Goal: Task Accomplishment & Management: Use online tool/utility

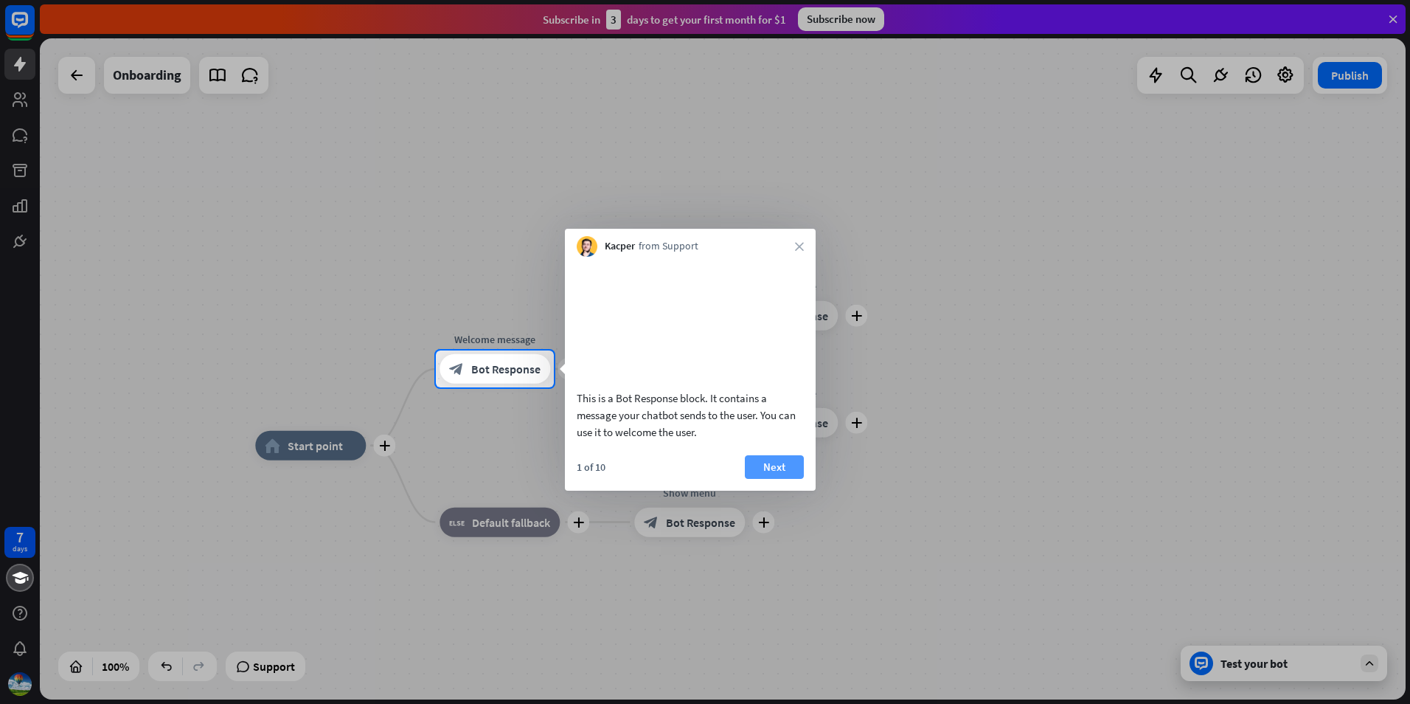
click at [772, 479] on button "Next" at bounding box center [774, 467] width 59 height 24
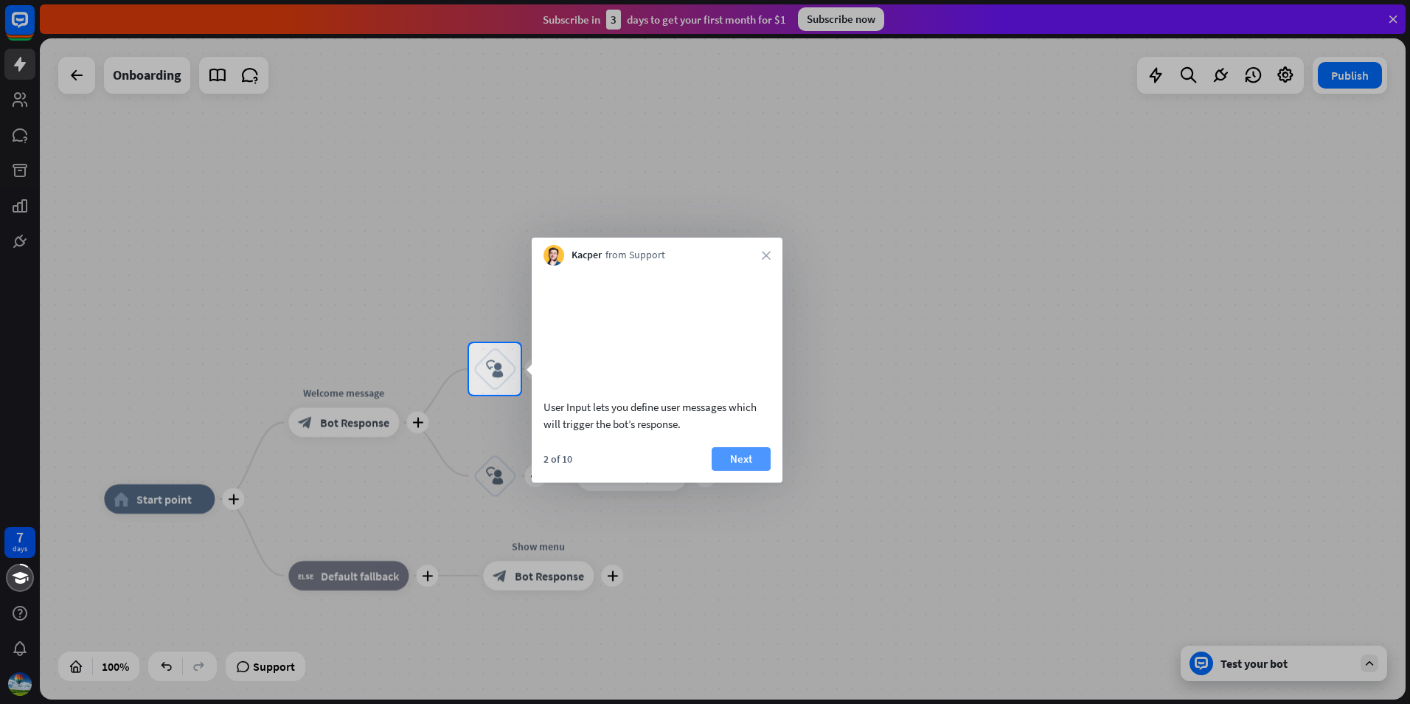
click at [752, 471] on button "Next" at bounding box center [741, 459] width 59 height 24
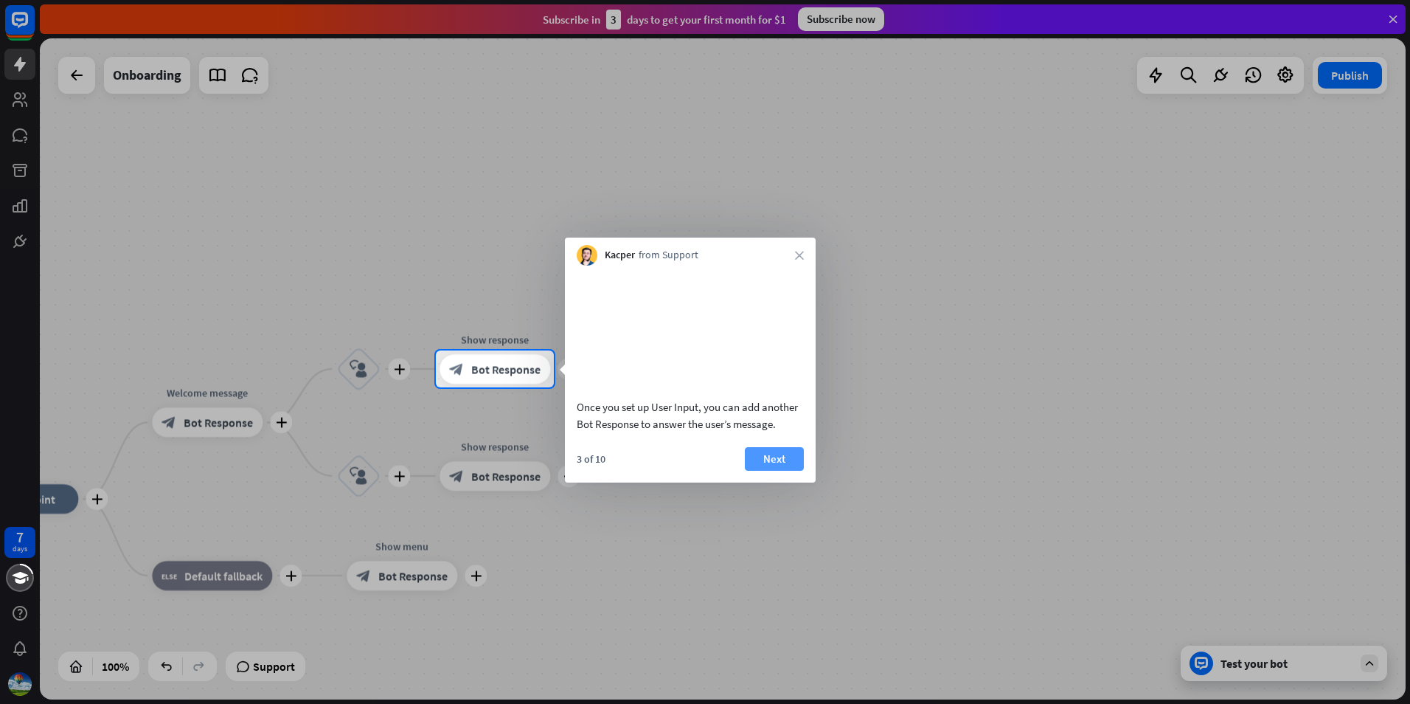
click at [774, 471] on button "Next" at bounding box center [774, 459] width 59 height 24
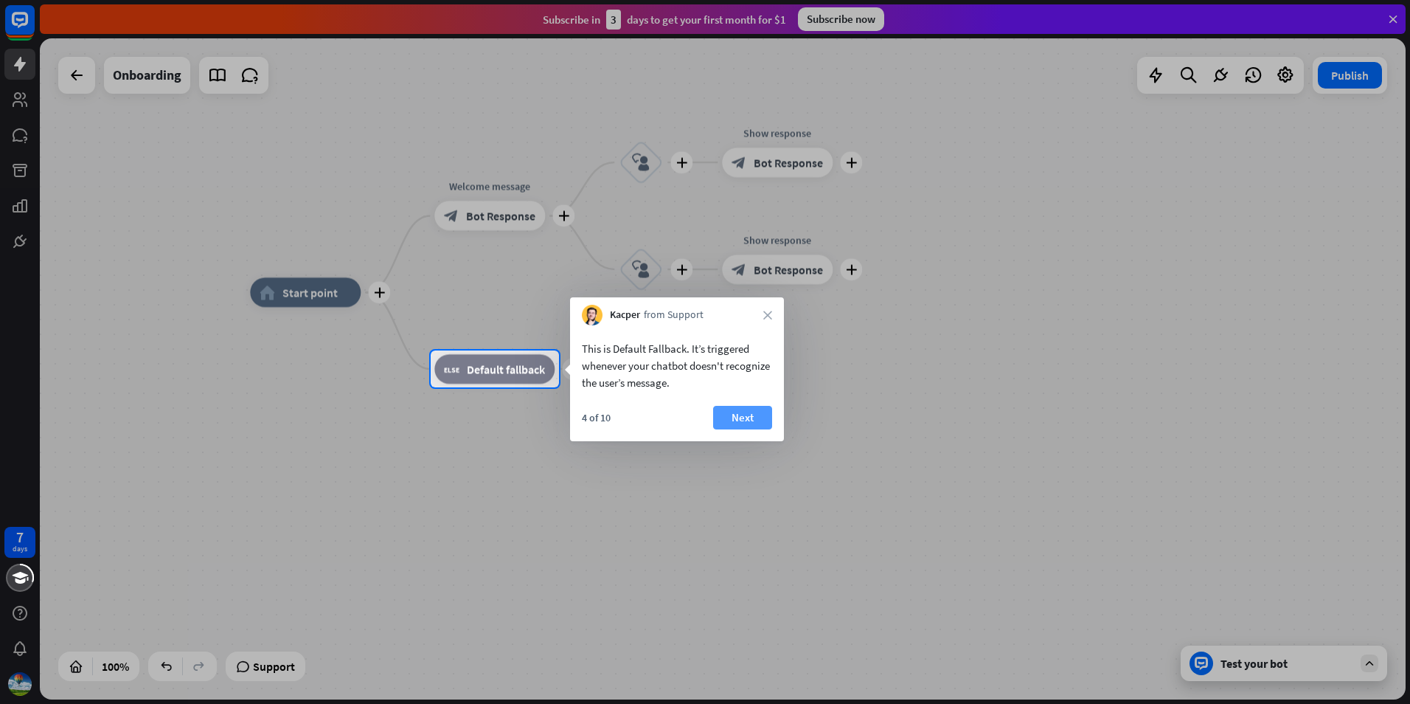
click at [752, 414] on button "Next" at bounding box center [742, 418] width 59 height 24
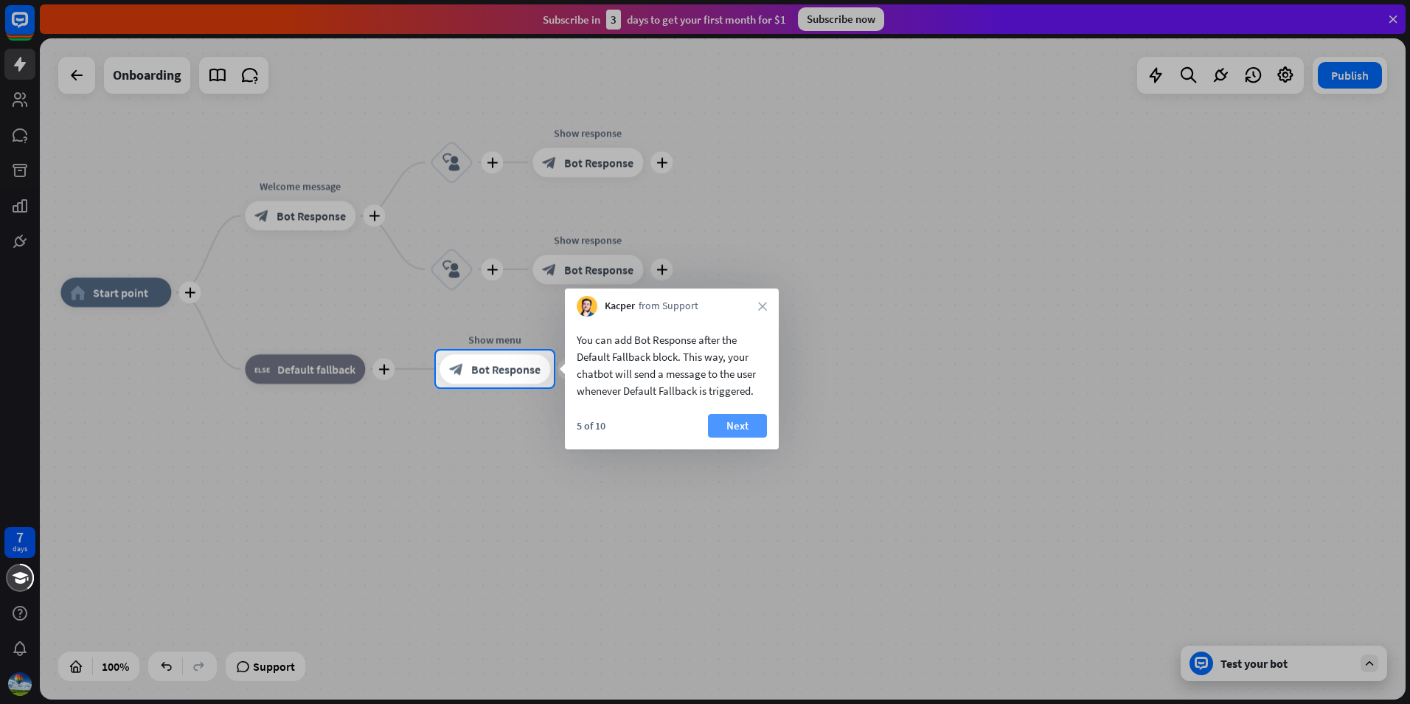
click at [751, 420] on button "Next" at bounding box center [737, 426] width 59 height 24
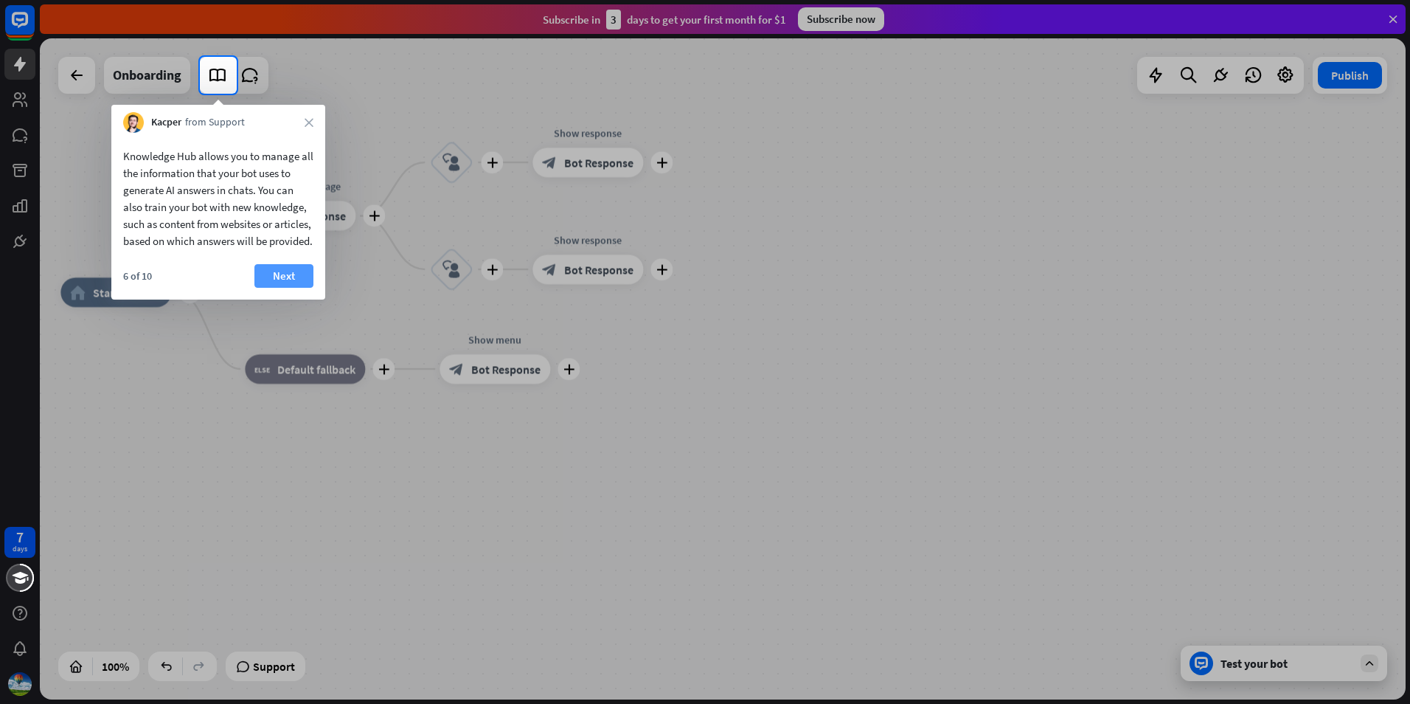
click at [288, 288] on button "Next" at bounding box center [283, 276] width 59 height 24
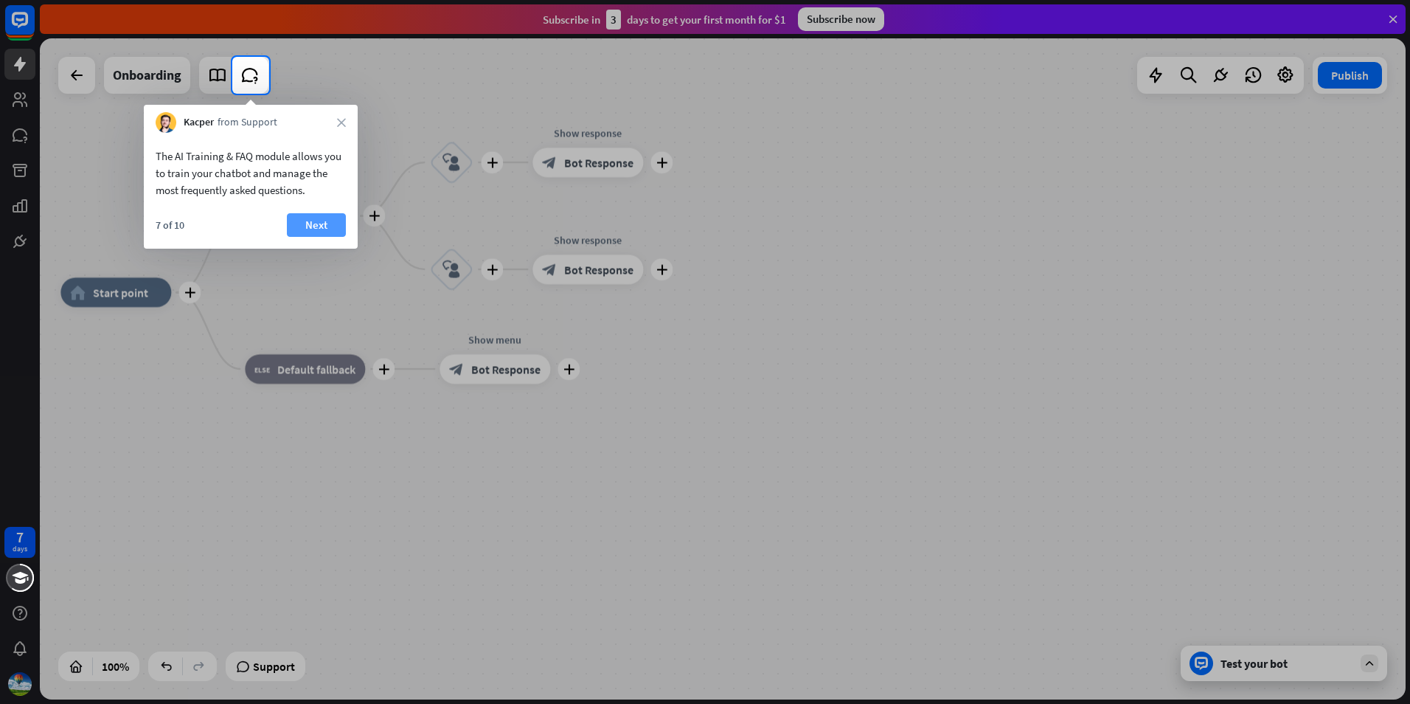
click at [320, 229] on button "Next" at bounding box center [316, 225] width 59 height 24
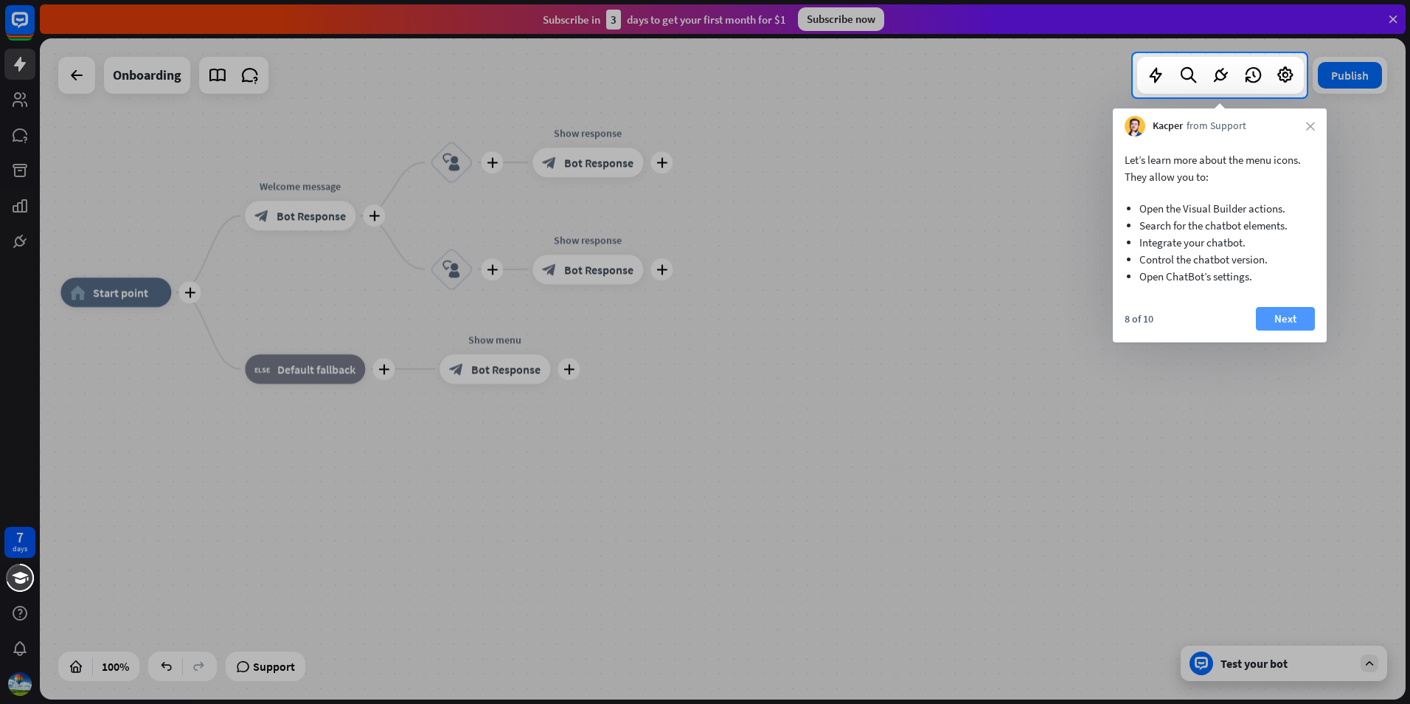
click at [1288, 324] on button "Next" at bounding box center [1285, 319] width 59 height 24
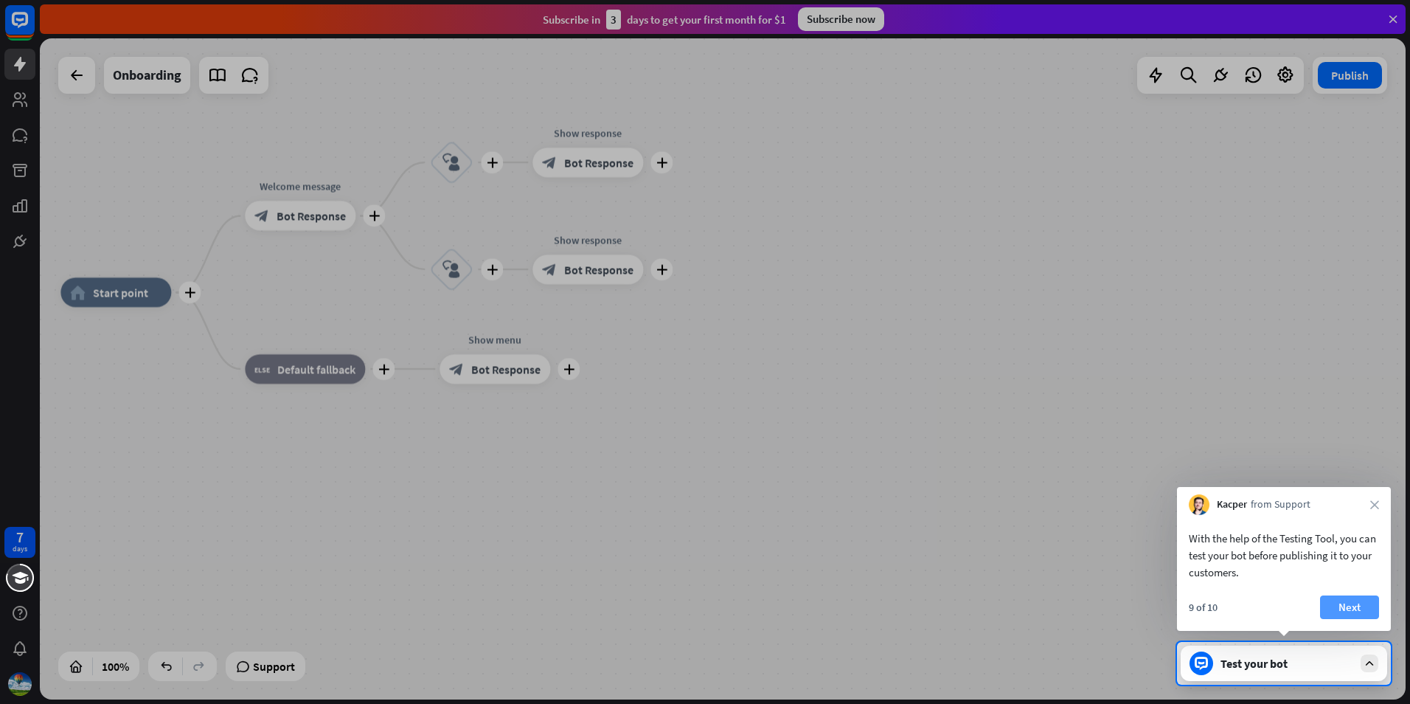
click at [1354, 610] on button "Next" at bounding box center [1349, 607] width 59 height 24
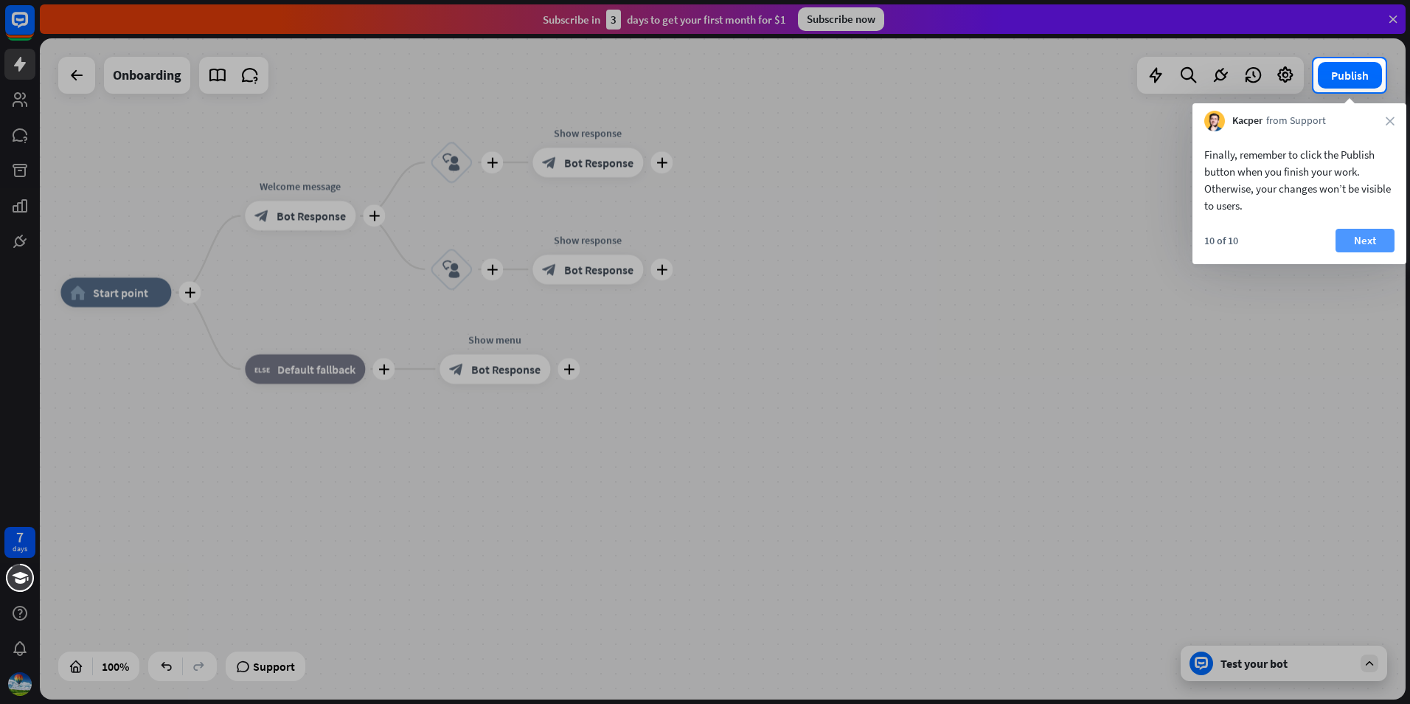
click at [1373, 237] on button "Next" at bounding box center [1365, 241] width 59 height 24
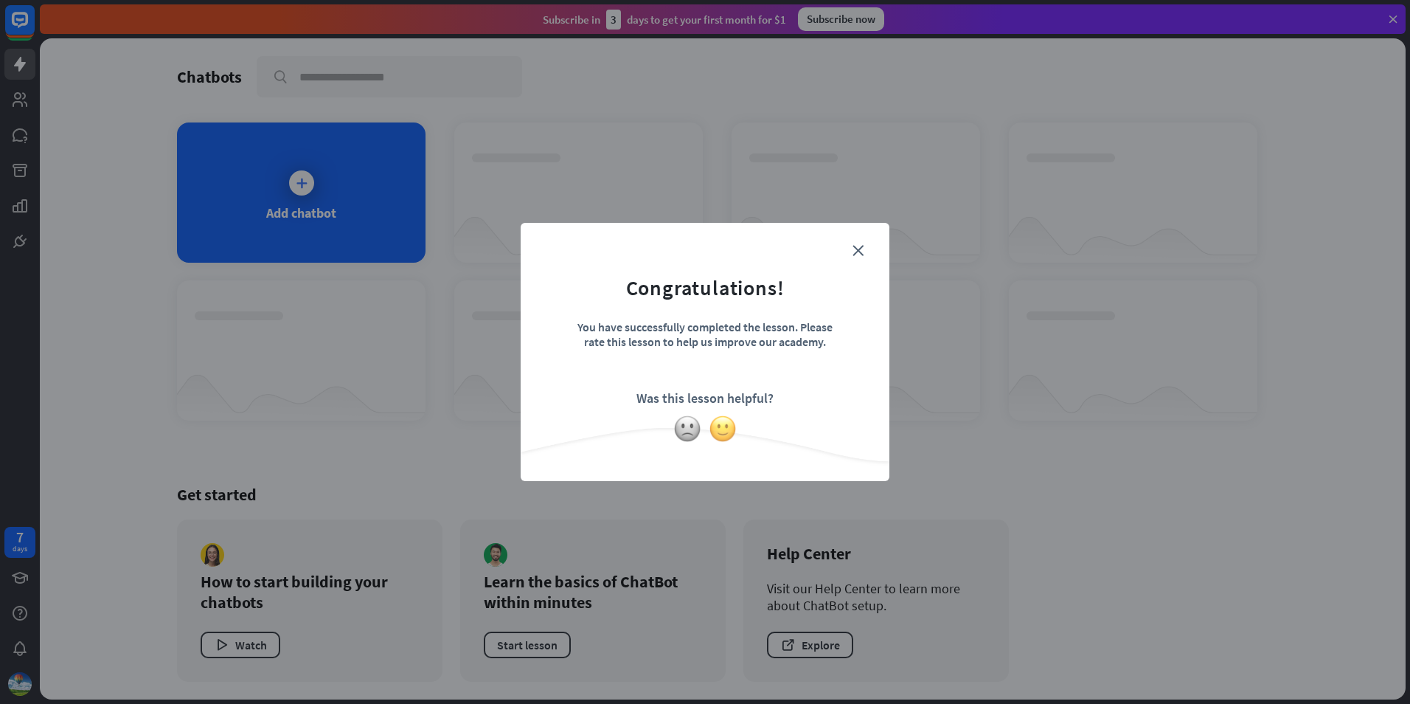
click at [729, 428] on img at bounding box center [723, 429] width 28 height 28
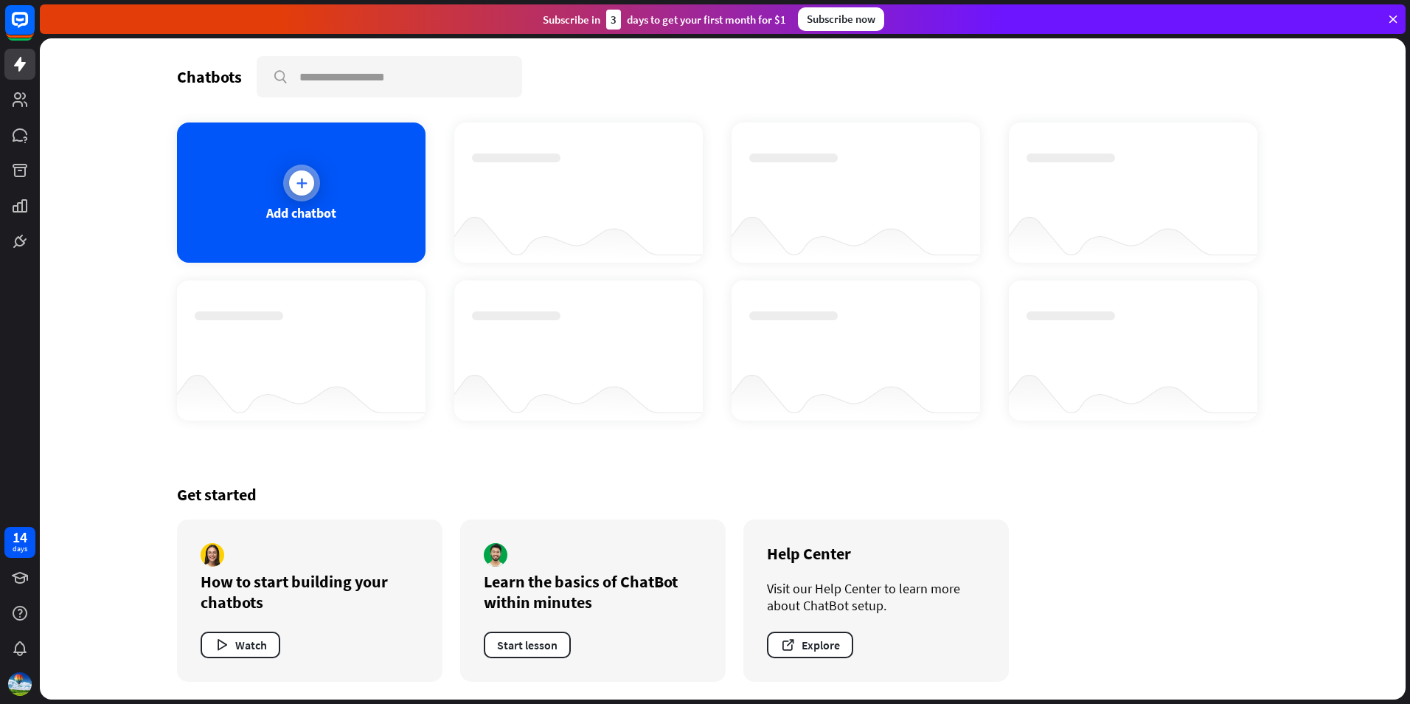
click at [299, 184] on icon at bounding box center [301, 183] width 15 height 15
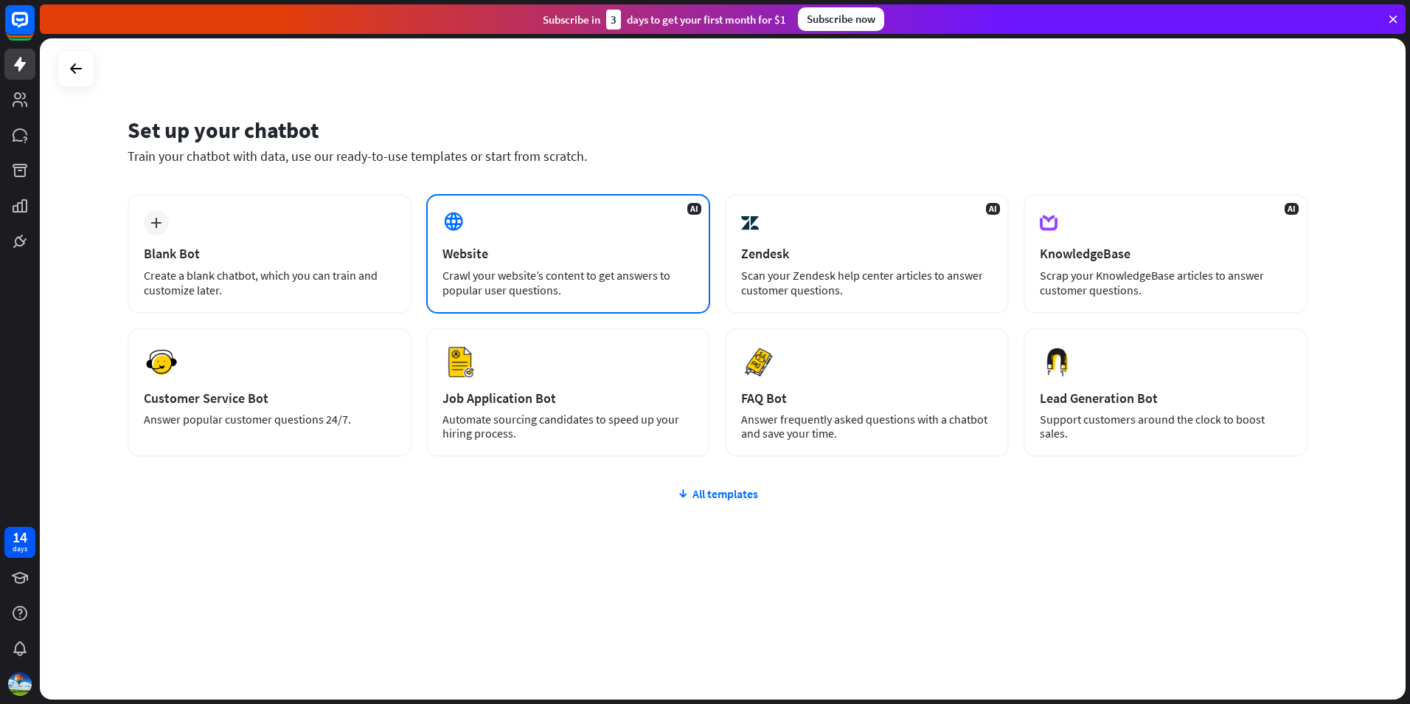
click at [569, 234] on div "AI Website Crawl your website’s content to get answers to popular user question…" at bounding box center [568, 253] width 284 height 119
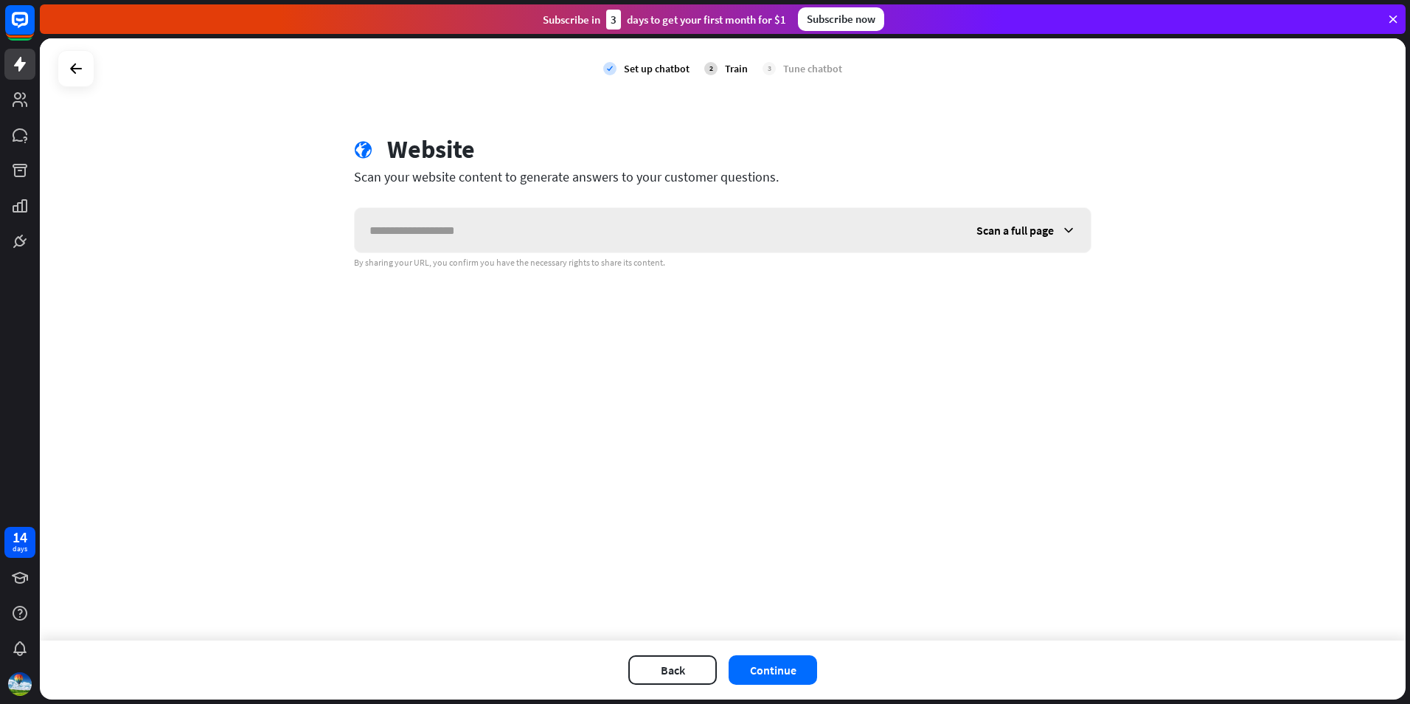
click at [1041, 239] on div "Scan a full page" at bounding box center [1026, 230] width 129 height 44
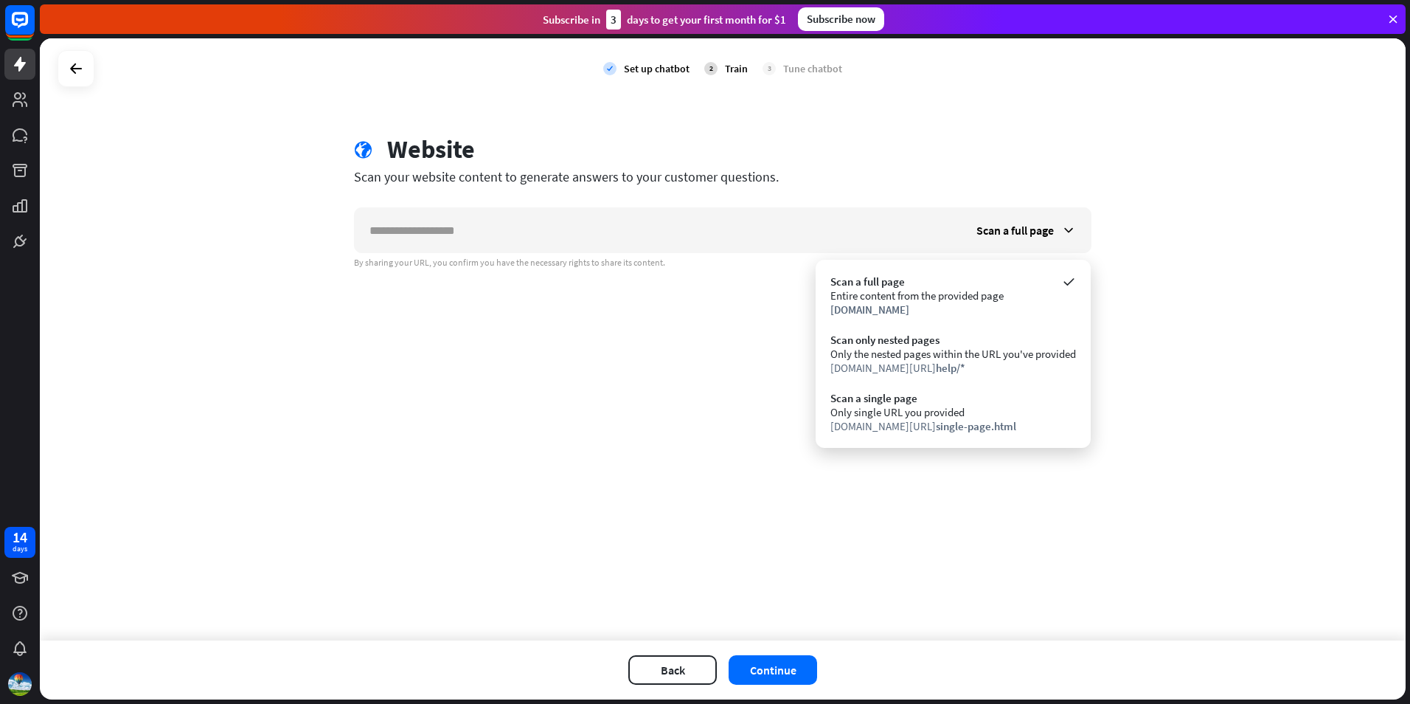
click at [1145, 315] on div "check Set up chatbot 2 Train 3 Tune chatbot globe Website Scan your website con…" at bounding box center [723, 339] width 1366 height 602
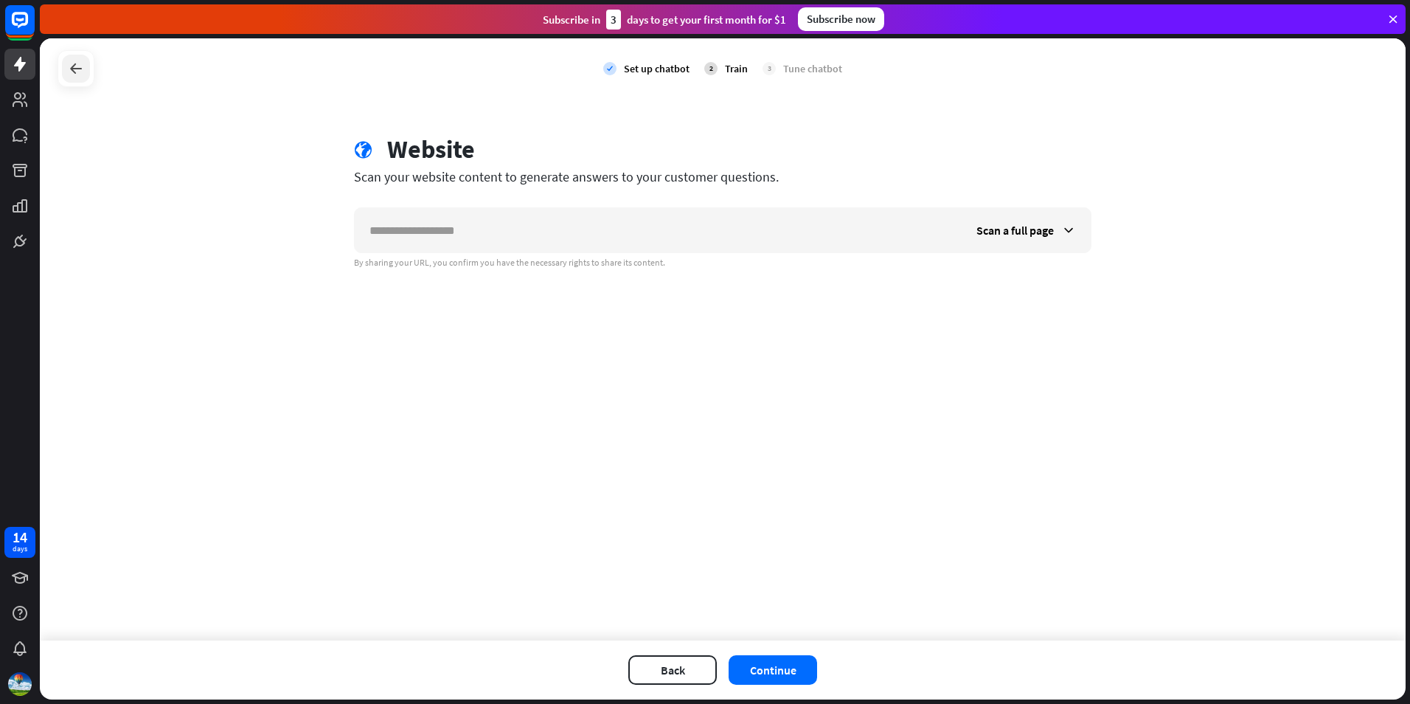
click at [72, 70] on icon at bounding box center [76, 69] width 18 height 18
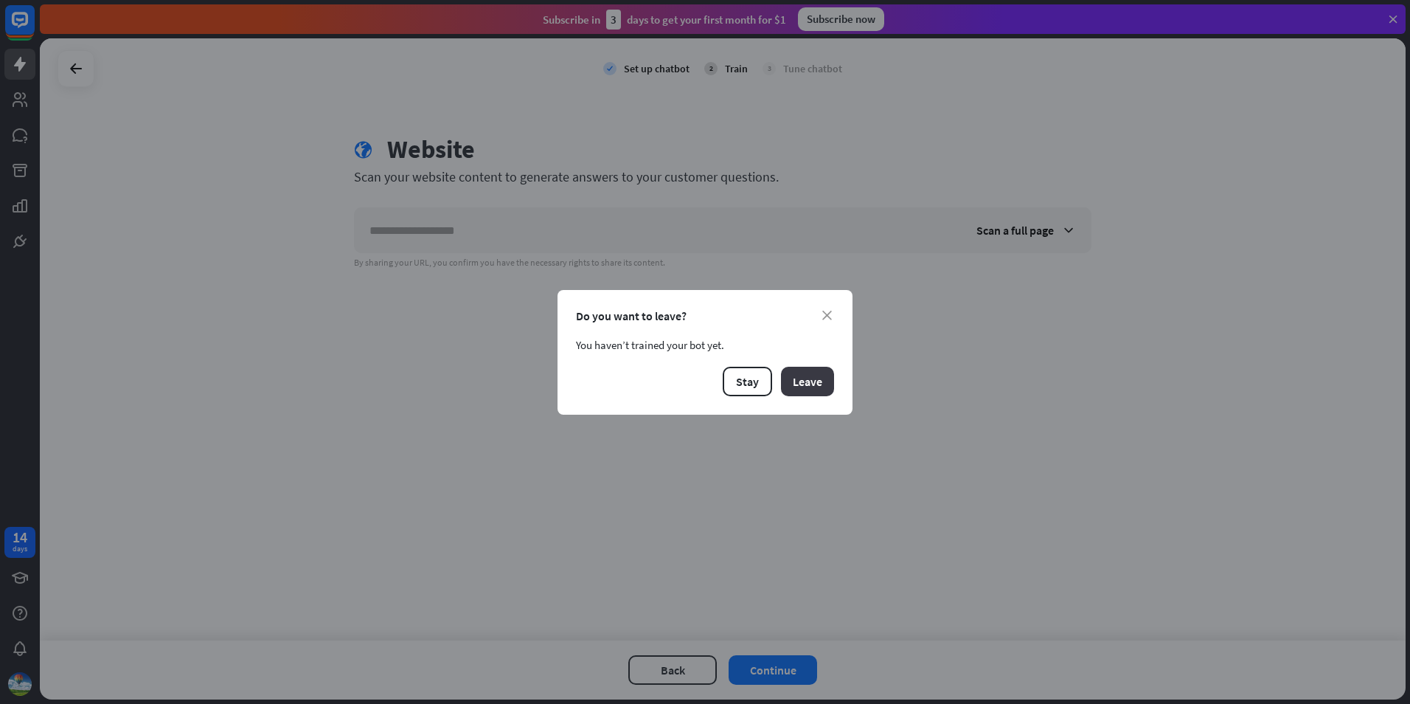
click at [822, 386] on button "Leave" at bounding box center [807, 382] width 53 height 30
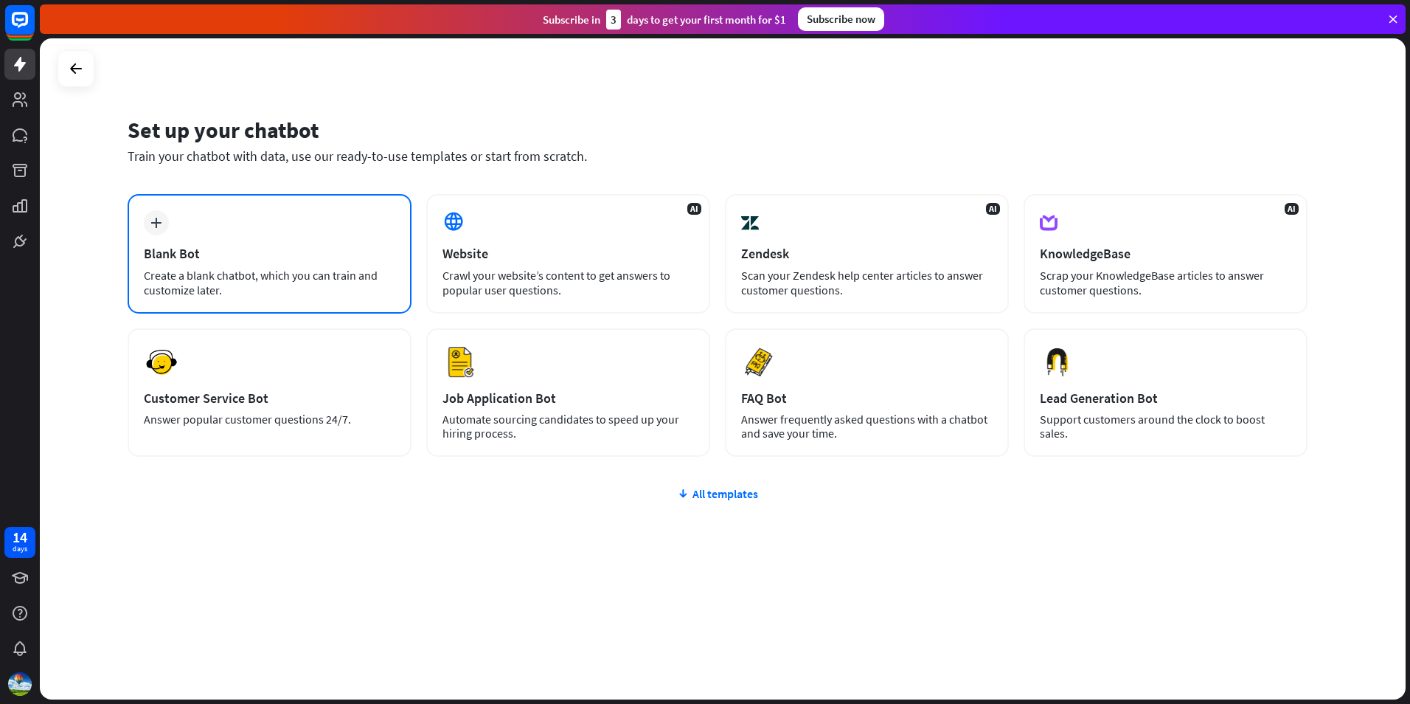
click at [301, 247] on div "Blank Bot" at bounding box center [270, 253] width 252 height 17
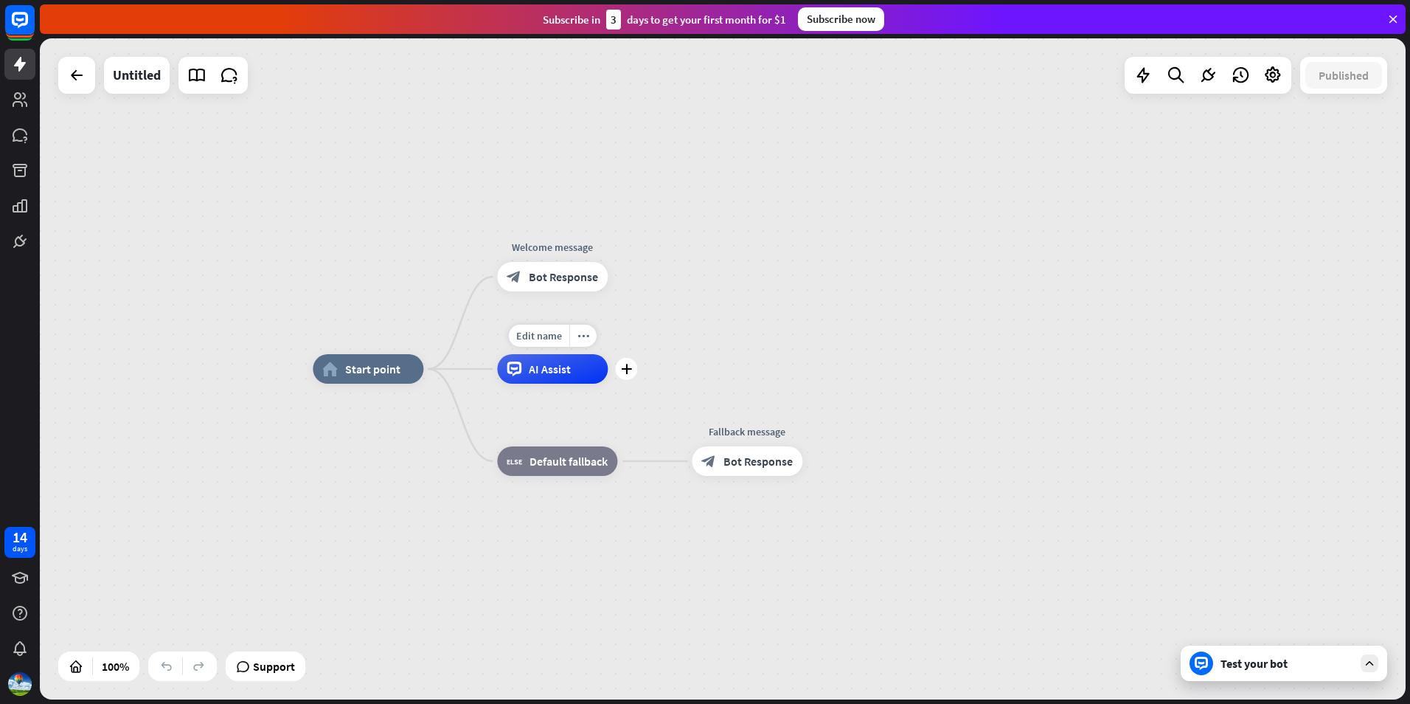
click at [569, 384] on div "Edit name more_horiz plus AI Assist" at bounding box center [552, 369] width 111 height 30
click at [627, 374] on div "plus" at bounding box center [626, 369] width 22 height 22
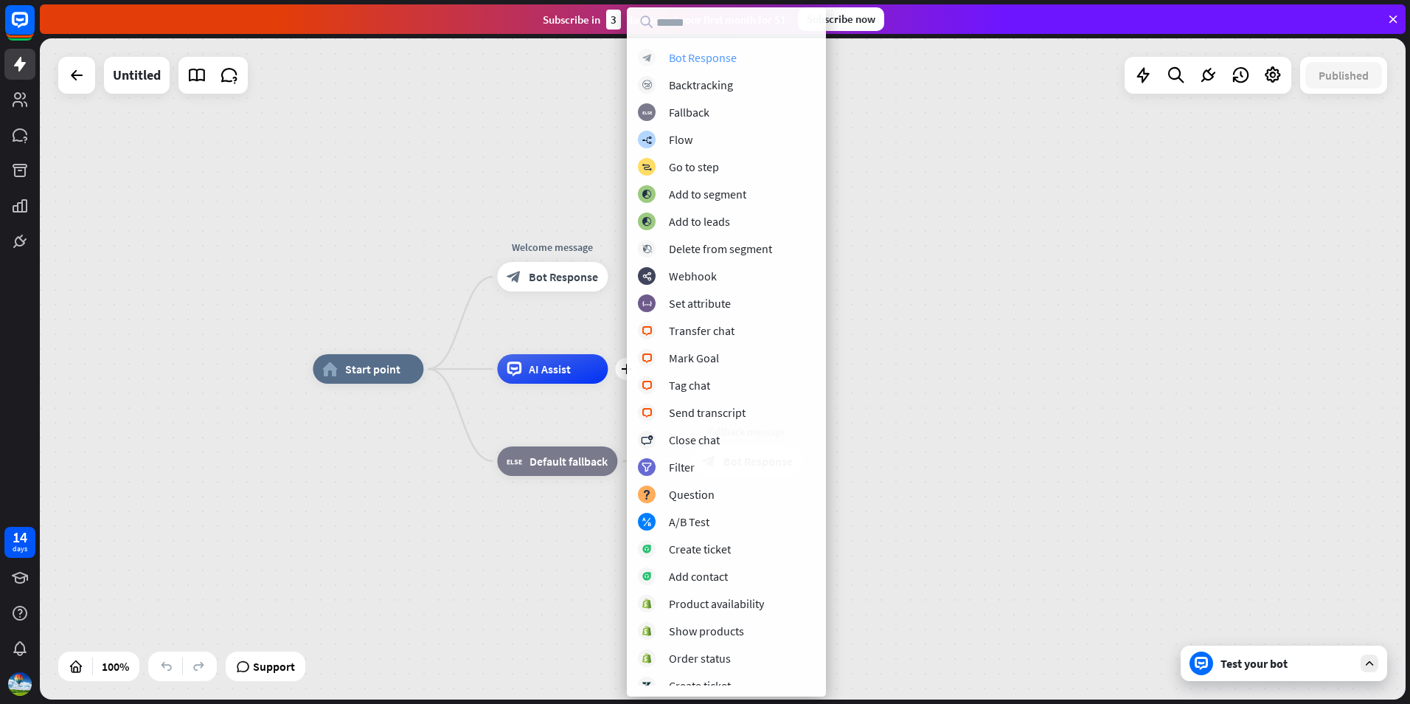
click at [717, 58] on div "Bot Response" at bounding box center [703, 57] width 68 height 15
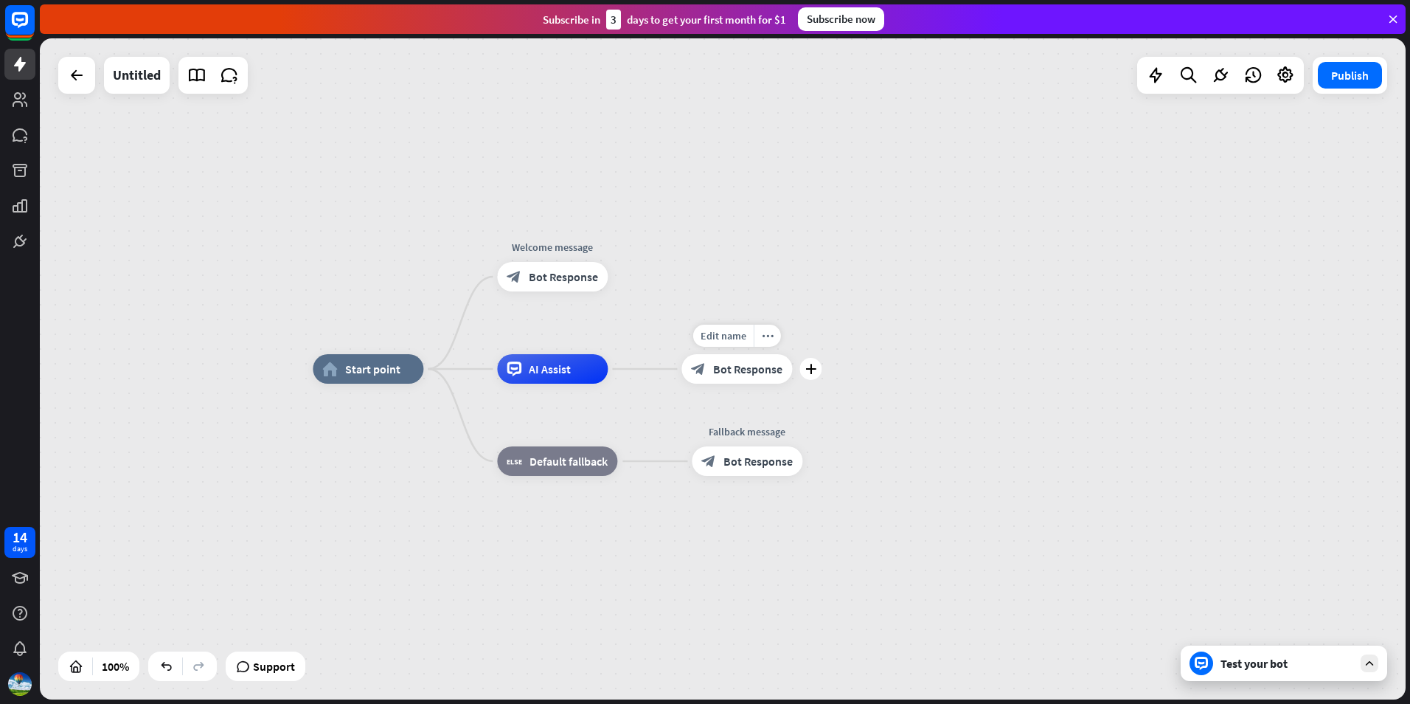
click at [732, 368] on span "Bot Response" at bounding box center [747, 368] width 69 height 15
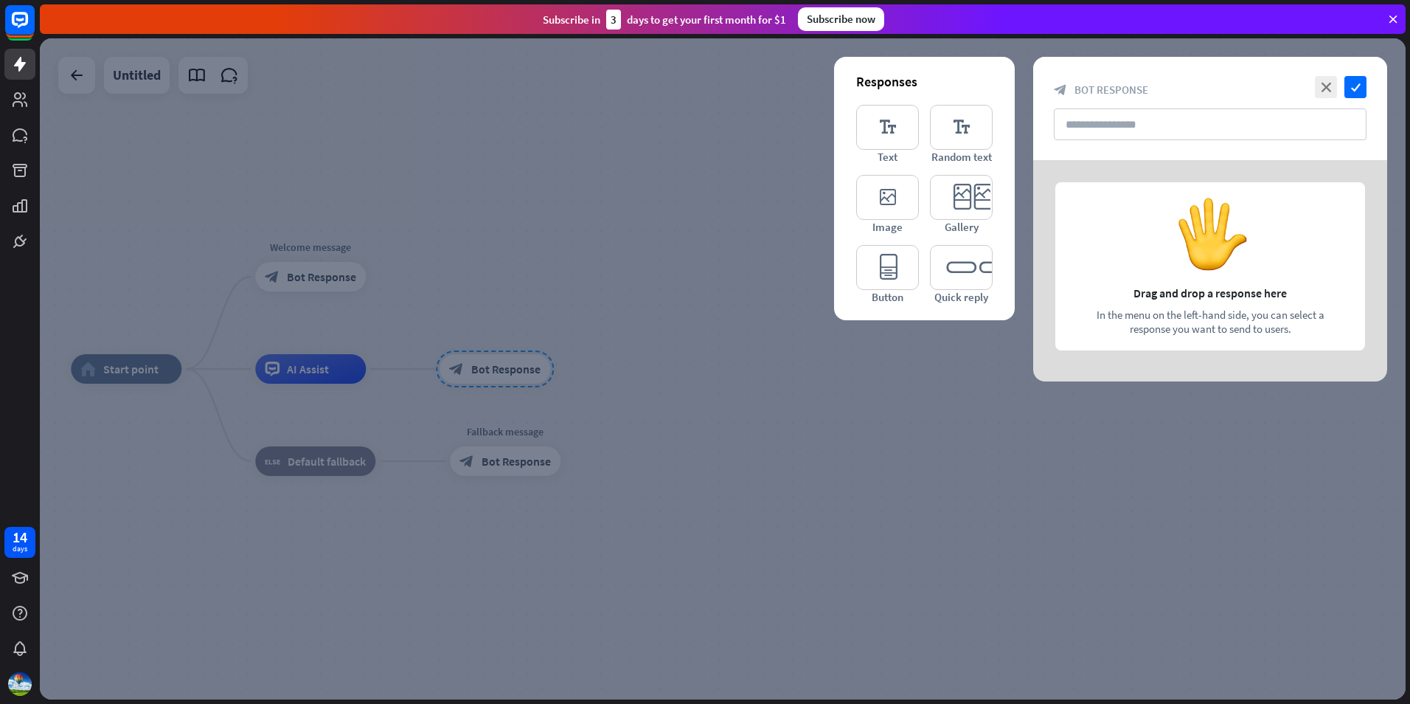
click at [1197, 254] on div at bounding box center [1210, 270] width 354 height 221
drag, startPoint x: 1196, startPoint y: 249, endPoint x: 1216, endPoint y: 258, distance: 21.4
click at [1216, 258] on div at bounding box center [1210, 270] width 354 height 221
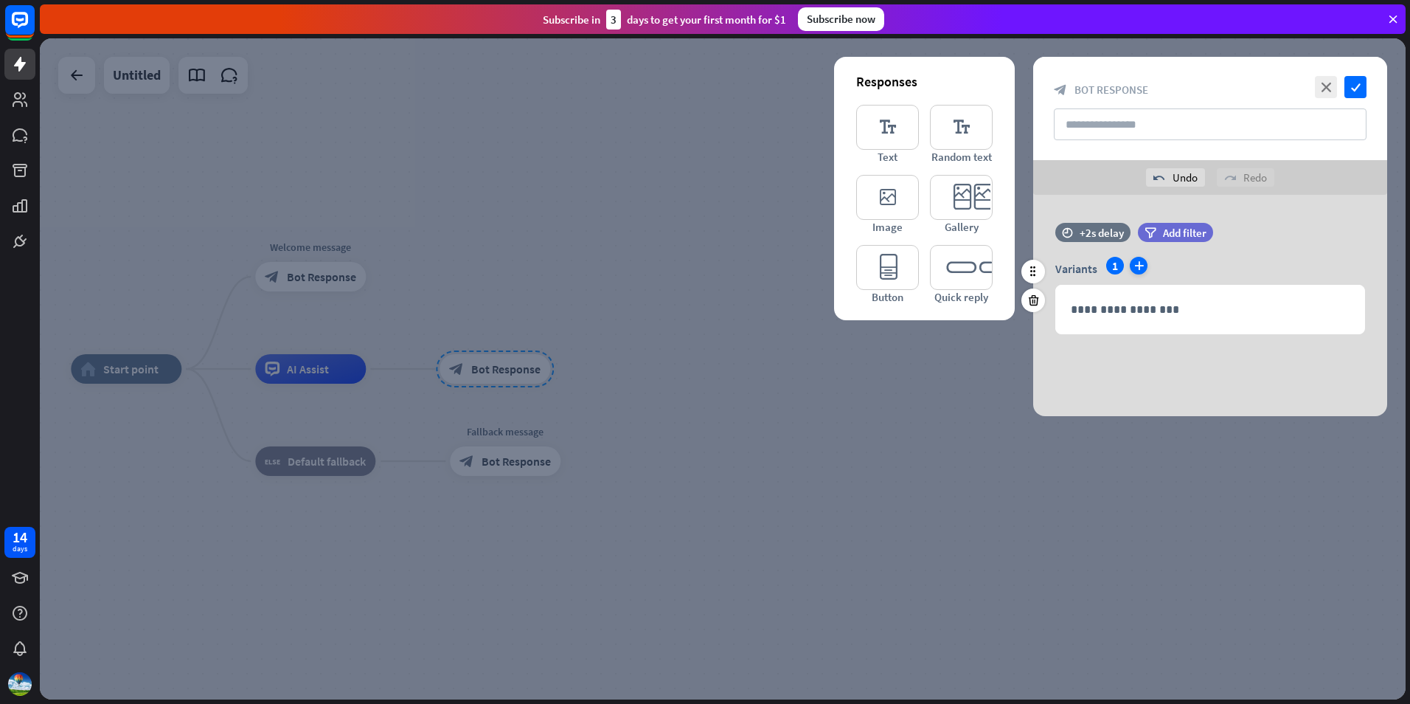
click at [1140, 265] on icon "plus" at bounding box center [1139, 266] width 18 height 18
click at [1162, 261] on icon "plus" at bounding box center [1163, 266] width 18 height 18
click at [1158, 266] on div "3" at bounding box center [1163, 266] width 18 height 18
click at [1138, 266] on div "2" at bounding box center [1139, 266] width 18 height 18
click at [1152, 266] on div "Variants 1 2 3 plus" at bounding box center [1211, 269] width 310 height 24
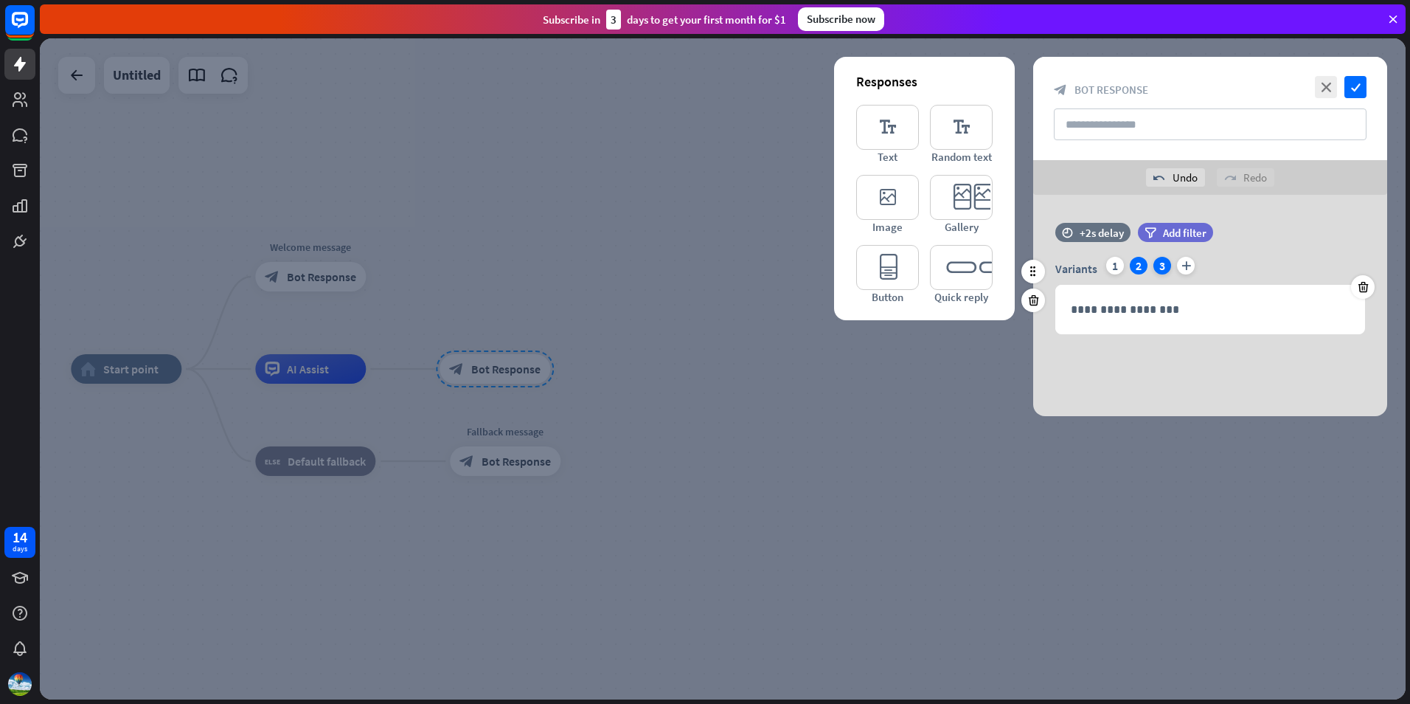
click at [1161, 266] on div "3" at bounding box center [1163, 266] width 18 height 18
click at [1366, 293] on icon at bounding box center [1363, 286] width 14 height 13
click at [1368, 285] on icon at bounding box center [1363, 286] width 14 height 13
click at [614, 206] on div at bounding box center [723, 368] width 1366 height 661
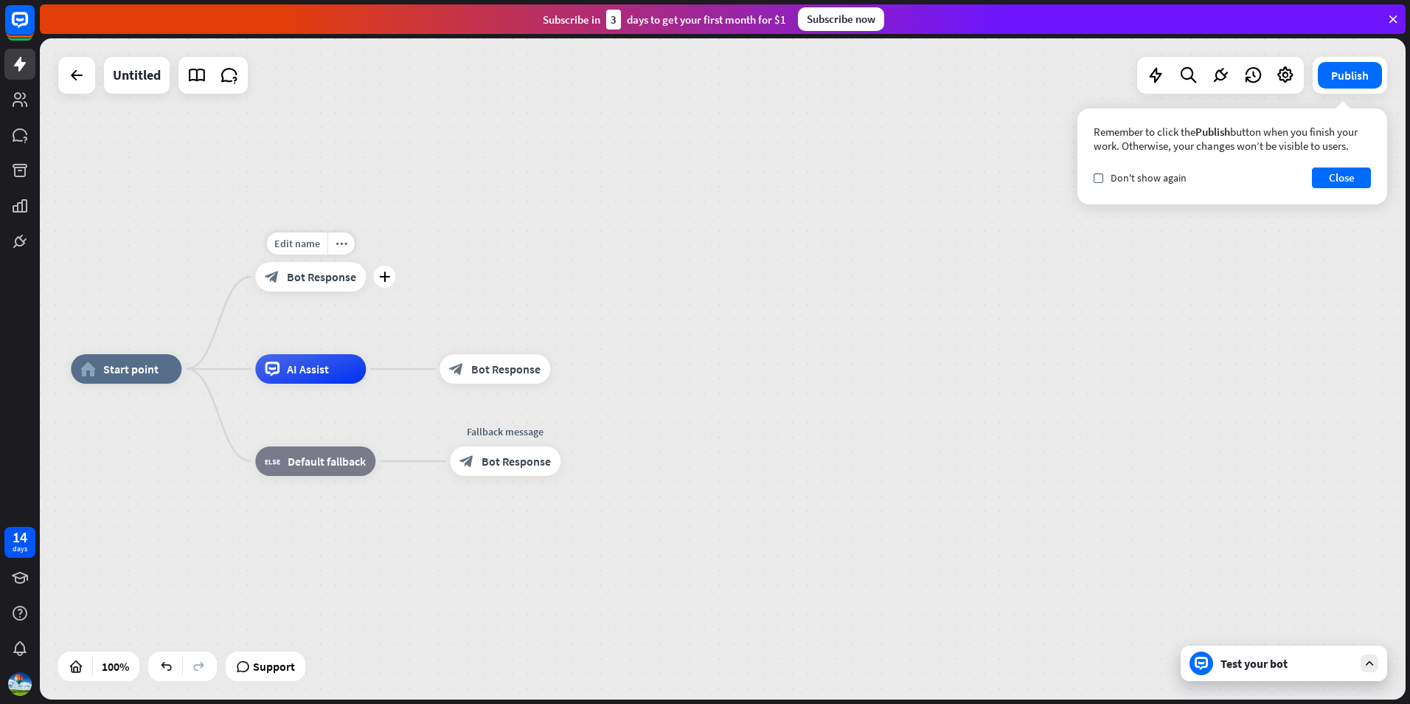
click at [306, 291] on div "Edit name more_horiz plus block_bot_response Bot Response" at bounding box center [310, 277] width 111 height 30
click at [316, 277] on span "Bot Response" at bounding box center [321, 276] width 69 height 15
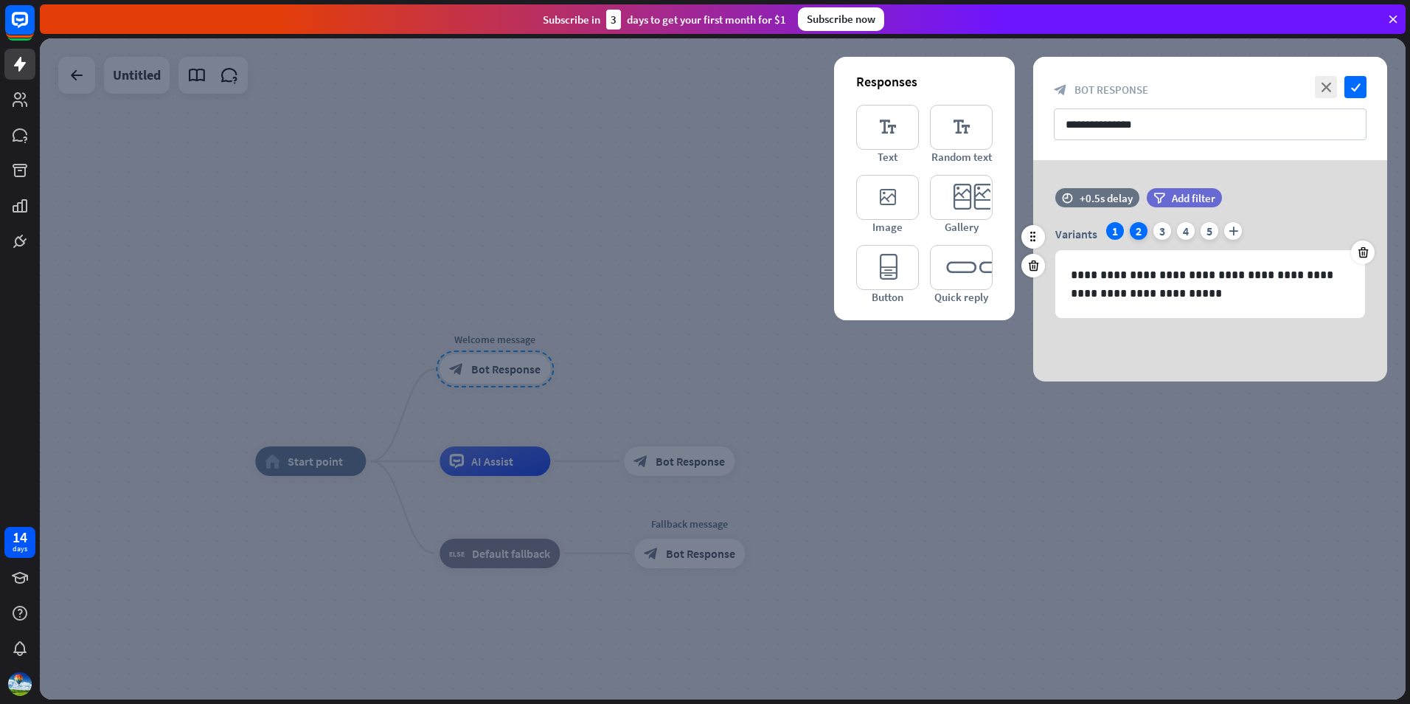
click at [1131, 231] on div "2" at bounding box center [1139, 231] width 18 height 18
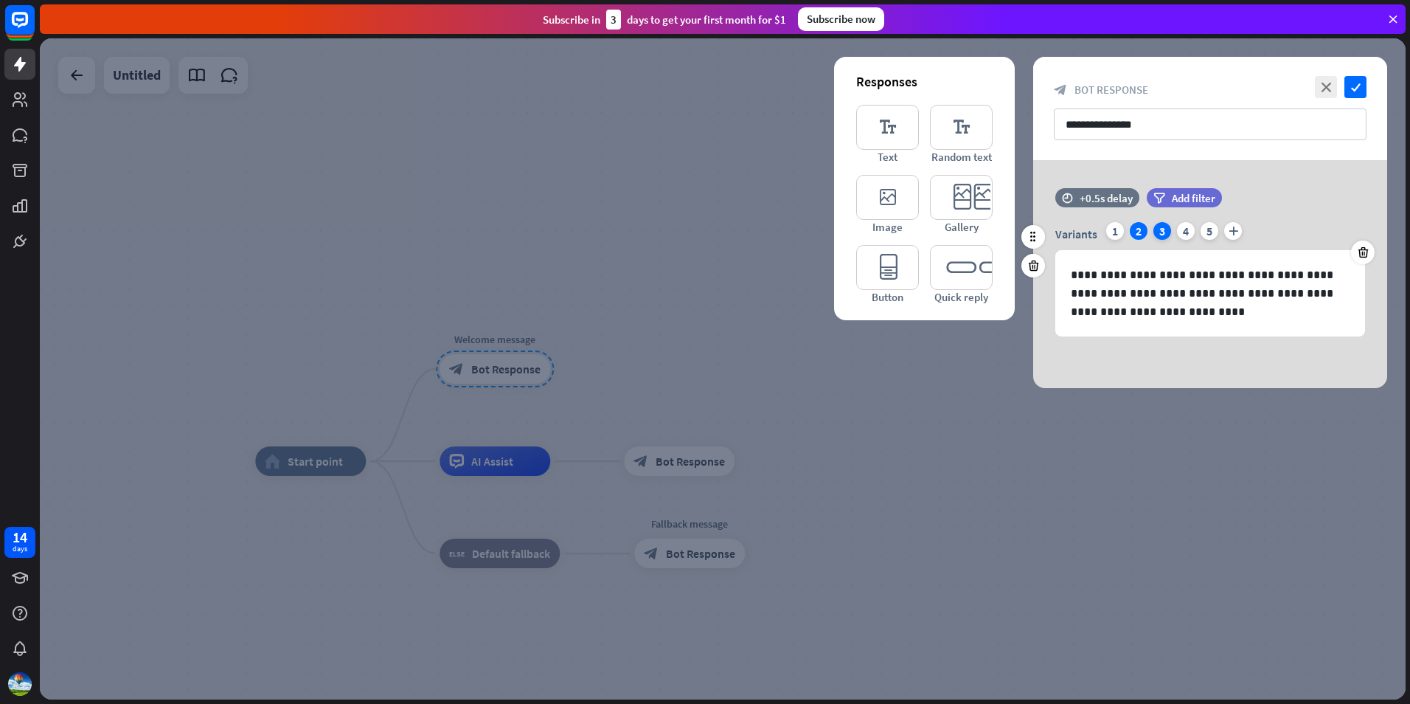
click at [1165, 232] on div "3" at bounding box center [1163, 231] width 18 height 18
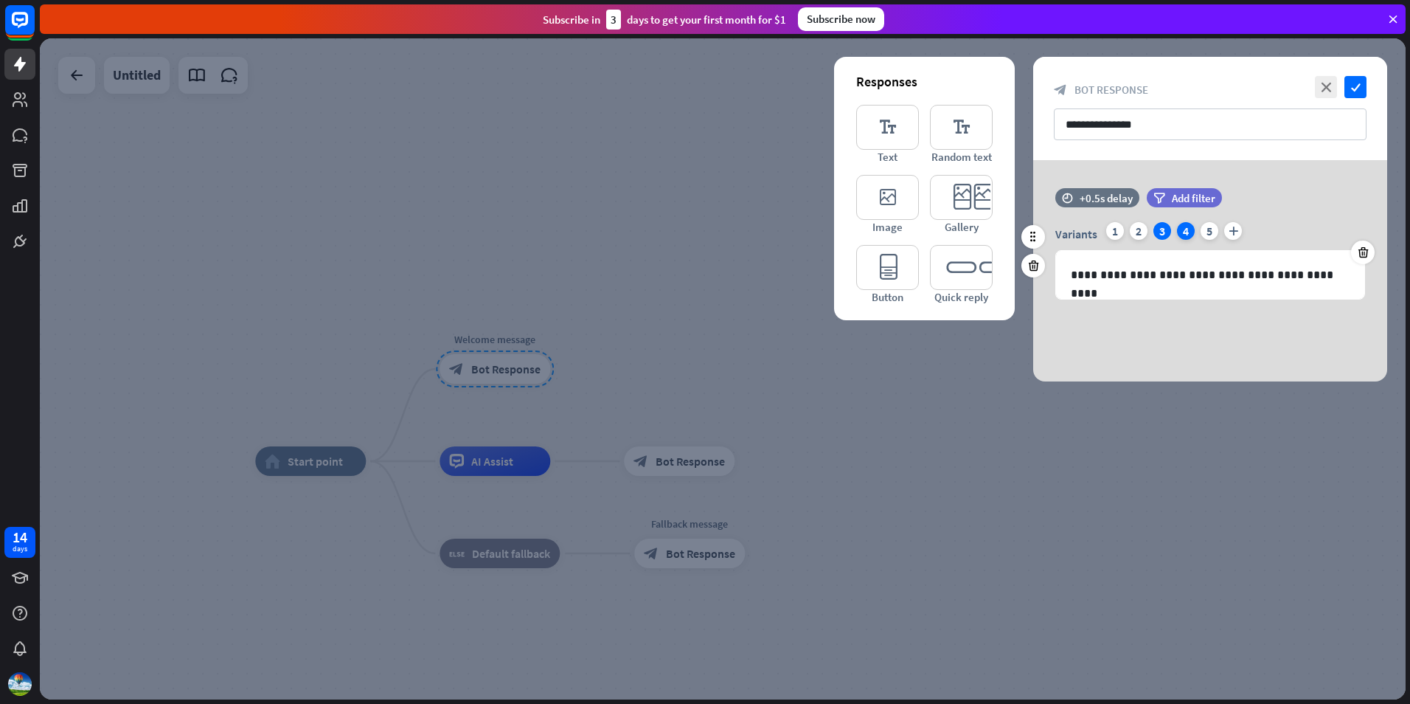
click at [1182, 232] on div "4" at bounding box center [1186, 231] width 18 height 18
click at [1208, 231] on div "5" at bounding box center [1210, 231] width 18 height 18
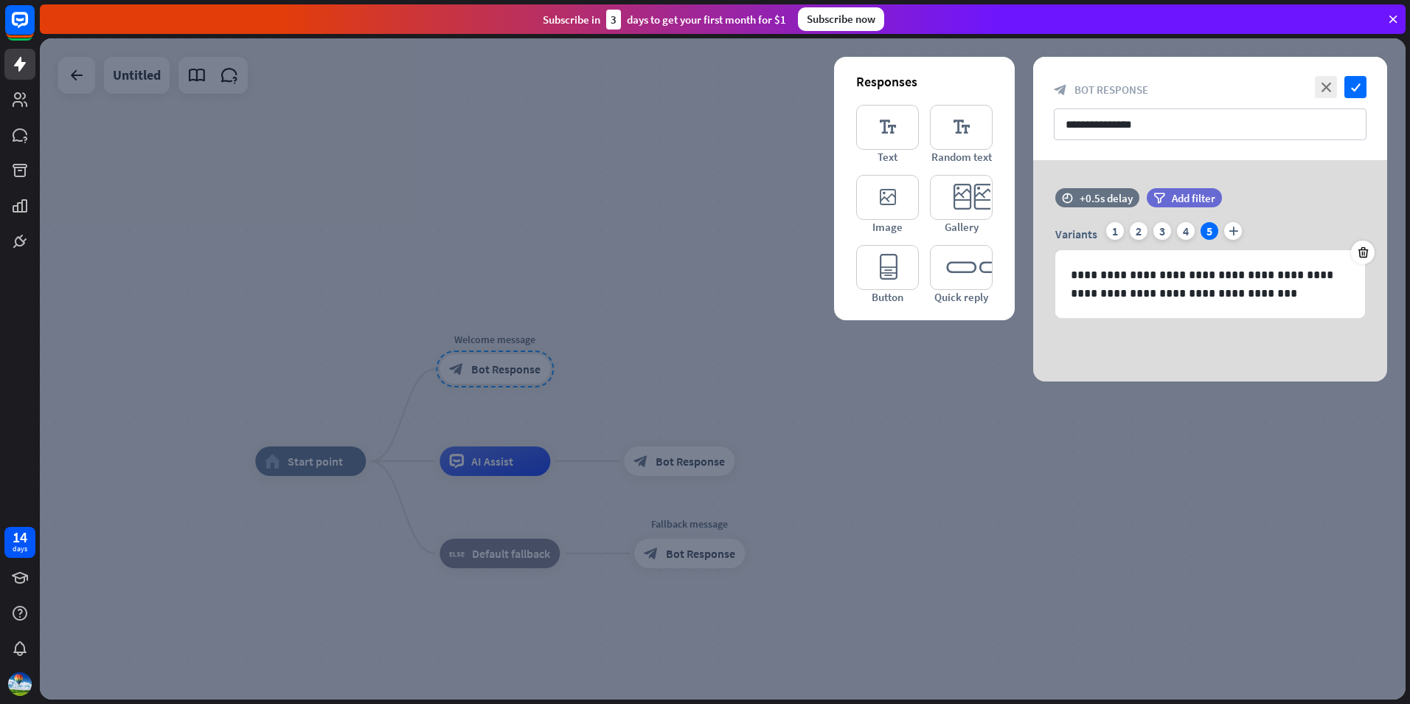
click at [471, 181] on div at bounding box center [723, 368] width 1366 height 661
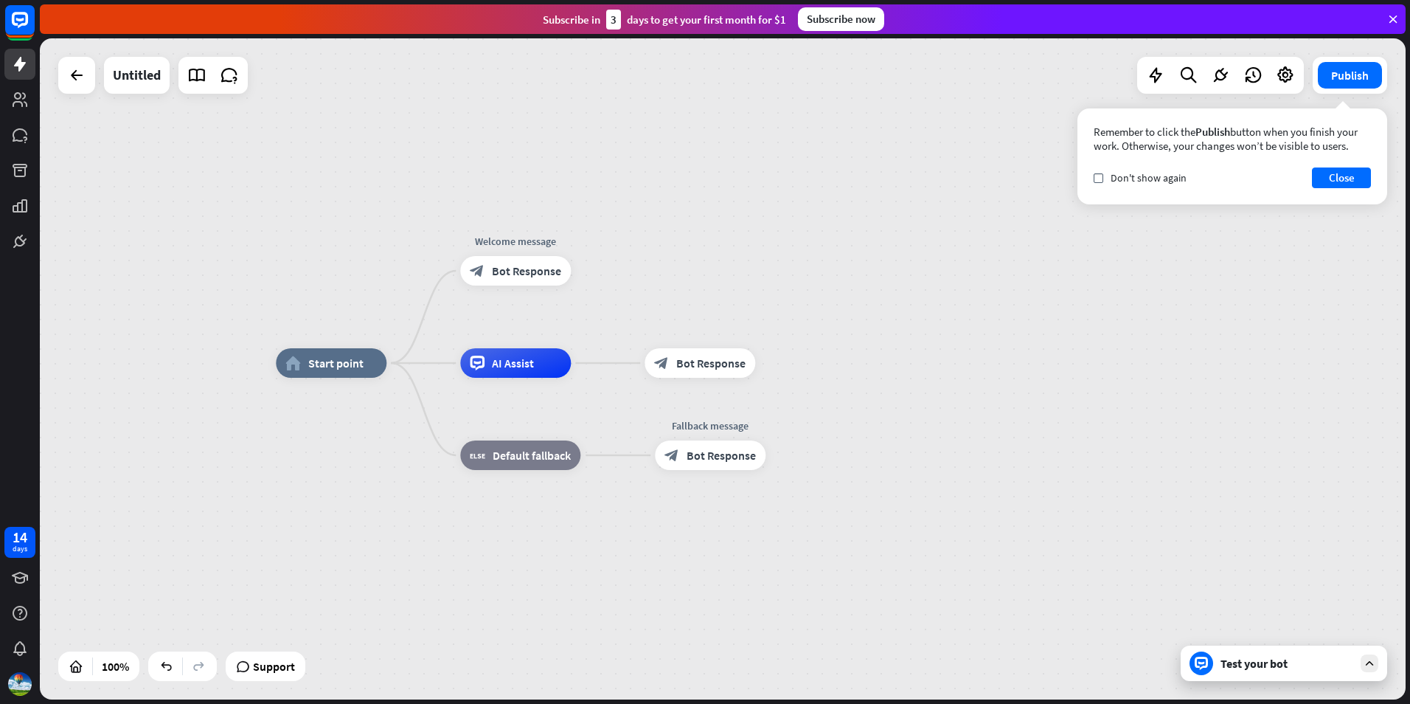
drag, startPoint x: 294, startPoint y: 374, endPoint x: 314, endPoint y: 276, distance: 100.3
click at [314, 276] on div "home_2 Start point Welcome message block_bot_response Bot Response AI Assist bl…" at bounding box center [723, 368] width 1366 height 661
click at [1330, 179] on button "Close" at bounding box center [1341, 177] width 59 height 21
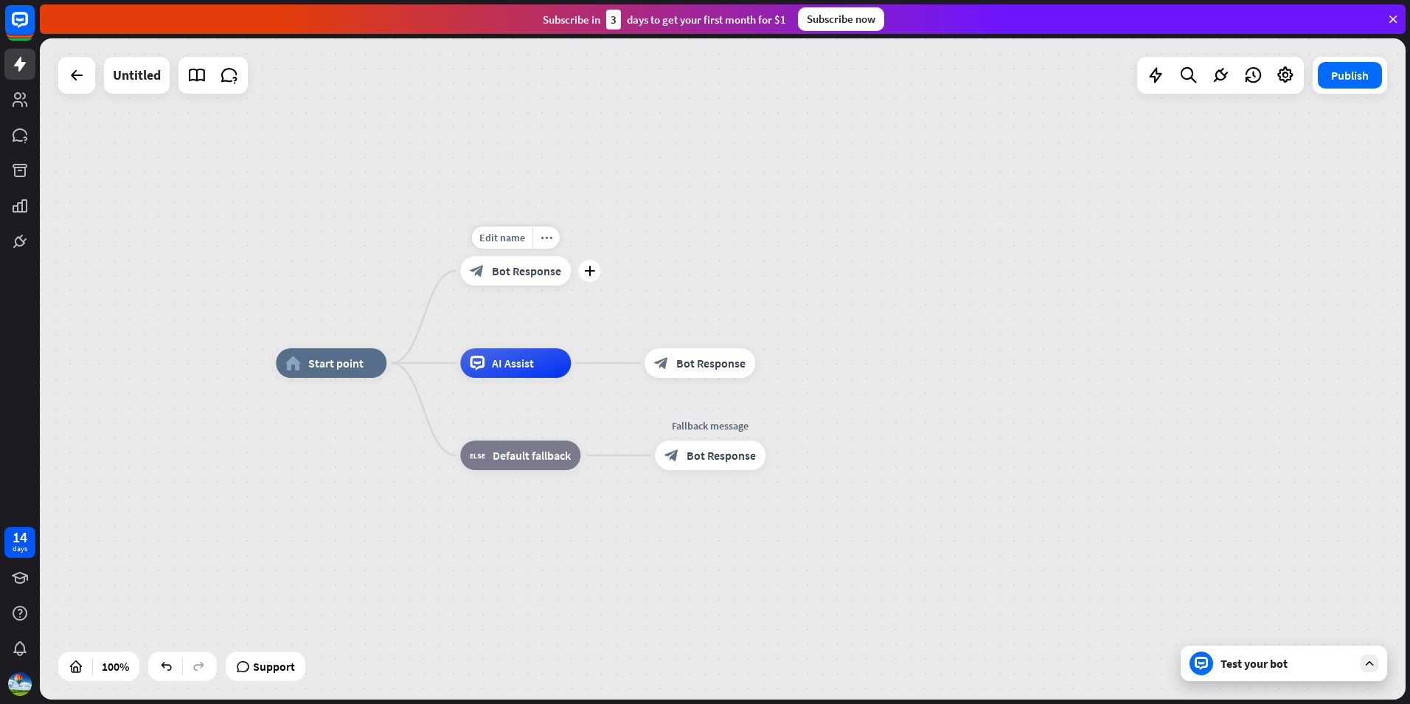
click at [519, 273] on span "Bot Response" at bounding box center [526, 270] width 69 height 15
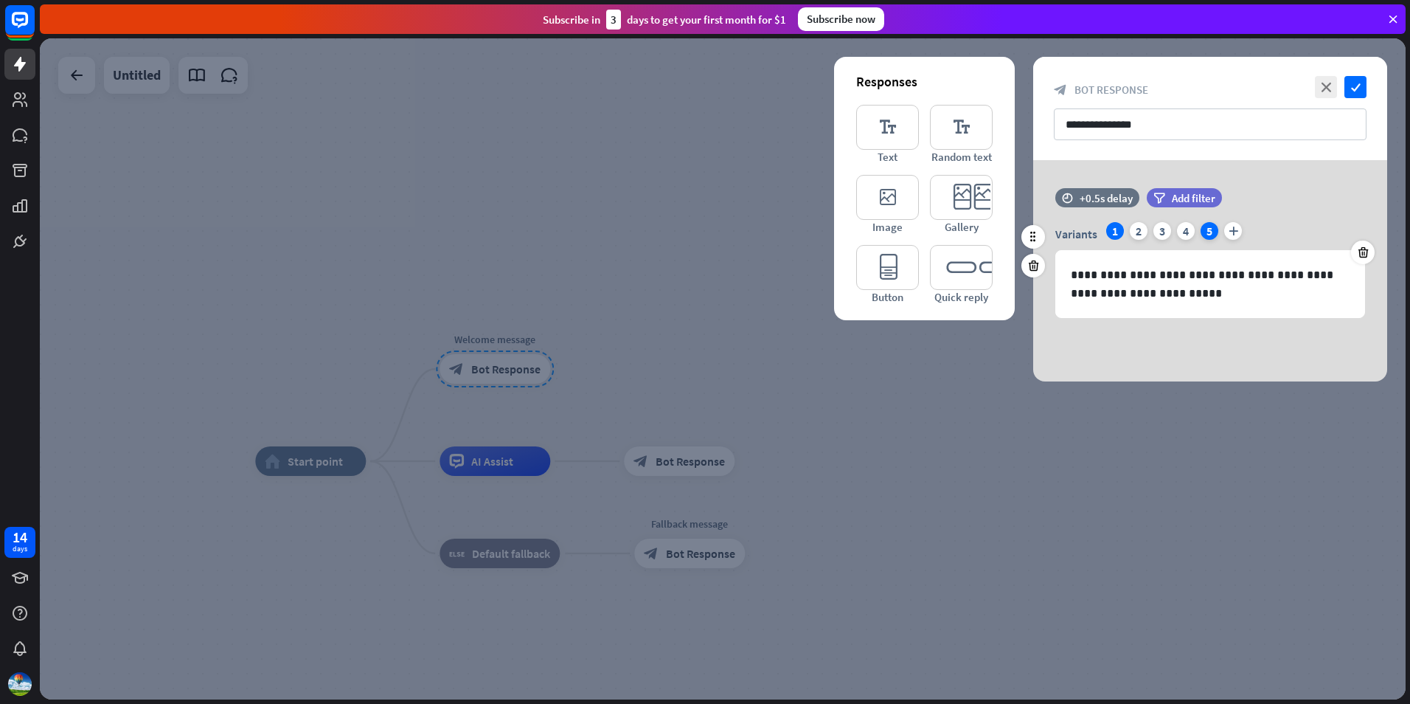
click at [1206, 233] on div "5" at bounding box center [1210, 231] width 18 height 18
click at [1185, 231] on div "4" at bounding box center [1186, 231] width 18 height 18
click at [1157, 235] on div "3" at bounding box center [1163, 231] width 18 height 18
drag, startPoint x: 1141, startPoint y: 235, endPoint x: 1128, endPoint y: 235, distance: 13.3
click at [1140, 235] on div "2" at bounding box center [1139, 231] width 18 height 18
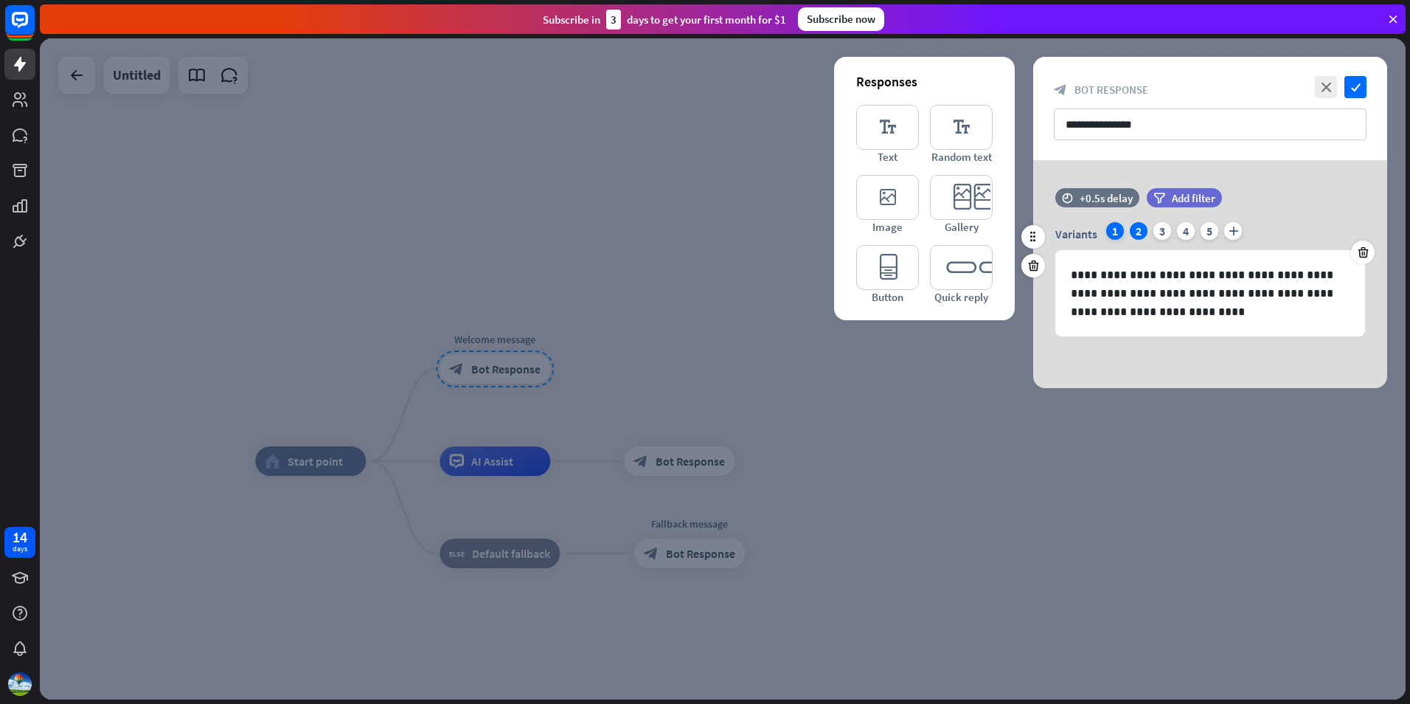
click at [1115, 235] on div "1" at bounding box center [1115, 231] width 18 height 18
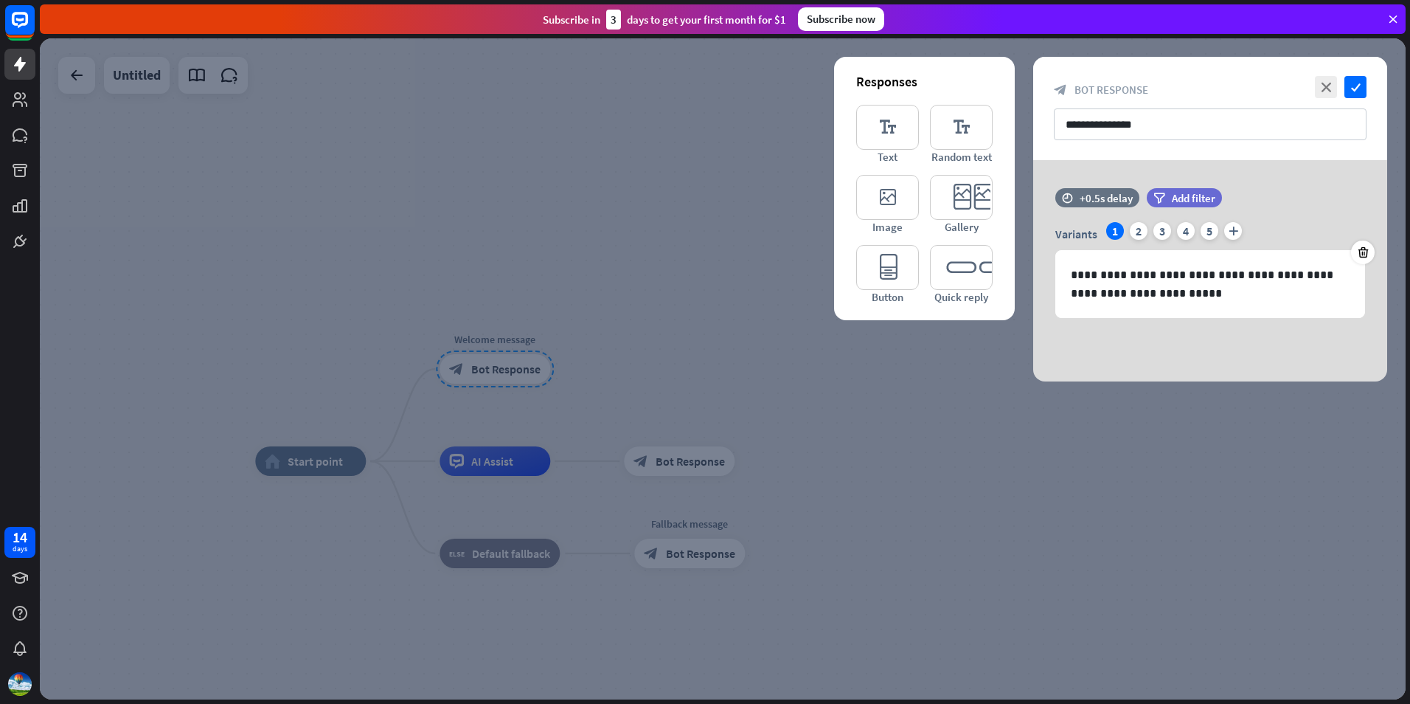
drag, startPoint x: 937, startPoint y: 392, endPoint x: 544, endPoint y: 395, distance: 393.2
click at [937, 393] on div at bounding box center [723, 368] width 1366 height 661
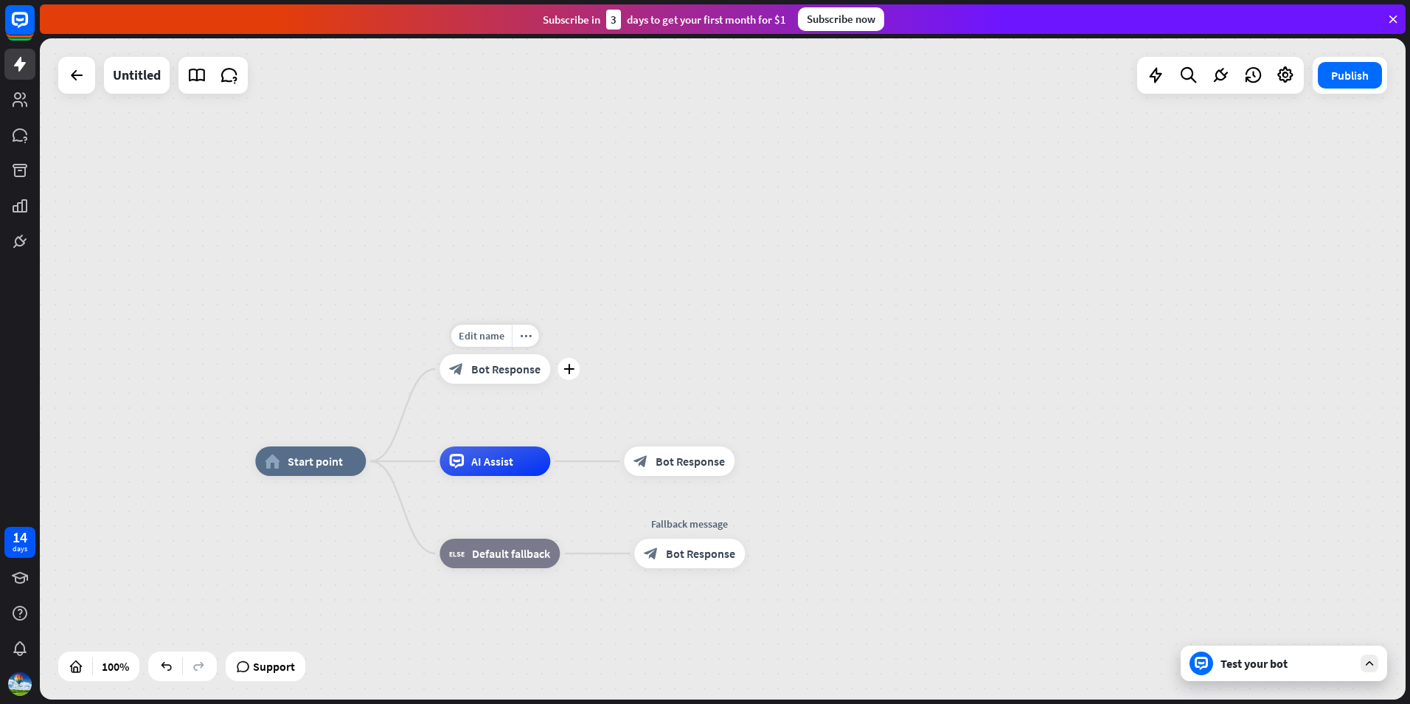
click at [490, 384] on div "Edit name more_horiz plus block_bot_response Bot Response" at bounding box center [495, 369] width 111 height 30
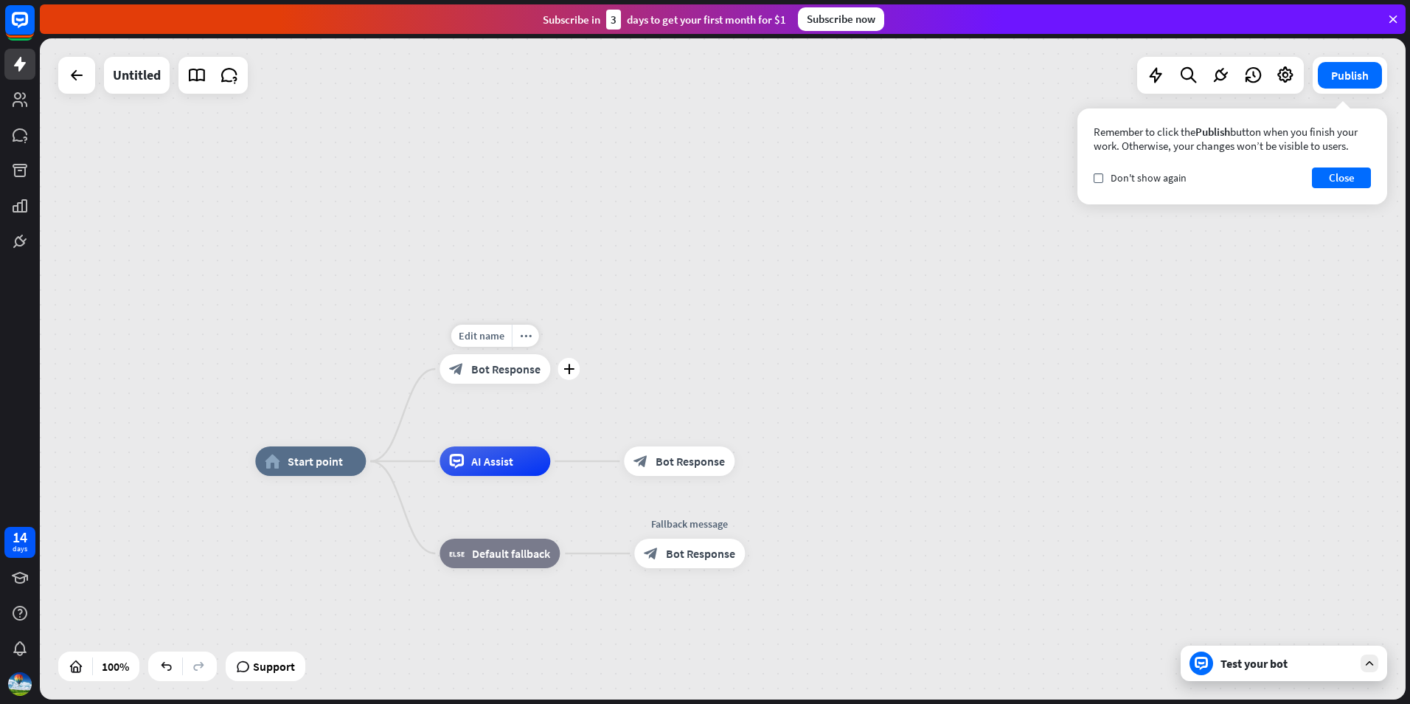
click at [490, 366] on span "Bot Response" at bounding box center [505, 368] width 69 height 15
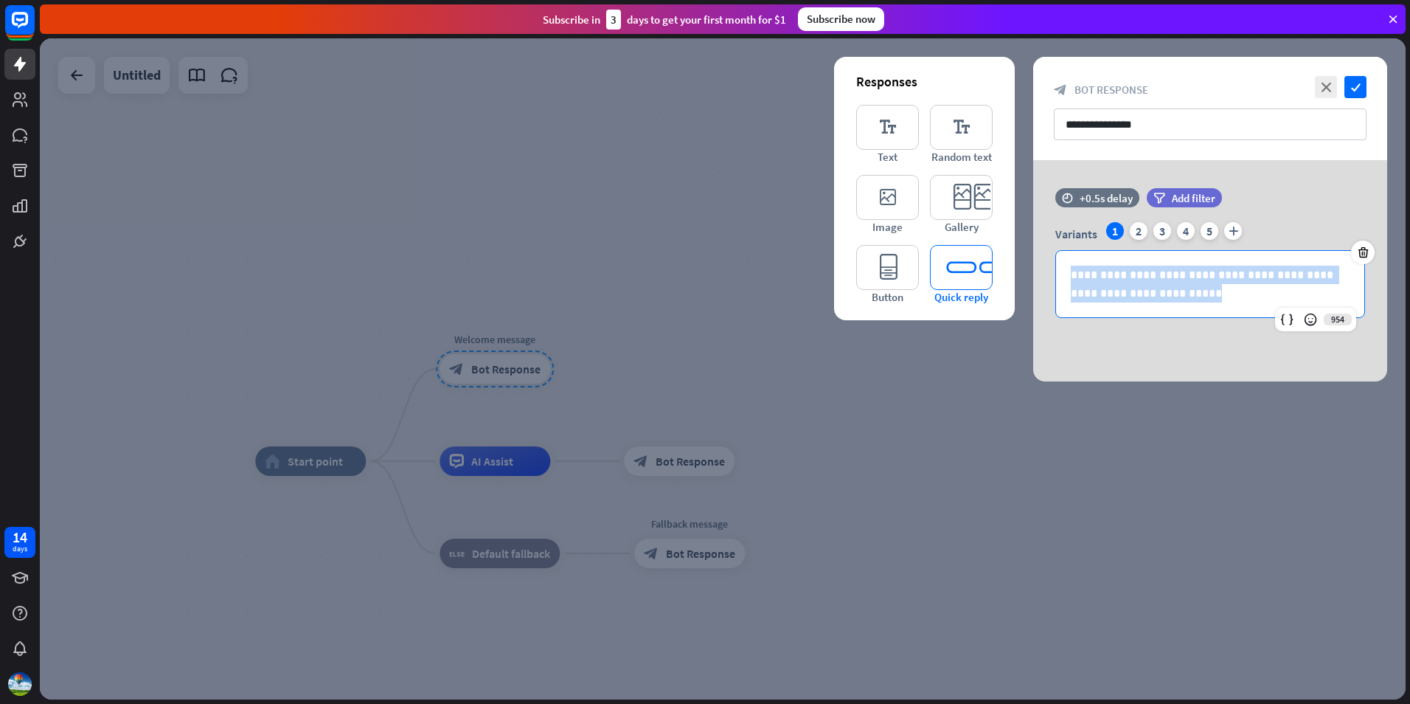
drag, startPoint x: 1171, startPoint y: 299, endPoint x: 980, endPoint y: 270, distance: 193.3
click at [1033, 270] on div "**********" at bounding box center [1210, 270] width 354 height 221
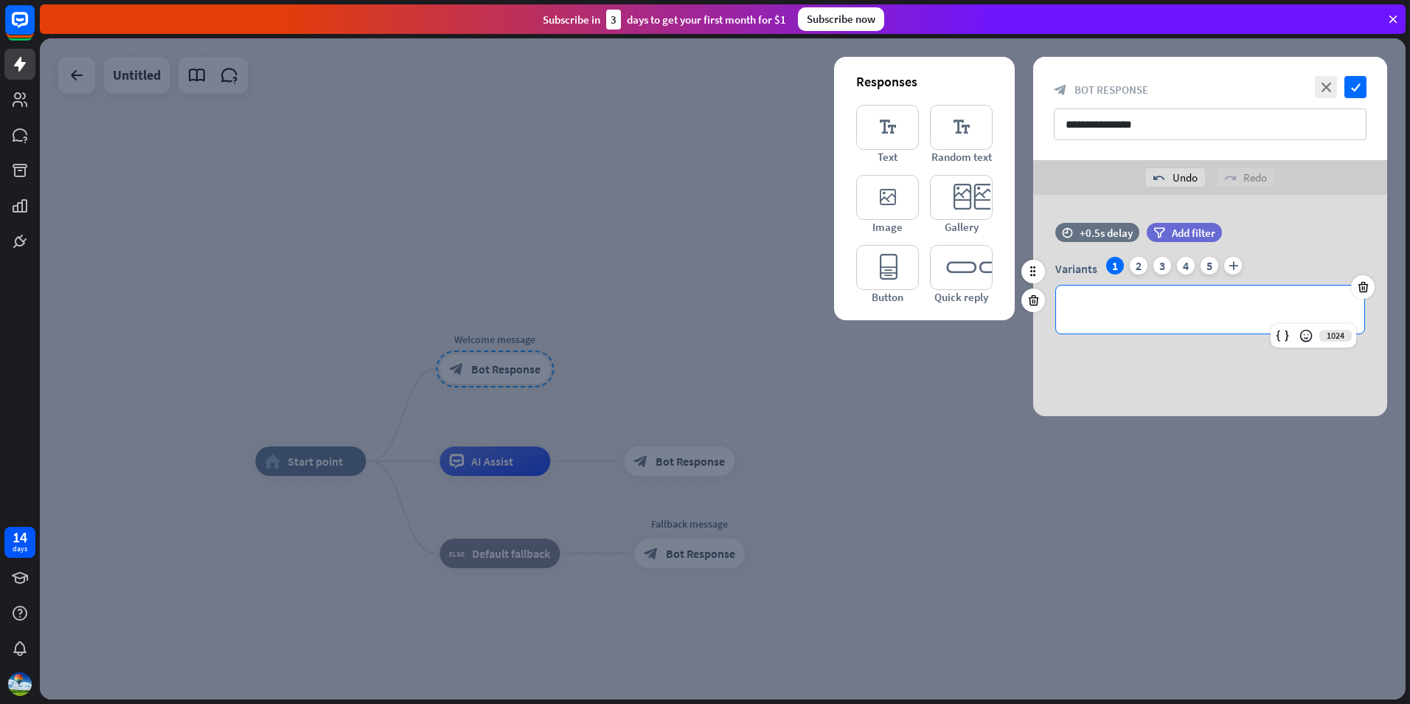
click at [1160, 315] on p "**********" at bounding box center [1210, 309] width 279 height 18
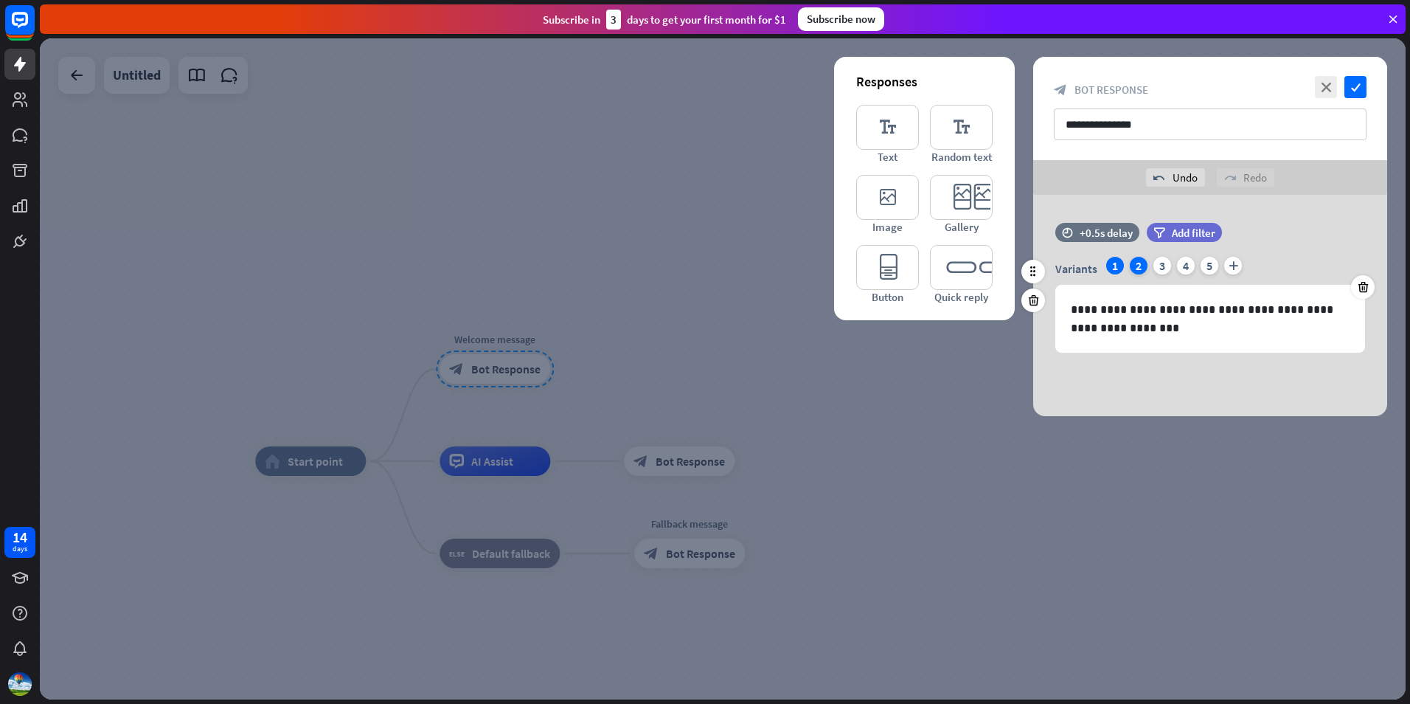
click at [1140, 264] on div "2" at bounding box center [1139, 266] width 18 height 18
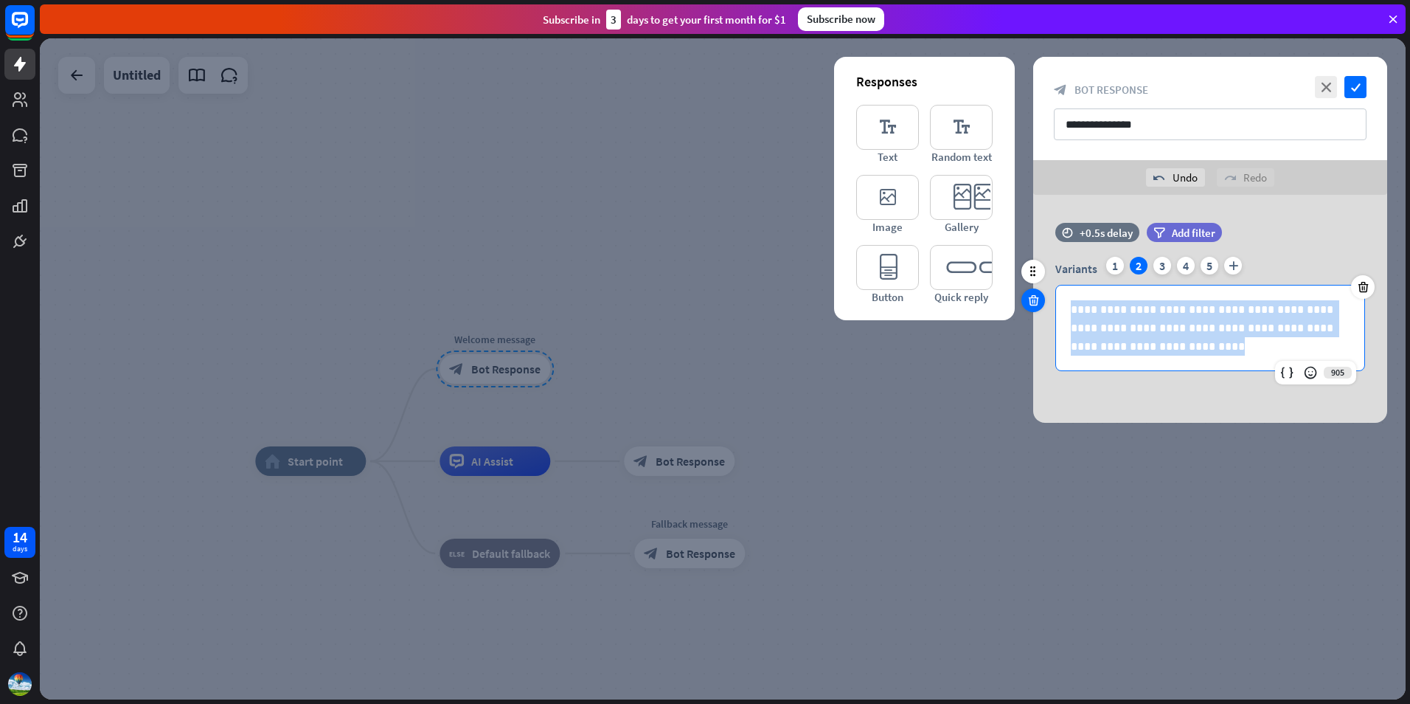
drag, startPoint x: 1111, startPoint y: 333, endPoint x: 1031, endPoint y: 290, distance: 90.4
click at [1033, 290] on div "**********" at bounding box center [1210, 304] width 354 height 163
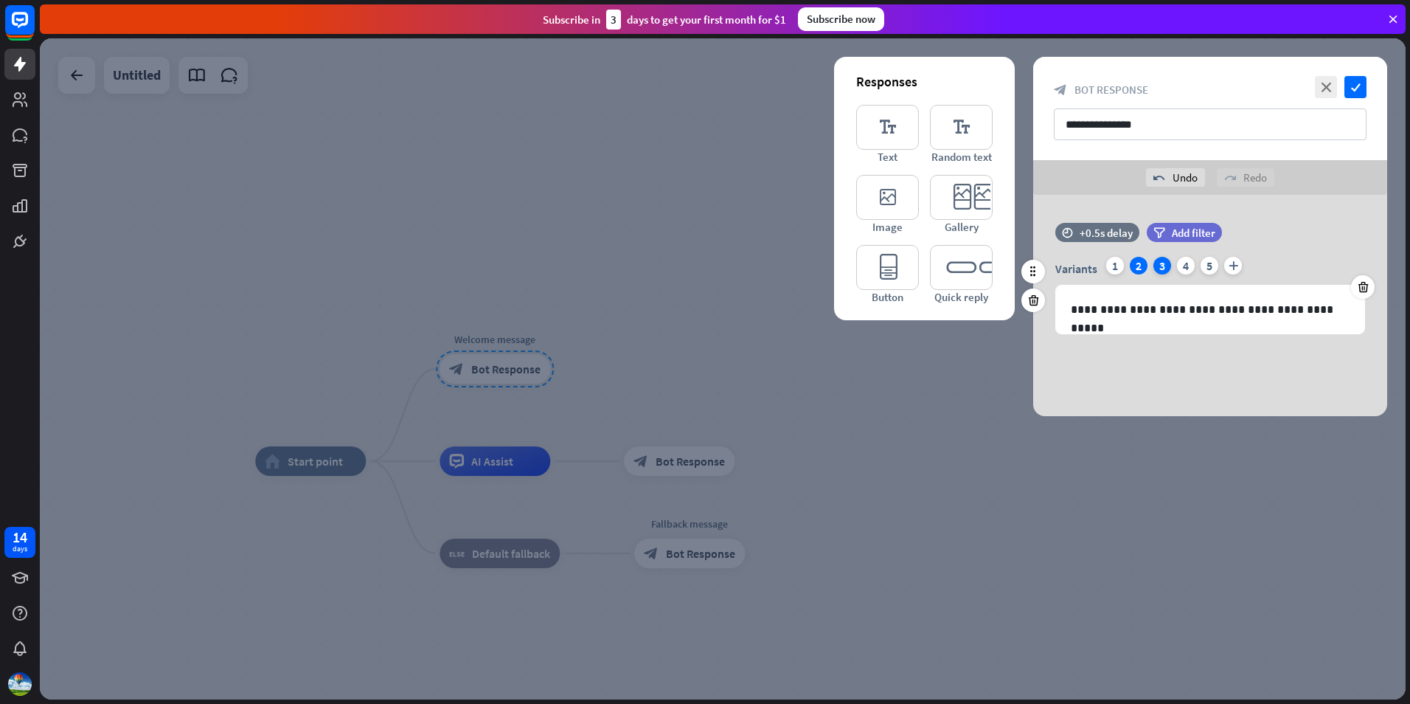
click at [1164, 268] on div "3" at bounding box center [1163, 266] width 18 height 18
click at [1190, 268] on div "4" at bounding box center [1186, 266] width 18 height 18
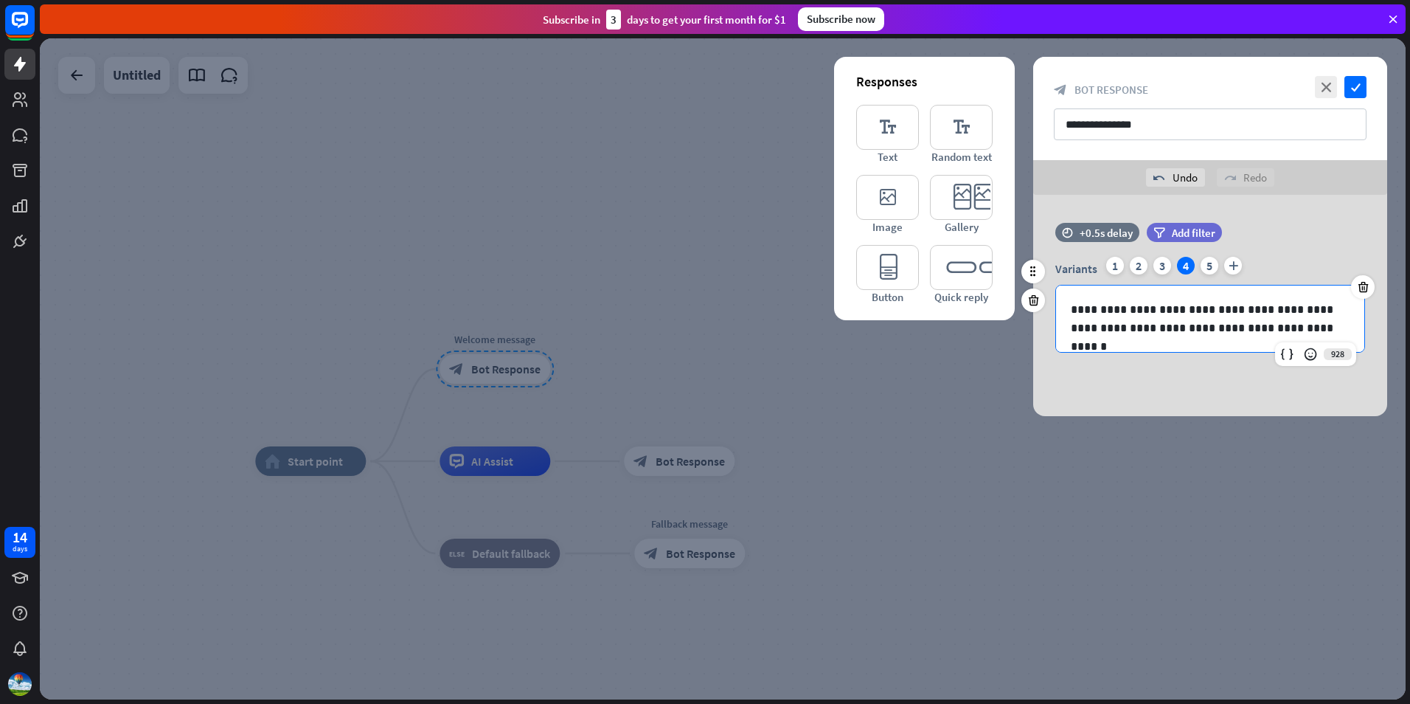
click at [1252, 329] on p "**********" at bounding box center [1210, 318] width 279 height 37
click at [1255, 333] on p "**********" at bounding box center [1210, 318] width 279 height 37
click at [1240, 329] on p "**********" at bounding box center [1210, 318] width 279 height 37
click at [1160, 269] on div "3" at bounding box center [1163, 266] width 18 height 18
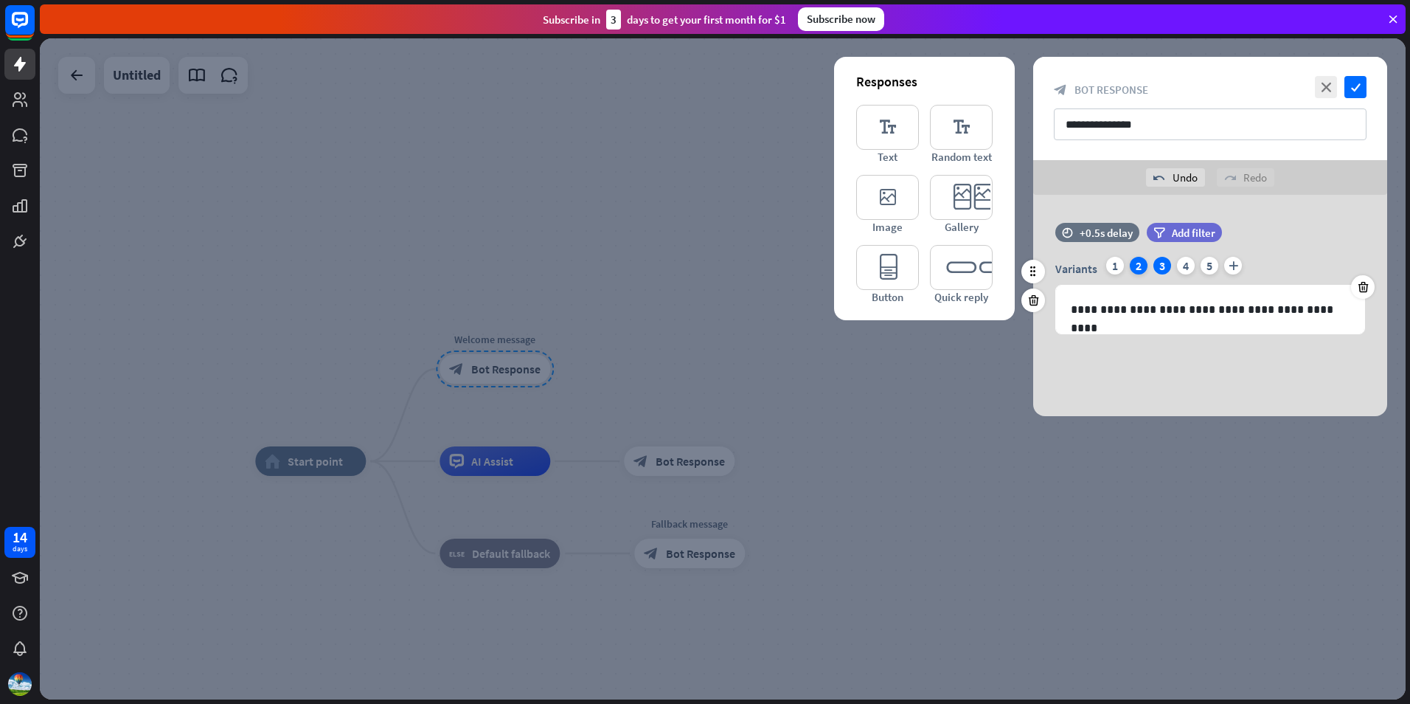
click at [1140, 266] on div "2" at bounding box center [1139, 266] width 18 height 18
drag, startPoint x: 1159, startPoint y: 268, endPoint x: 1171, endPoint y: 268, distance: 11.8
click at [1160, 268] on div "3" at bounding box center [1163, 266] width 18 height 18
click at [1183, 268] on div "4" at bounding box center [1186, 266] width 18 height 18
click at [1205, 271] on div "5" at bounding box center [1210, 266] width 18 height 18
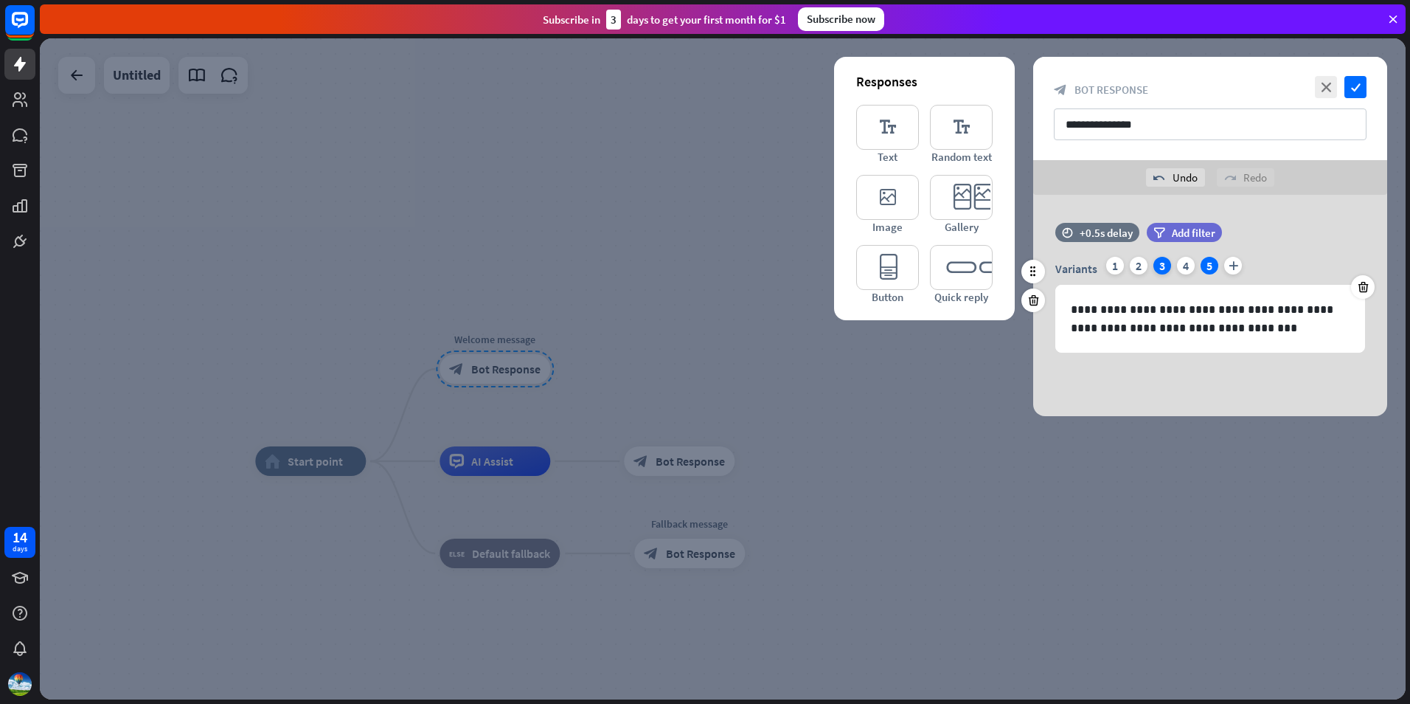
click at [1160, 268] on div "3" at bounding box center [1163, 266] width 18 height 18
click at [1363, 285] on icon at bounding box center [1363, 286] width 14 height 13
click at [1189, 270] on div "4" at bounding box center [1186, 266] width 18 height 18
click at [1141, 271] on div "2" at bounding box center [1139, 266] width 18 height 18
click at [1120, 266] on div "1" at bounding box center [1115, 266] width 18 height 18
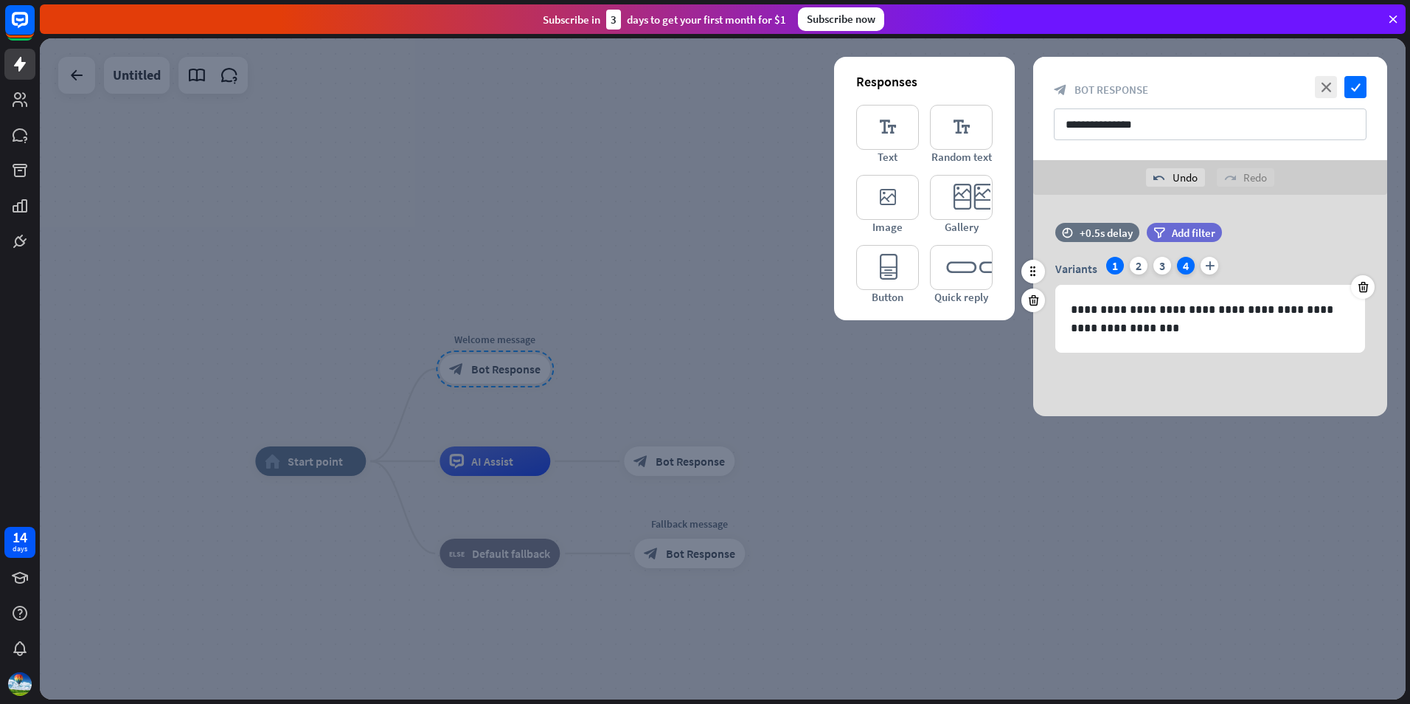
click at [1179, 266] on div "4" at bounding box center [1186, 266] width 18 height 18
click at [1163, 266] on div "3" at bounding box center [1163, 266] width 18 height 18
click at [1188, 266] on div "4" at bounding box center [1186, 266] width 18 height 18
click at [1226, 325] on p "**********" at bounding box center [1210, 318] width 279 height 37
drag, startPoint x: 1235, startPoint y: 401, endPoint x: 1258, endPoint y: 348, distance: 56.9
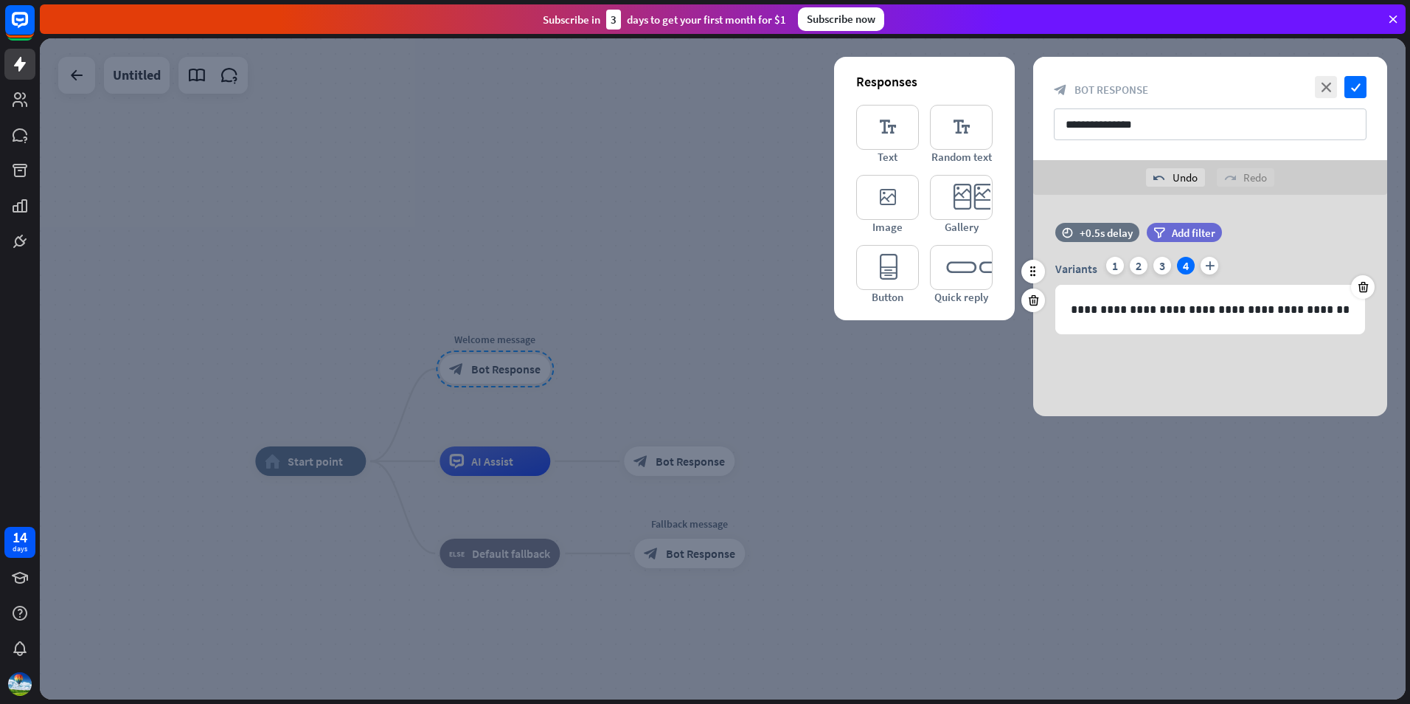
click at [1244, 398] on div "**********" at bounding box center [1210, 305] width 354 height 221
click at [1165, 271] on div "3" at bounding box center [1163, 266] width 18 height 18
click at [1133, 269] on div "2" at bounding box center [1139, 266] width 18 height 18
click at [1117, 269] on div "1" at bounding box center [1115, 266] width 18 height 18
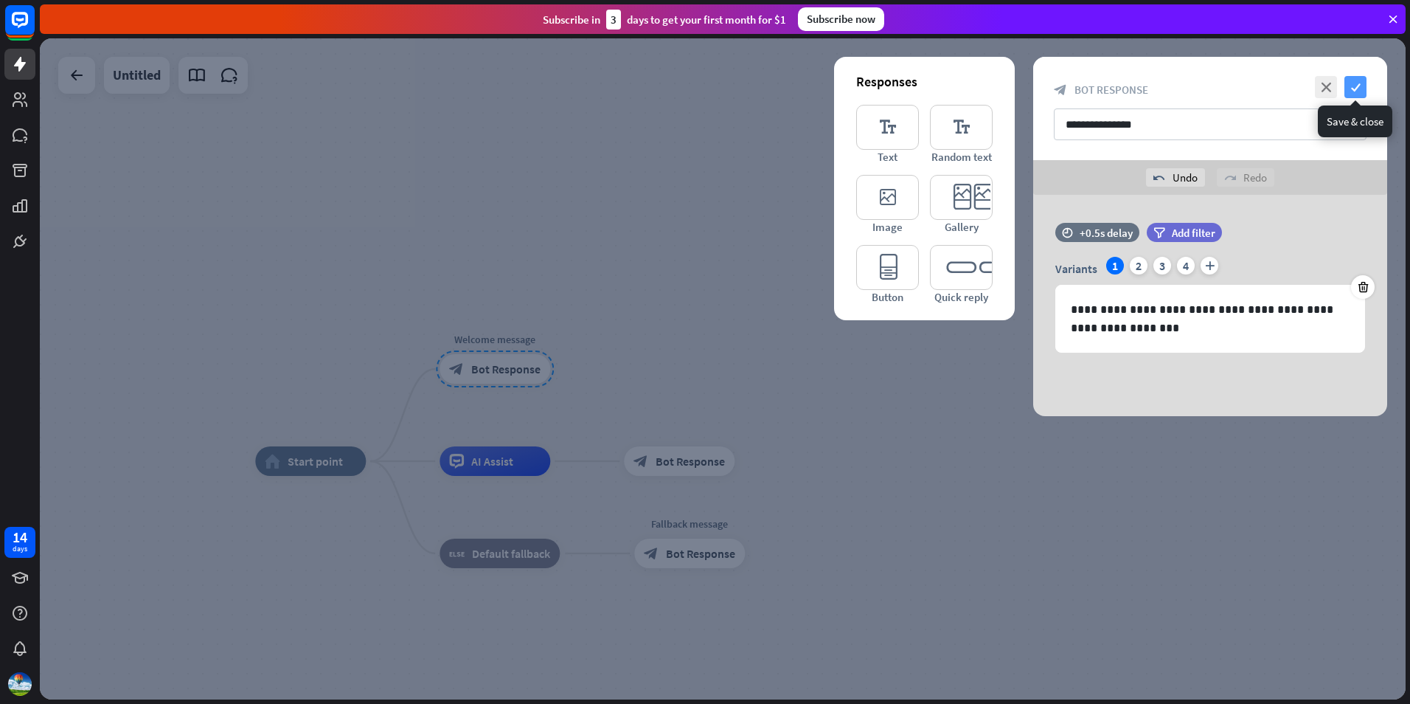
click at [1356, 84] on icon "check" at bounding box center [1356, 87] width 22 height 22
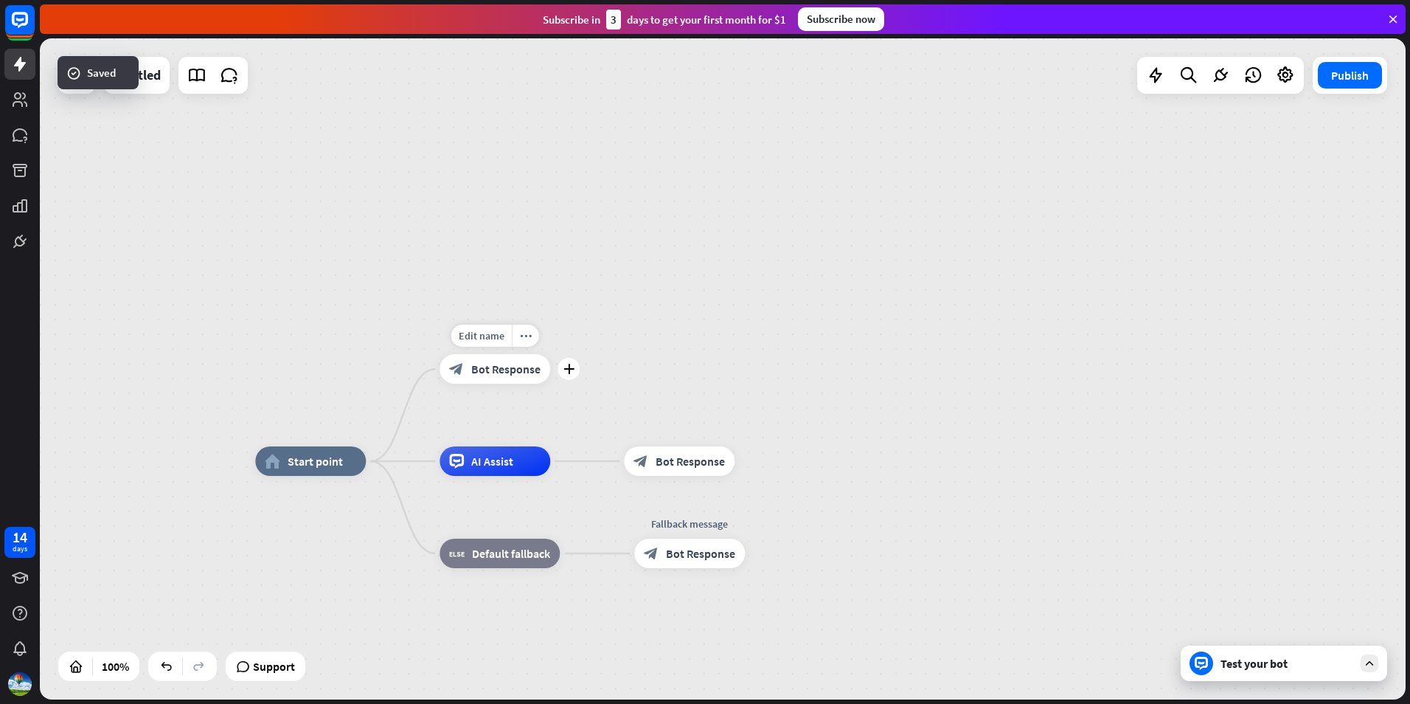
click at [502, 368] on span "Bot Response" at bounding box center [505, 368] width 69 height 15
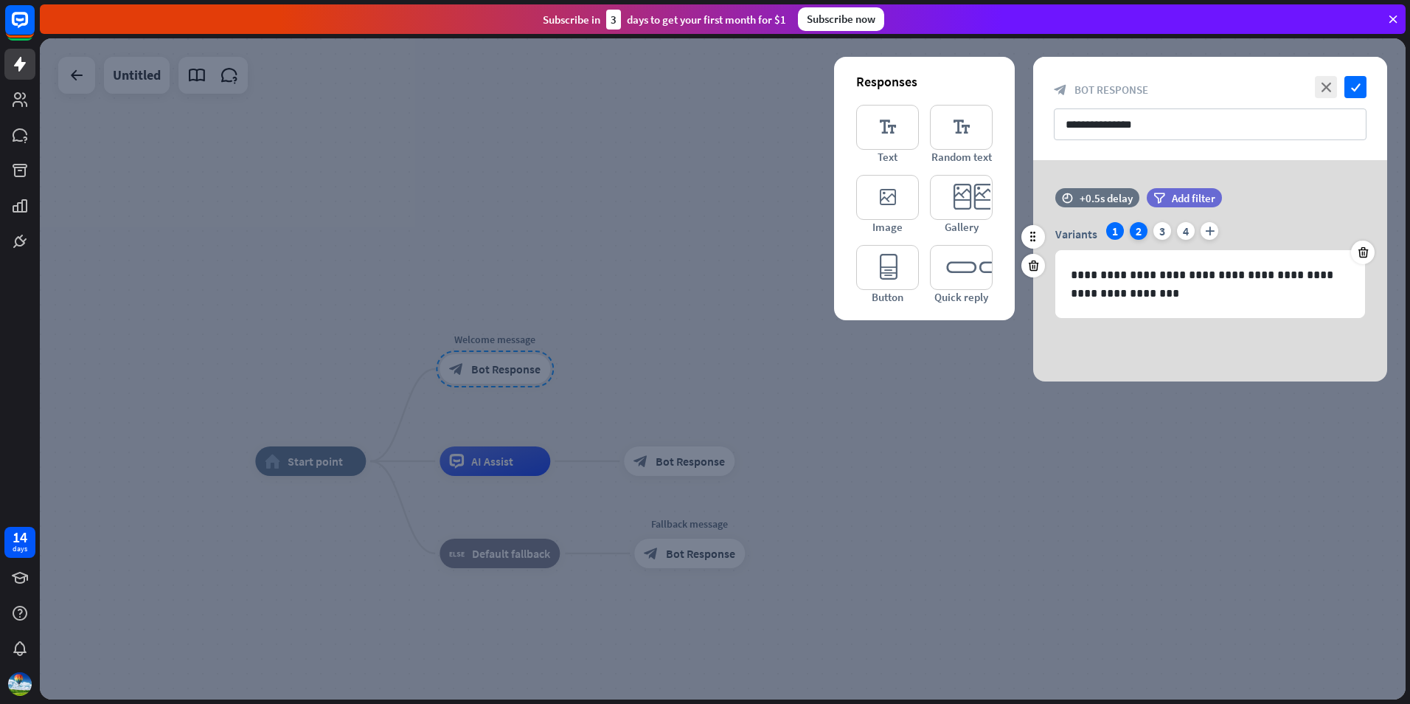
click at [1137, 232] on div "2" at bounding box center [1139, 231] width 18 height 18
click at [1160, 230] on div "3" at bounding box center [1163, 231] width 18 height 18
click at [1185, 230] on div "4" at bounding box center [1186, 231] width 18 height 18
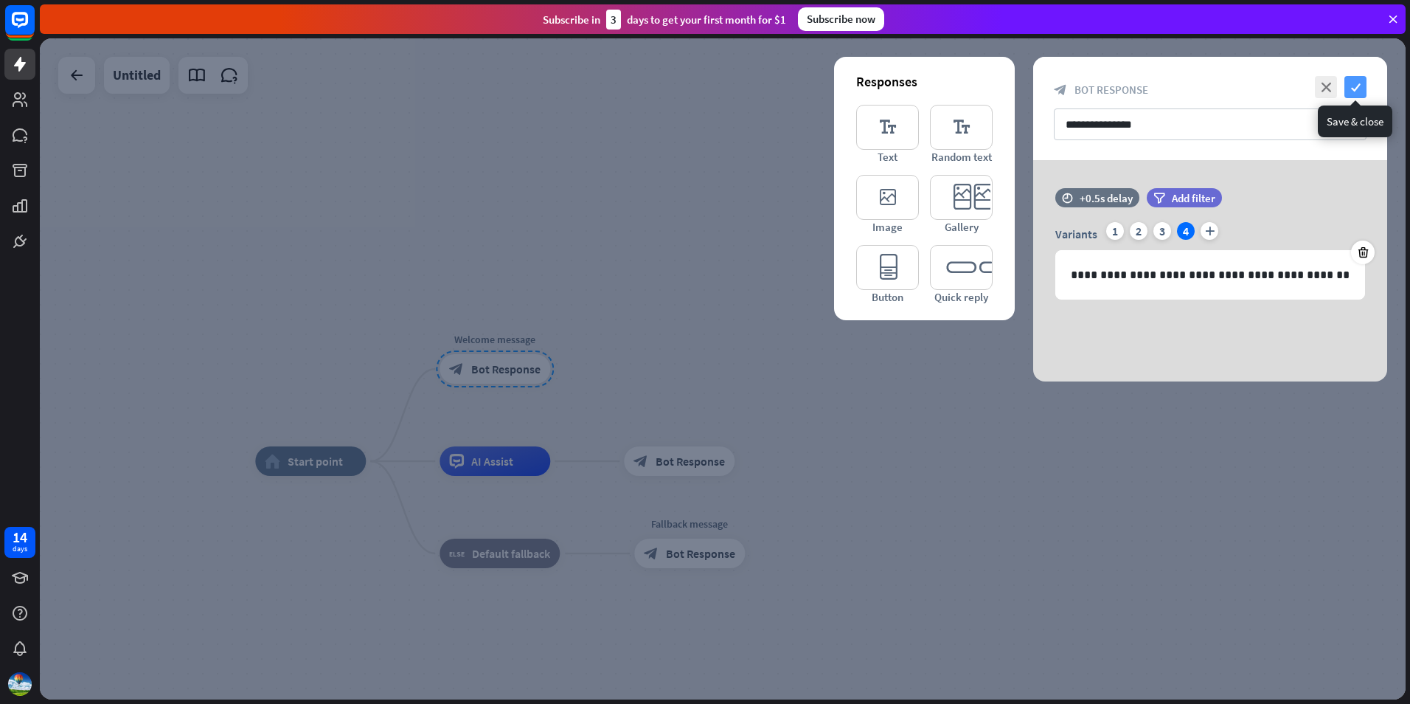
click at [1354, 85] on icon "check" at bounding box center [1356, 87] width 22 height 22
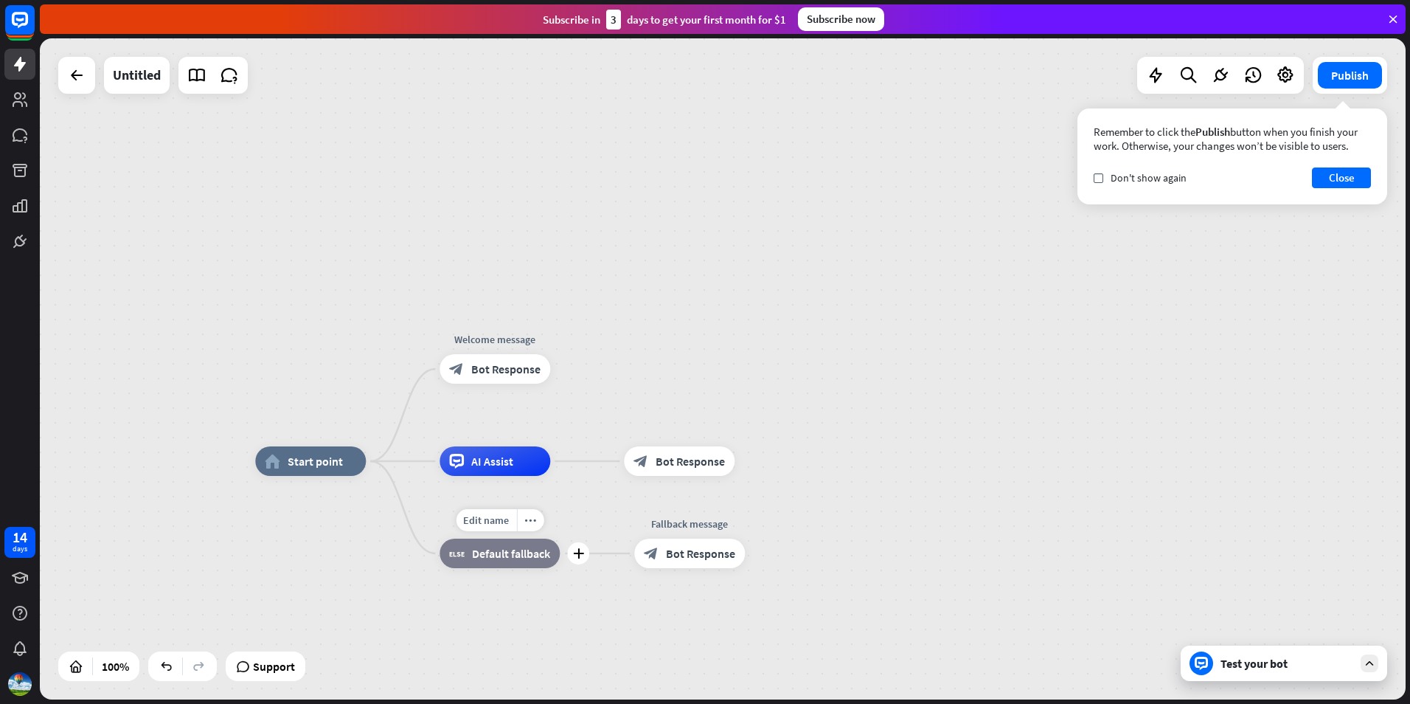
click at [499, 564] on div "block_fallback Default fallback" at bounding box center [500, 553] width 120 height 30
click at [650, 465] on div "block_bot_response Bot Response" at bounding box center [679, 461] width 111 height 30
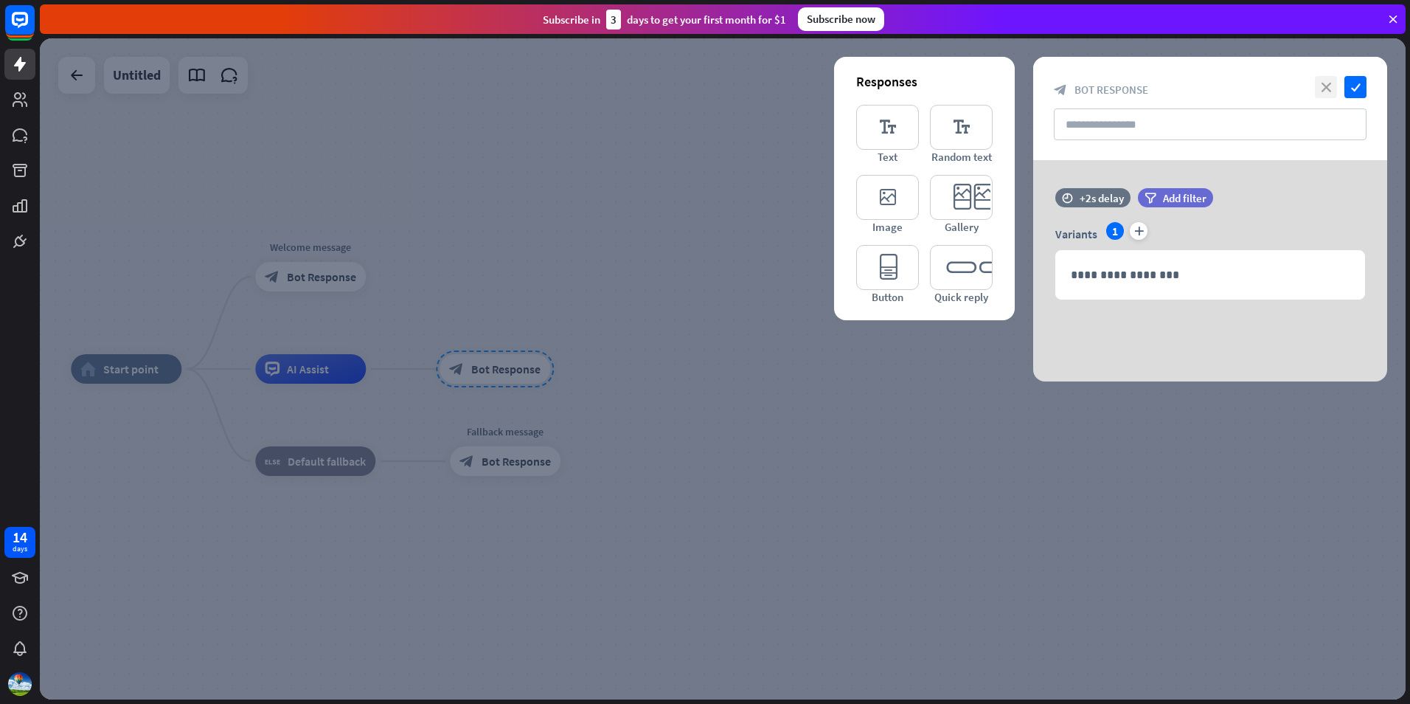
click at [1332, 84] on icon "close" at bounding box center [1326, 87] width 22 height 22
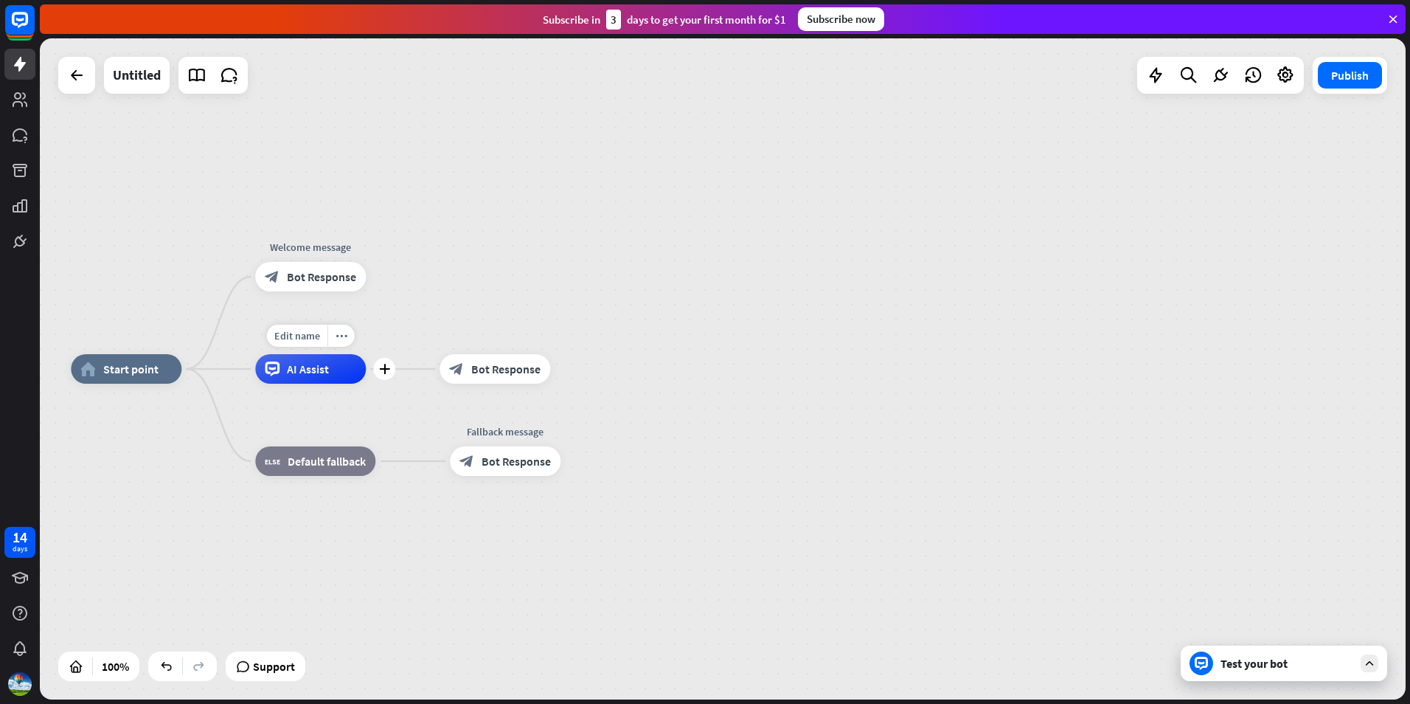
click at [322, 375] on span "AI Assist" at bounding box center [308, 368] width 42 height 15
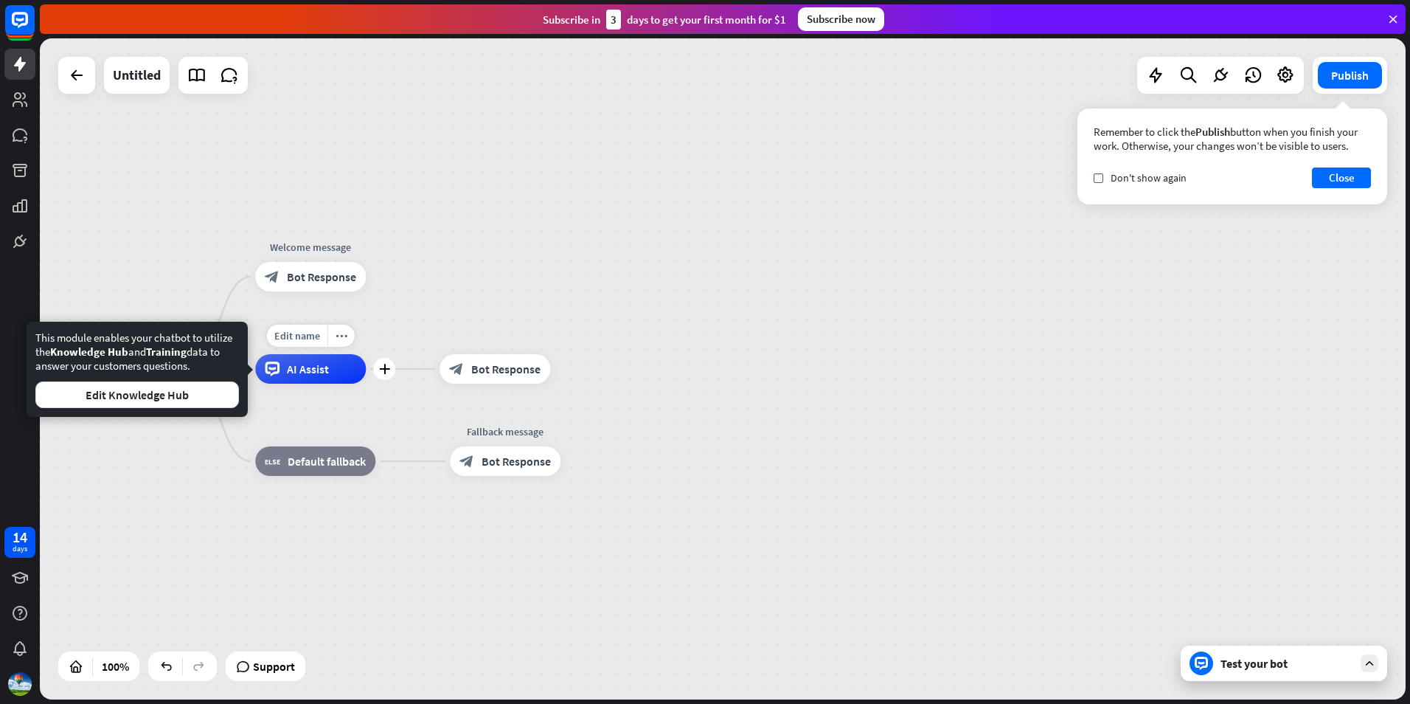
click at [303, 369] on span "AI Assist" at bounding box center [308, 368] width 42 height 15
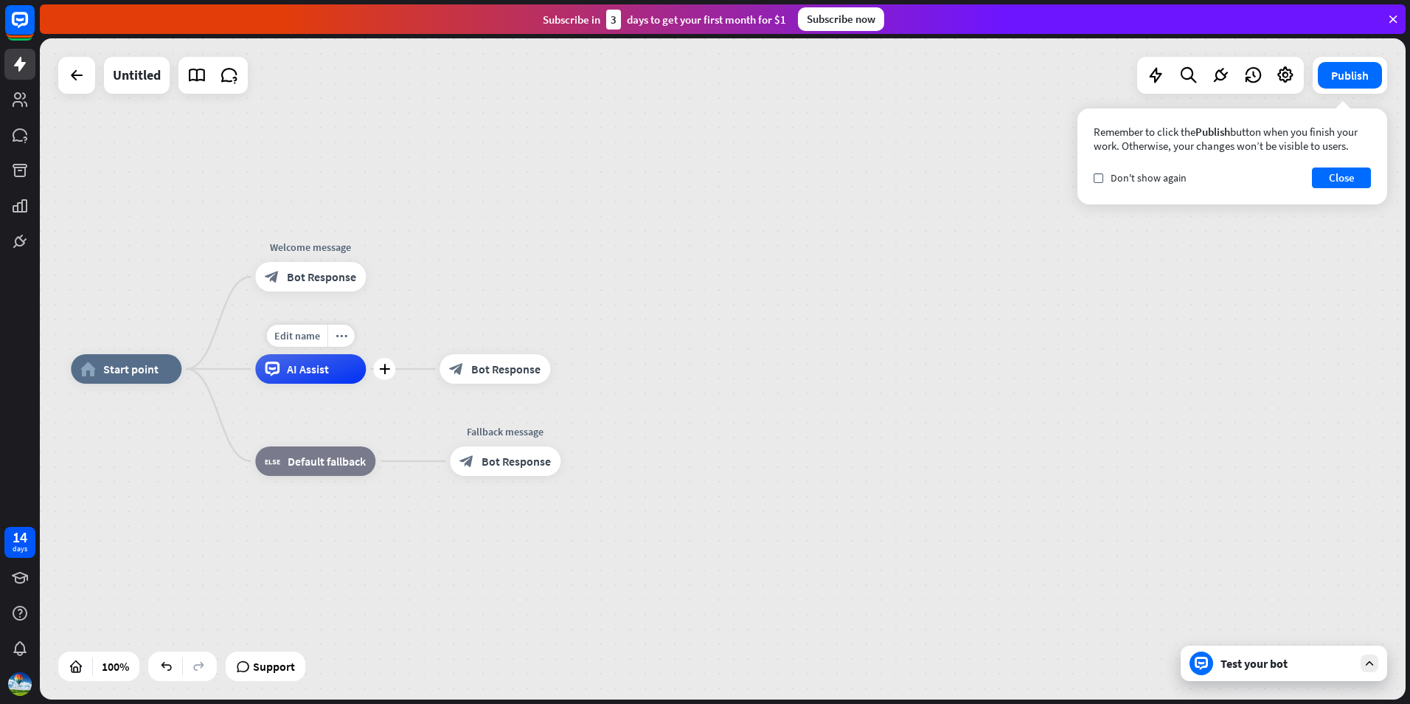
click at [288, 370] on span "AI Assist" at bounding box center [308, 368] width 42 height 15
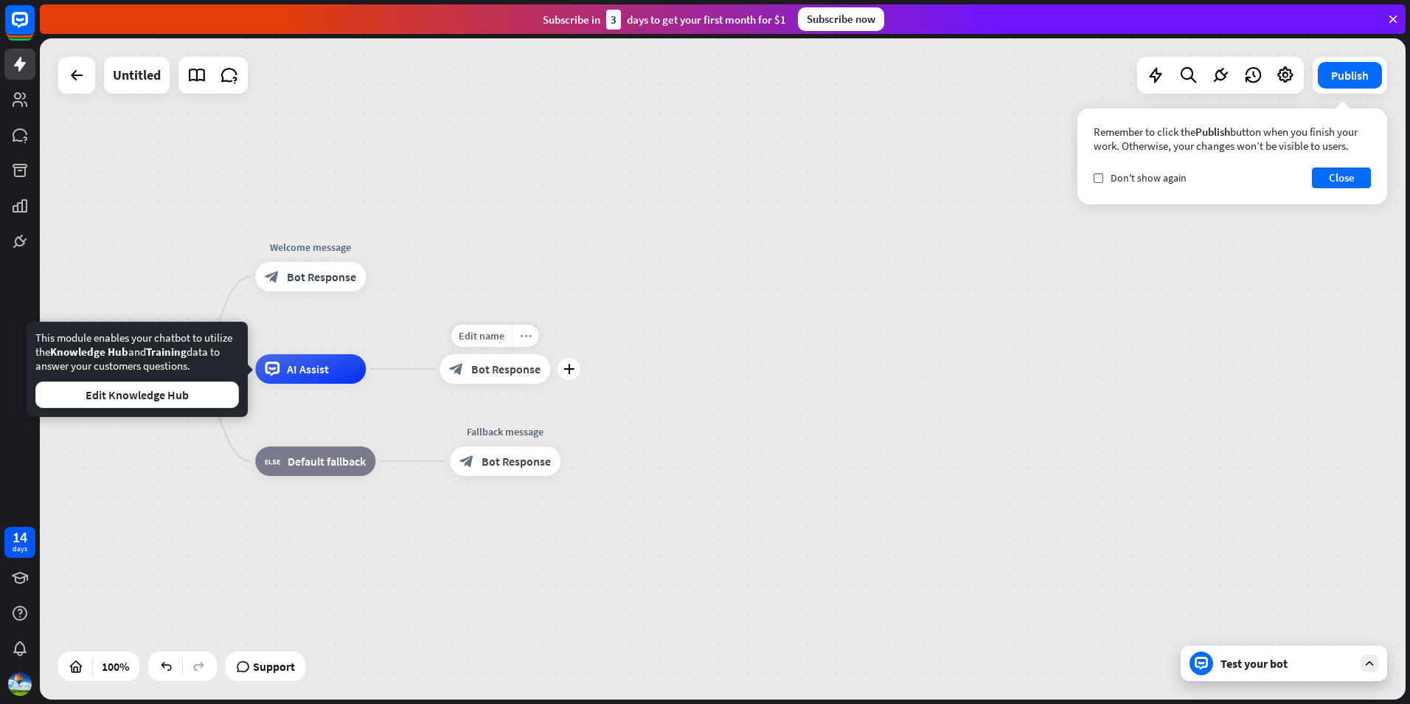
click at [526, 344] on div "more_horiz" at bounding box center [525, 336] width 27 height 22
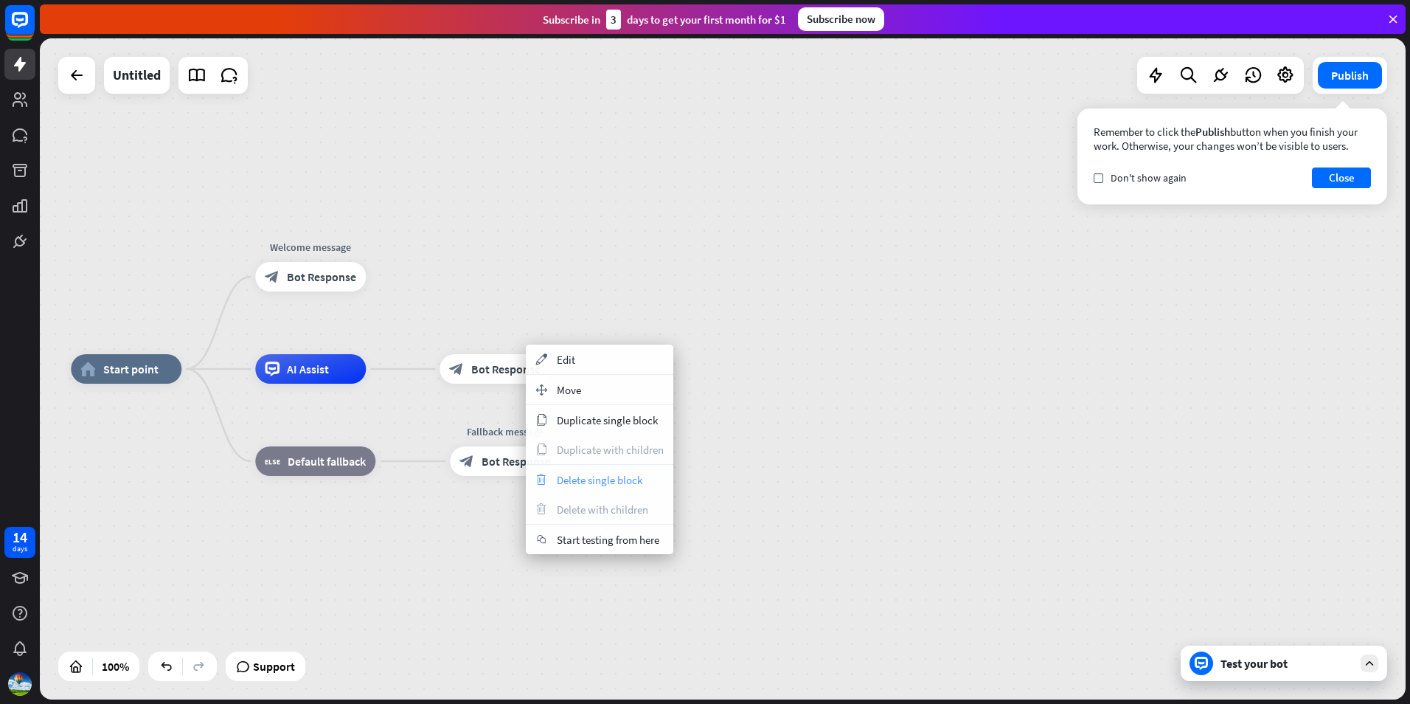
click at [603, 481] on span "Delete single block" at bounding box center [600, 480] width 86 height 14
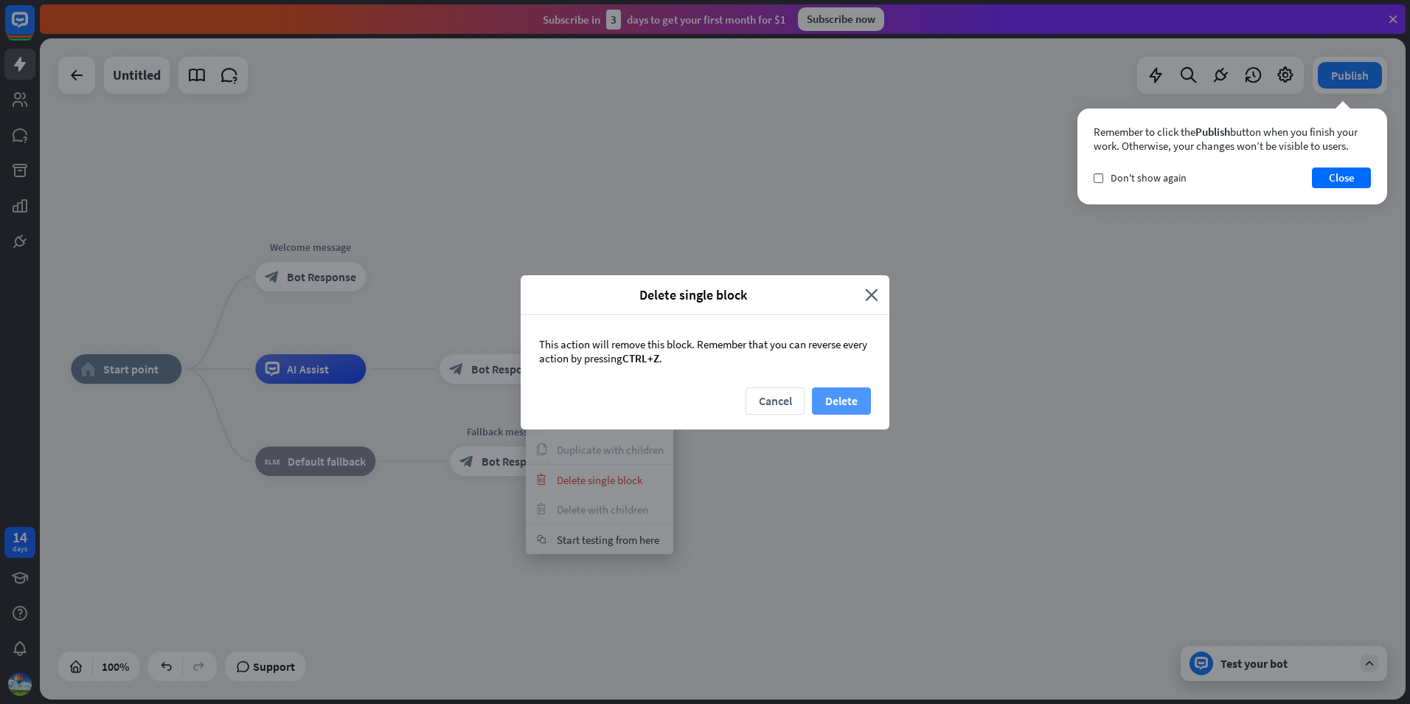
click at [848, 403] on button "Delete" at bounding box center [841, 400] width 59 height 27
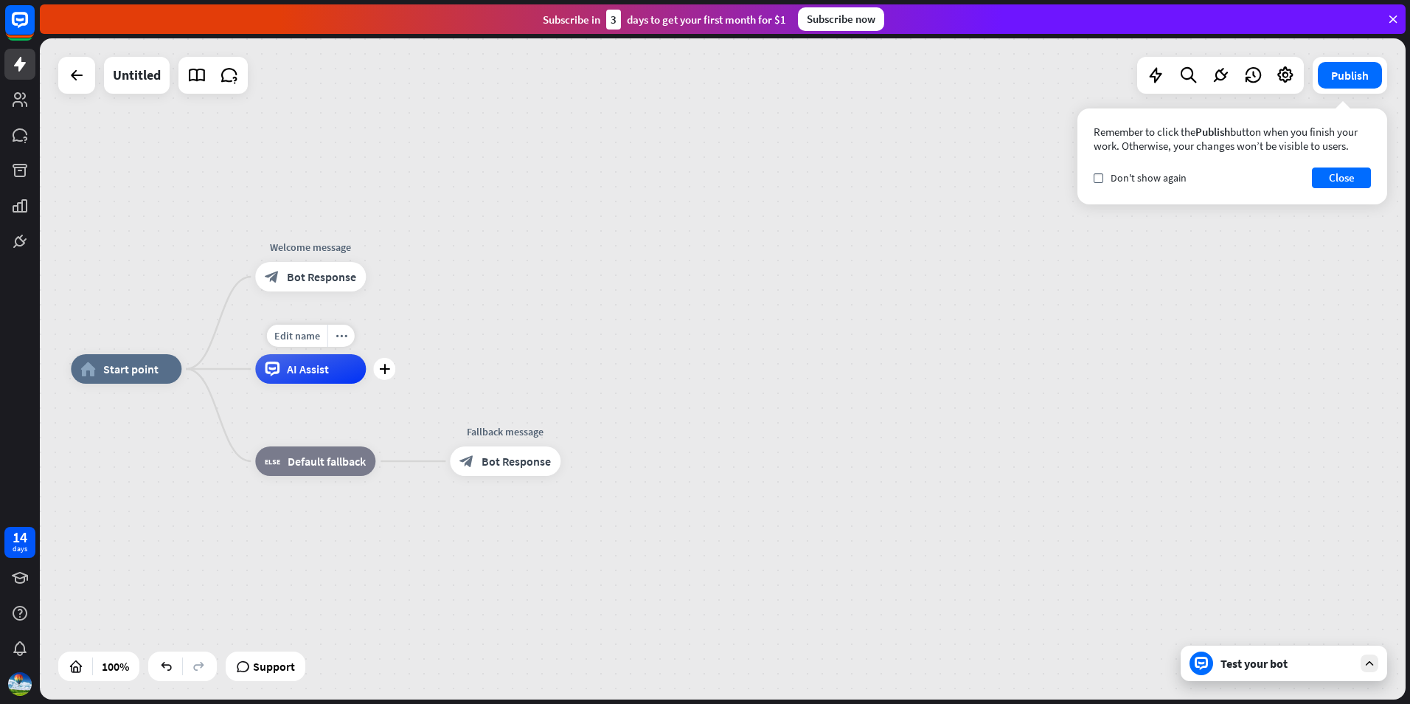
click at [330, 379] on div "AI Assist" at bounding box center [310, 369] width 111 height 30
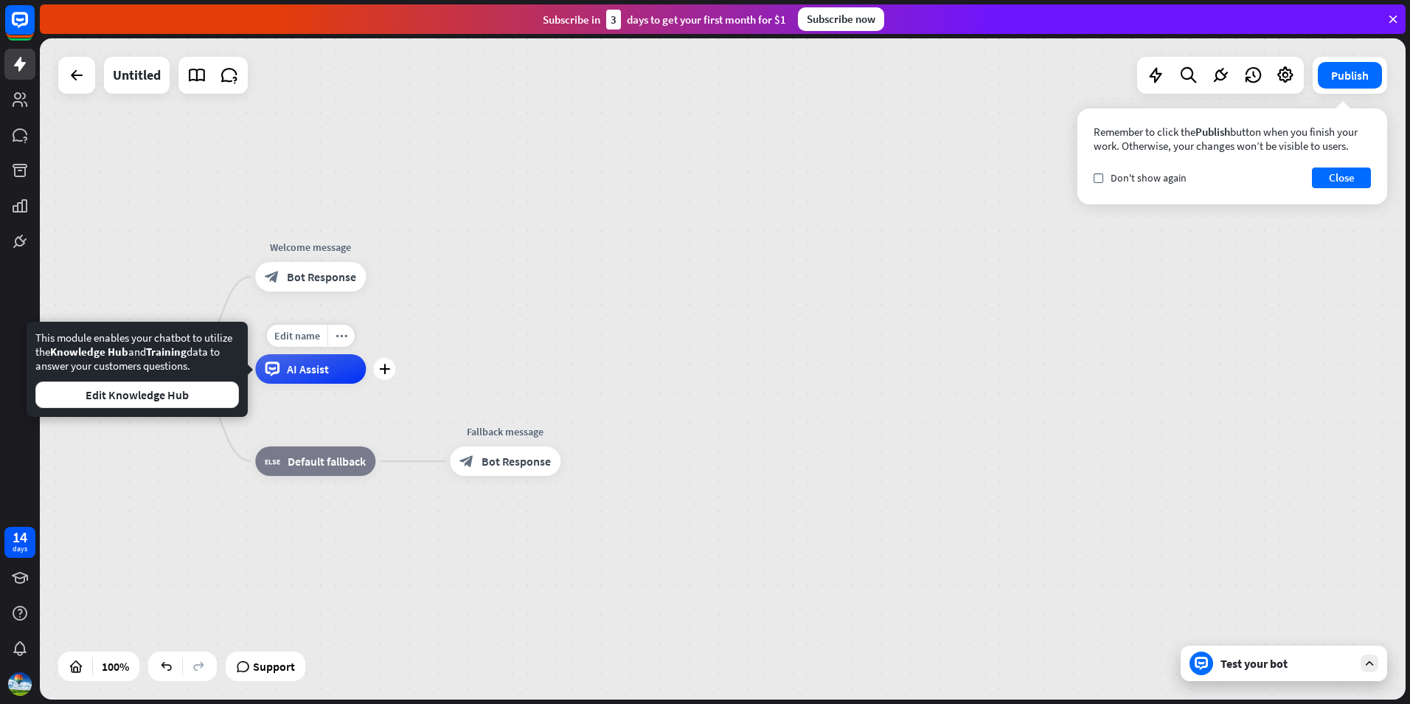
click at [323, 367] on span "AI Assist" at bounding box center [308, 368] width 42 height 15
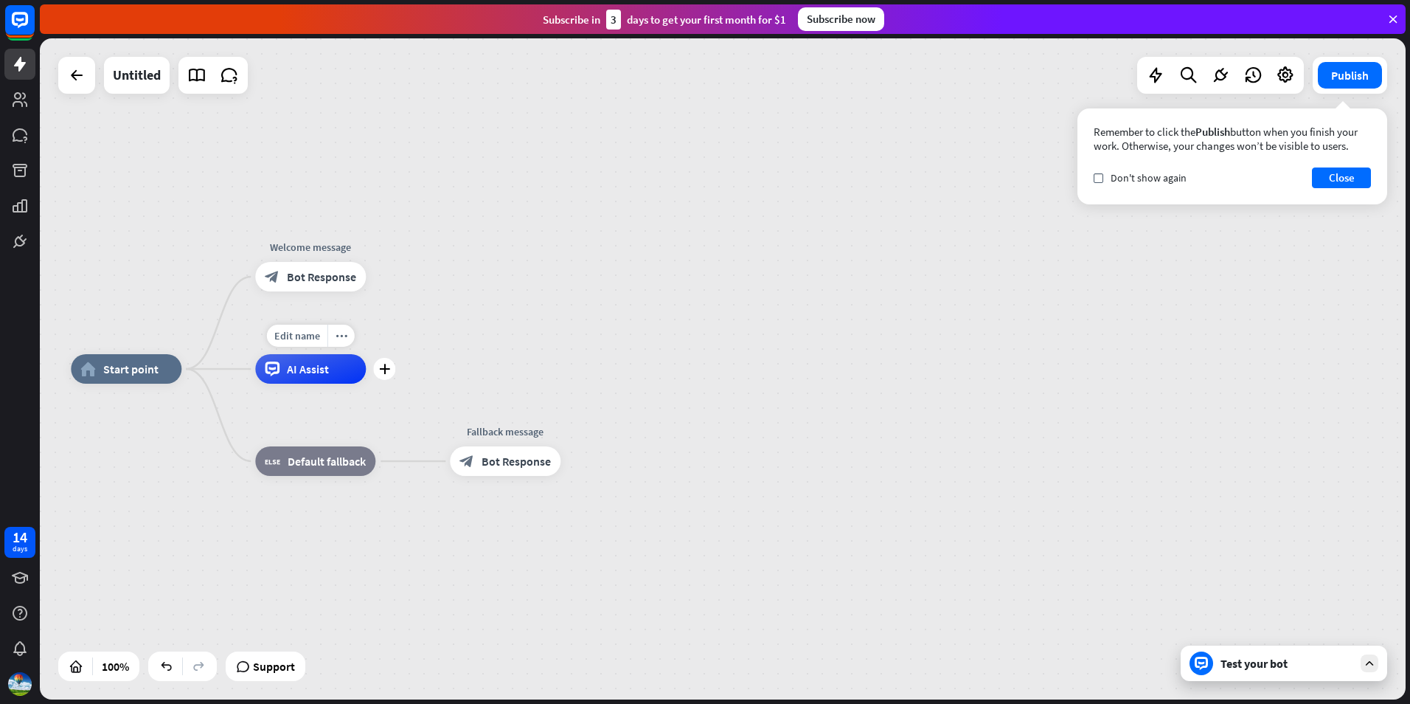
click at [275, 377] on div "AI Assist" at bounding box center [310, 369] width 111 height 30
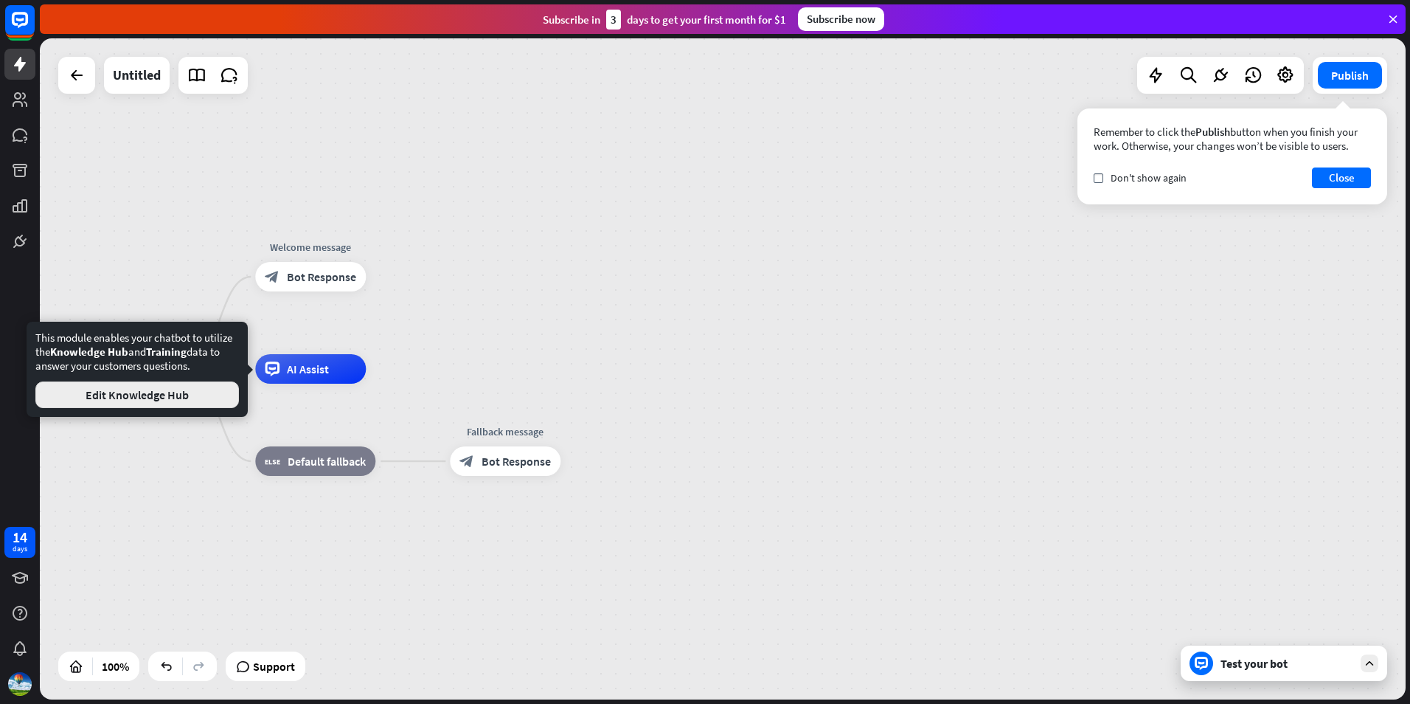
click at [185, 396] on button "Edit Knowledge Hub" at bounding box center [137, 394] width 204 height 27
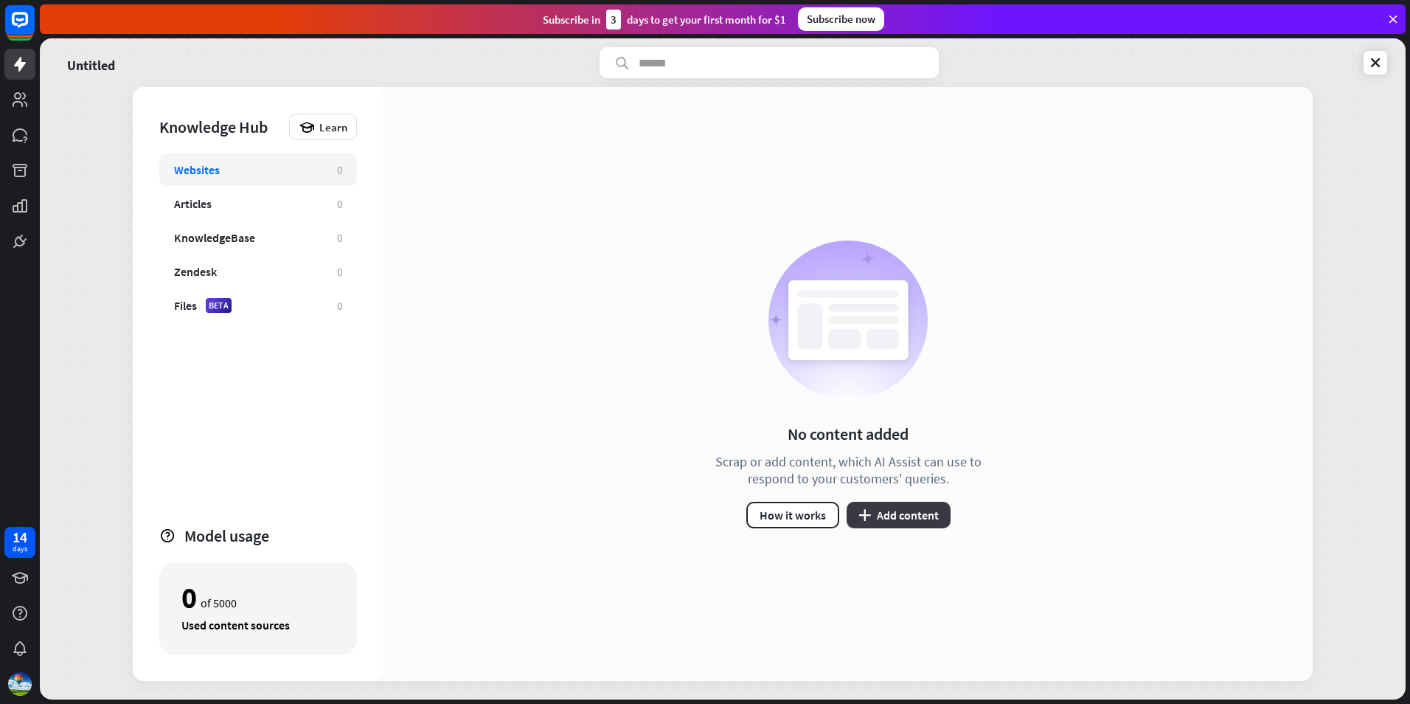
click at [898, 514] on button "plus Add content" at bounding box center [899, 515] width 104 height 27
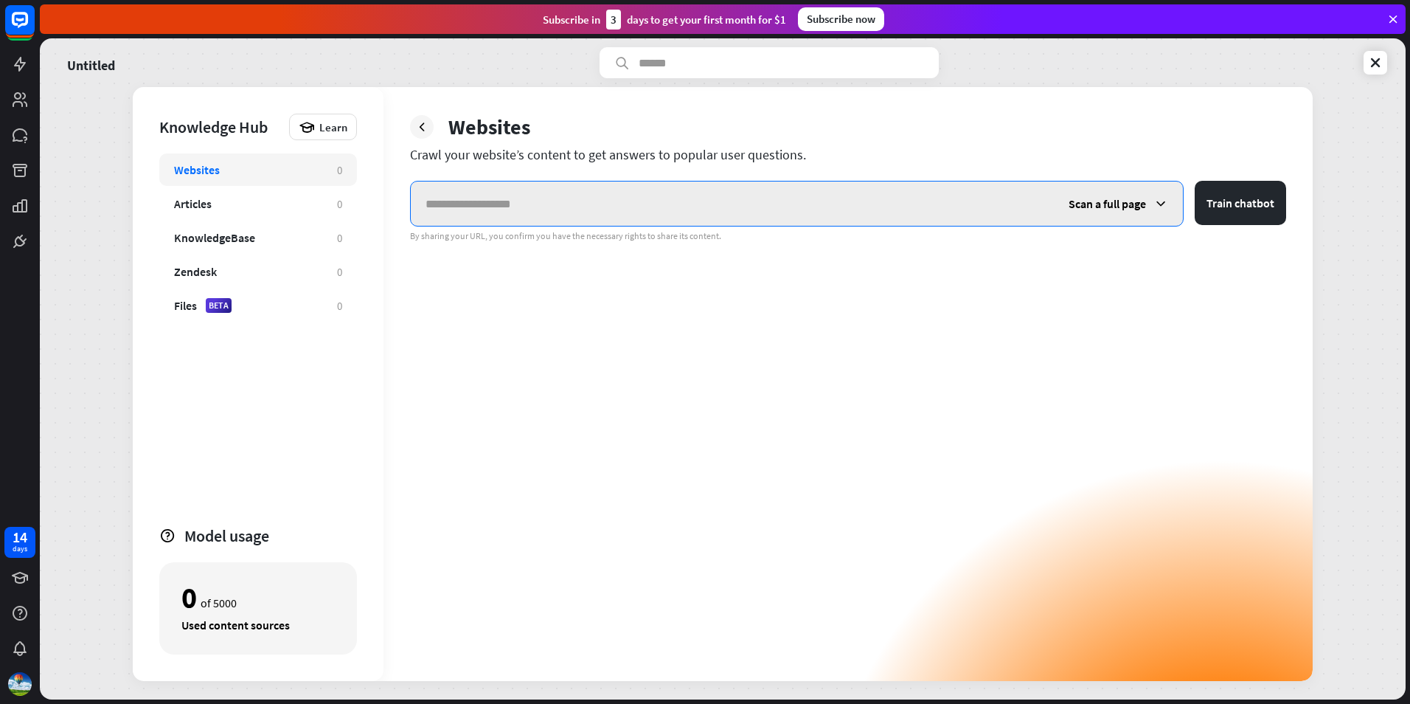
click at [552, 209] on input "text" at bounding box center [732, 203] width 643 height 44
paste input "**********"
type input "**********"
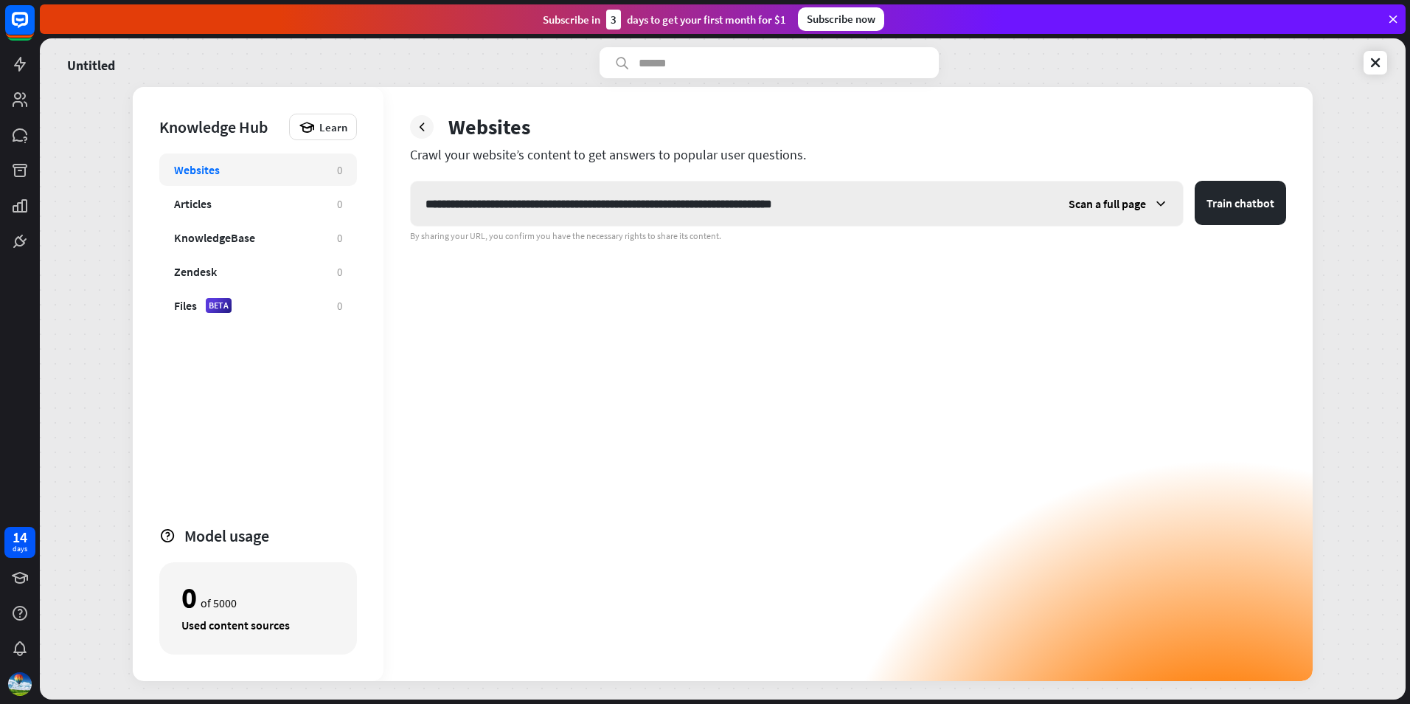
click at [1148, 204] on div "Scan a full page" at bounding box center [1118, 203] width 129 height 44
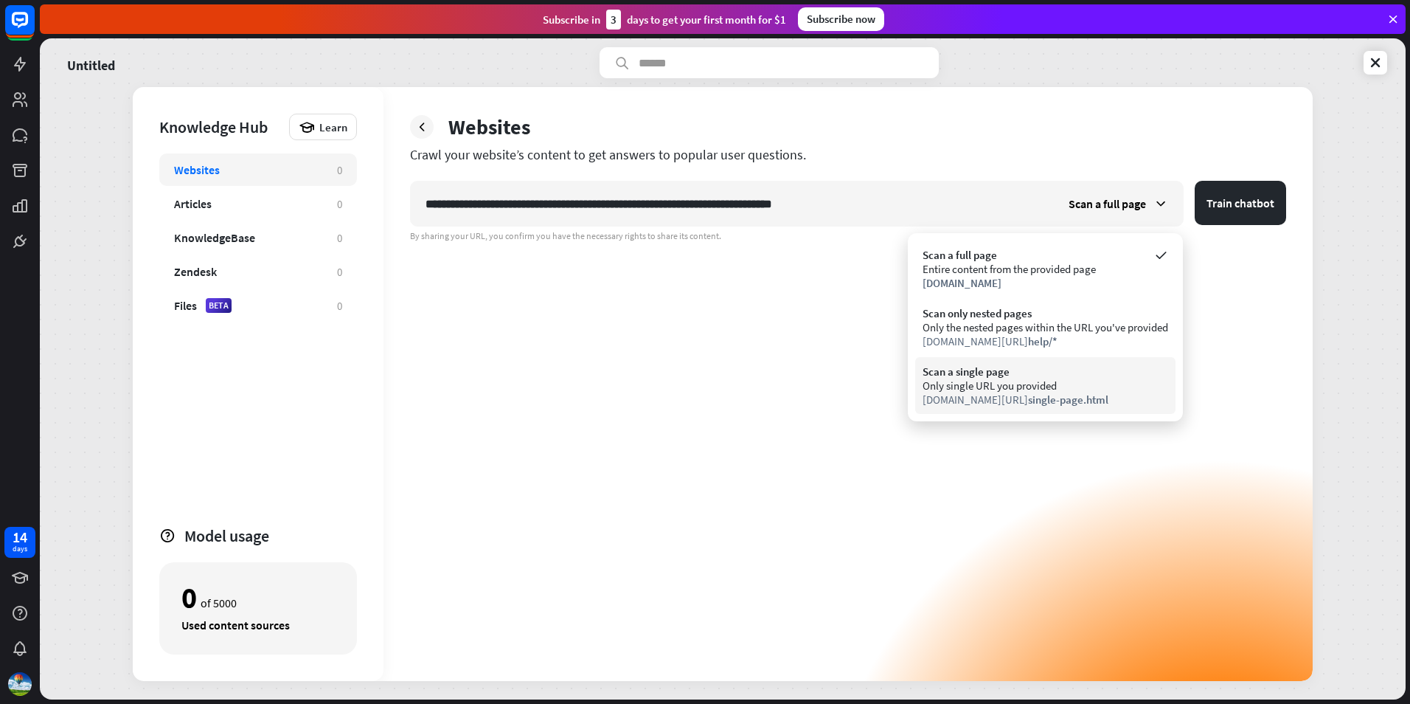
click at [1113, 385] on div "Only single URL you provided" at bounding box center [1046, 385] width 246 height 14
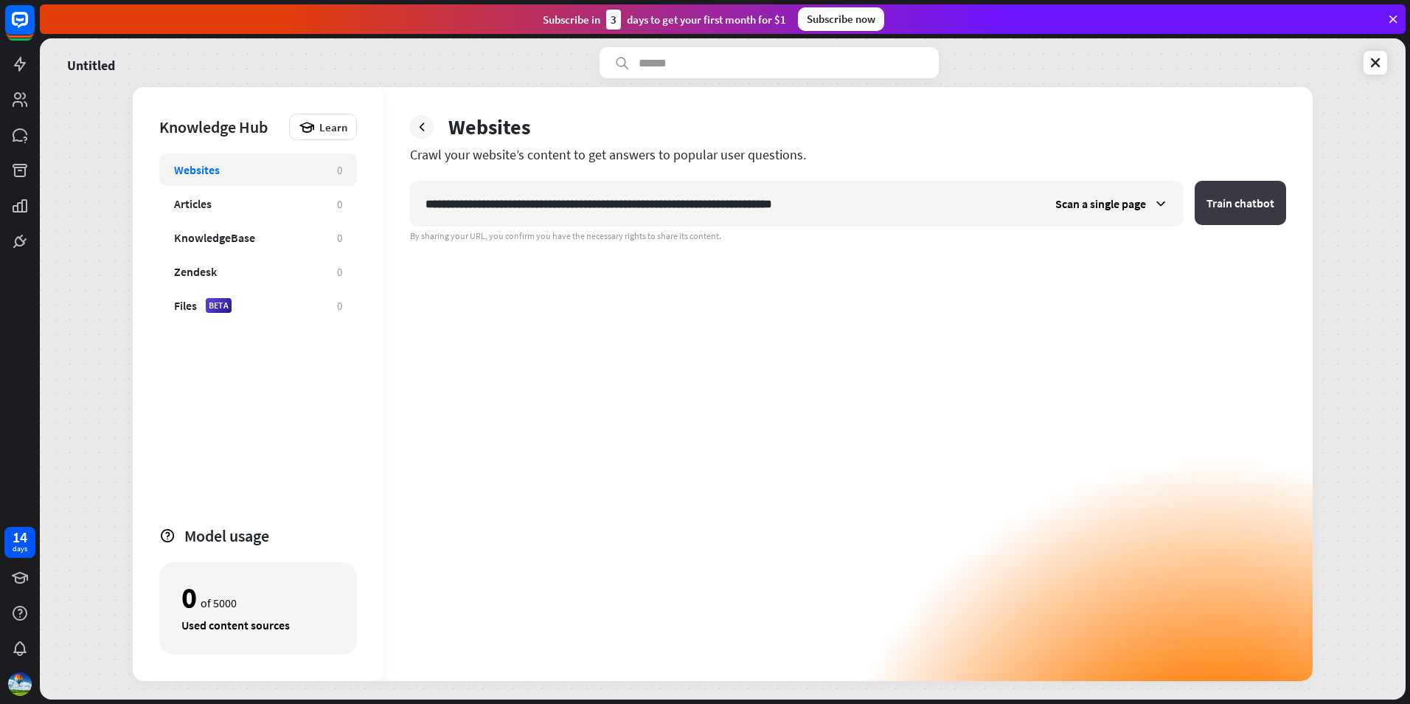
click at [1224, 213] on button "Train chatbot" at bounding box center [1240, 203] width 91 height 44
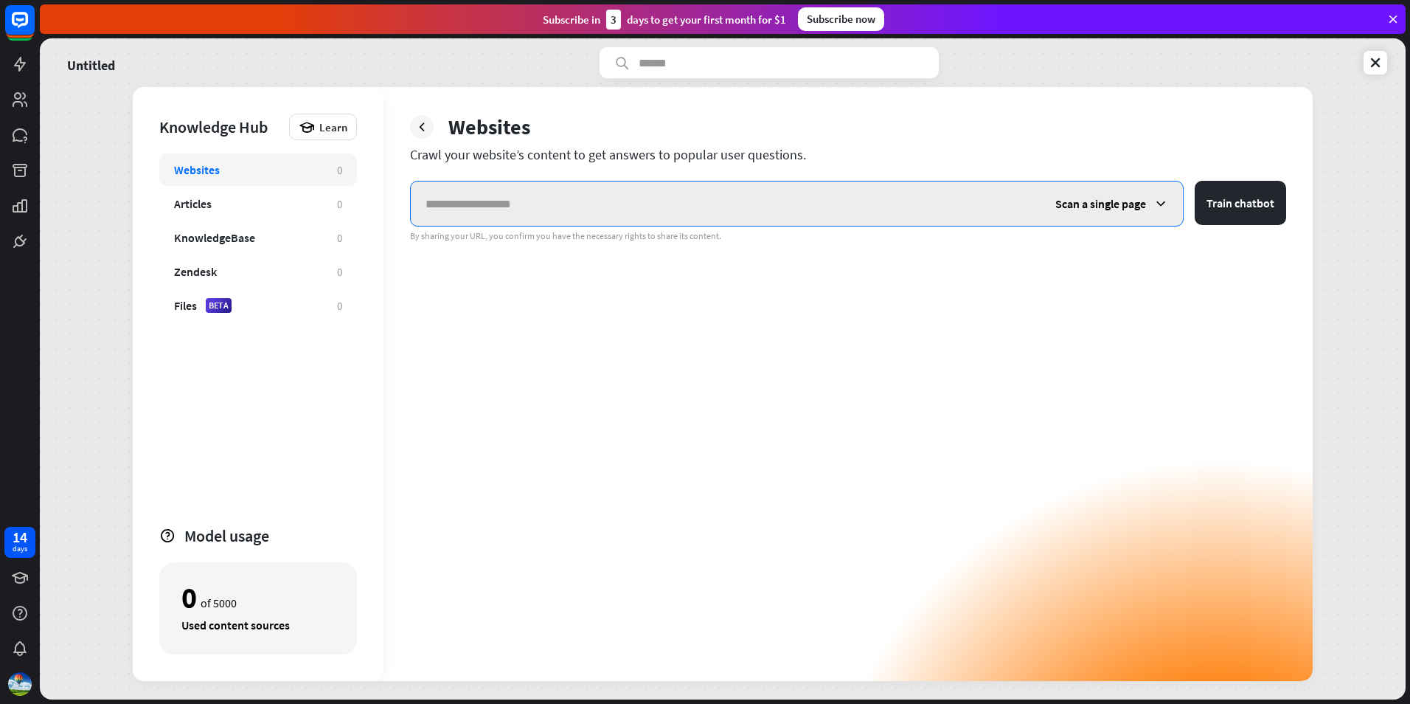
click at [650, 206] on input "text" at bounding box center [726, 203] width 630 height 44
paste input "**********"
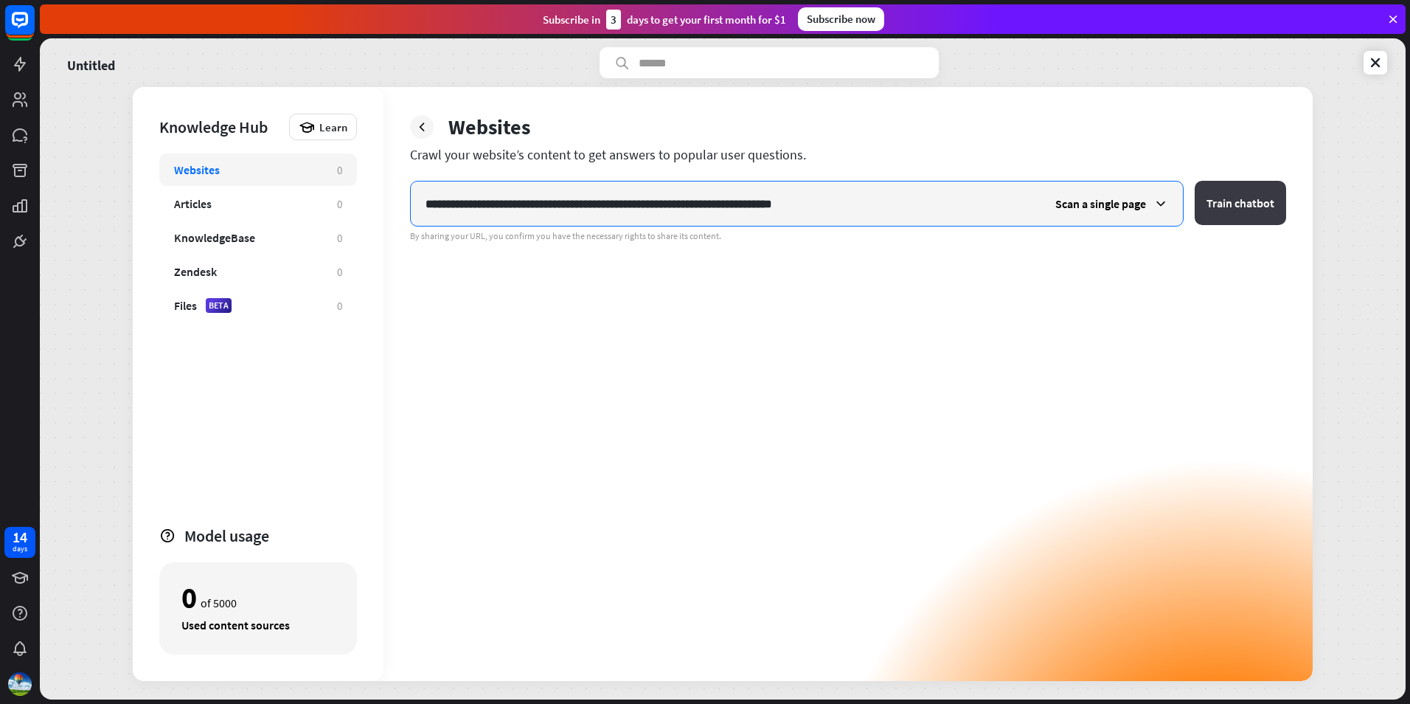
type input "**********"
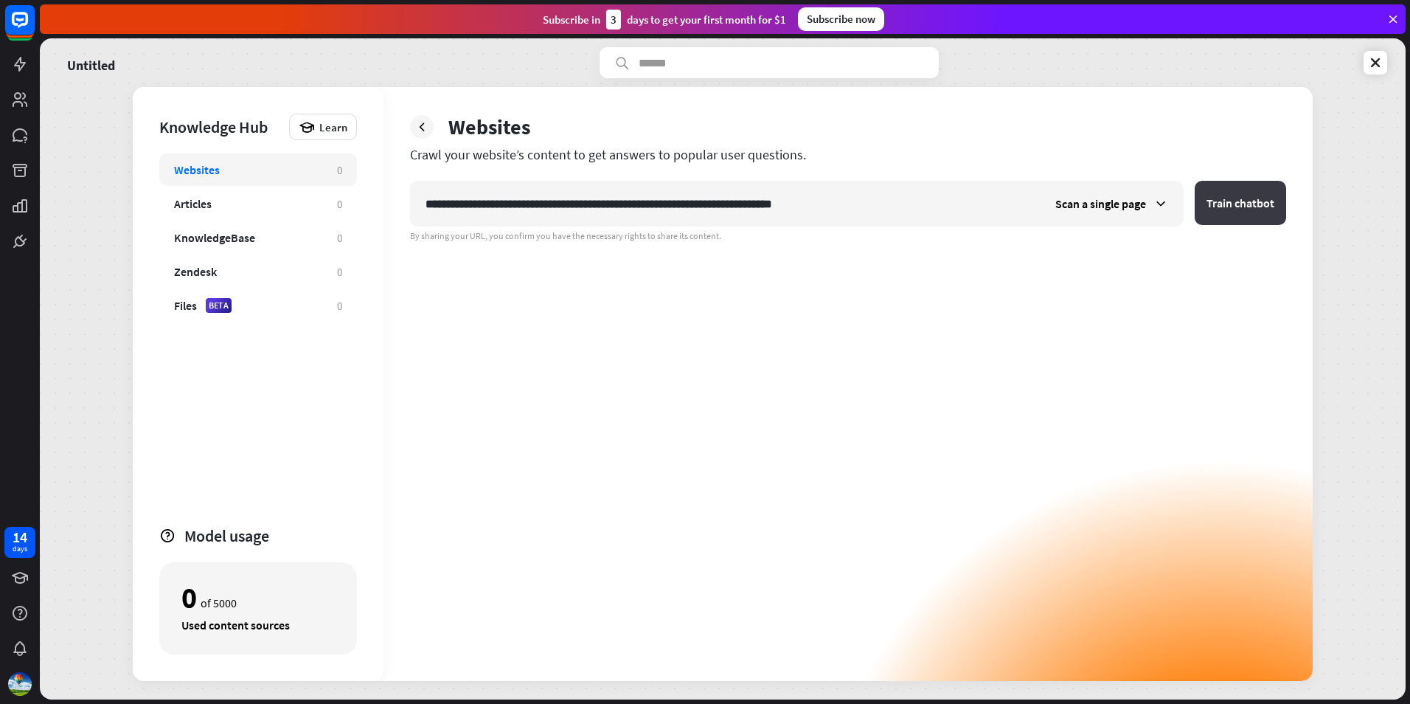
click at [1240, 215] on button "Train chatbot" at bounding box center [1240, 203] width 91 height 44
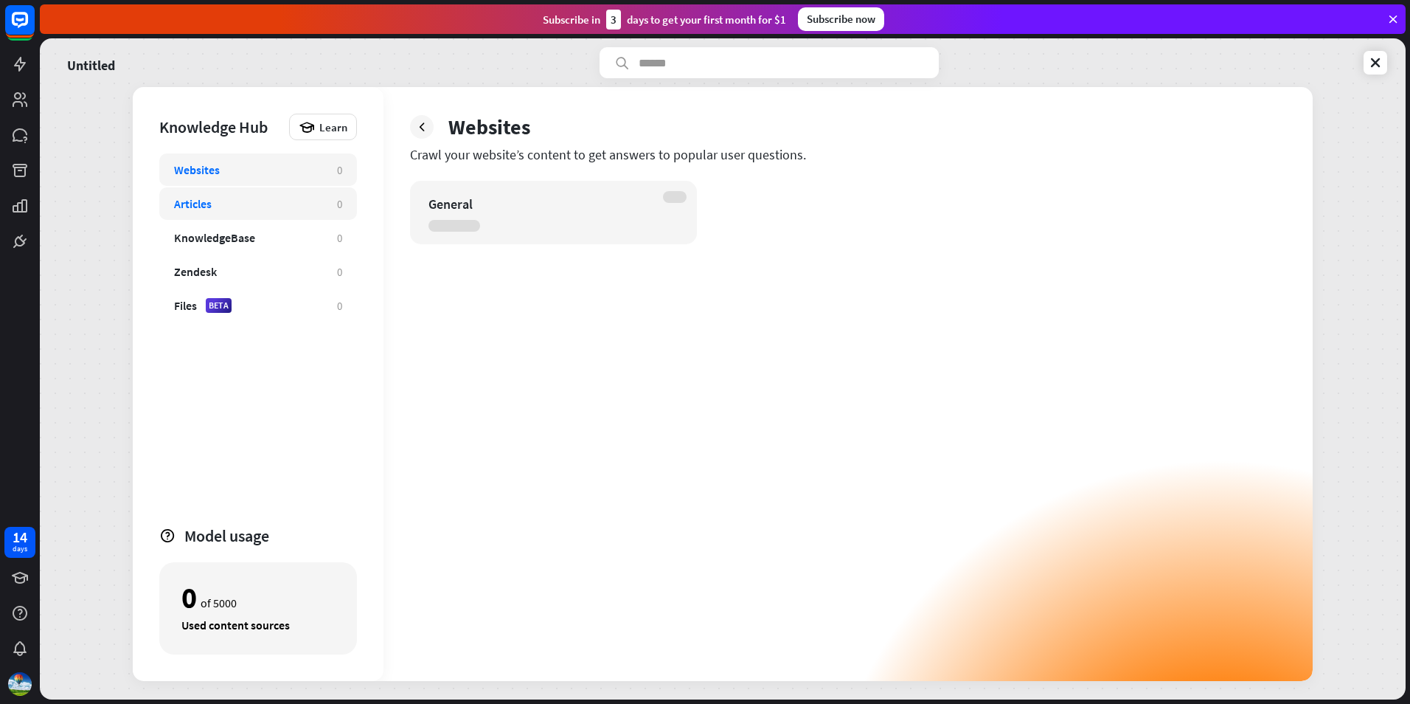
click at [289, 210] on div "Articles" at bounding box center [248, 203] width 148 height 15
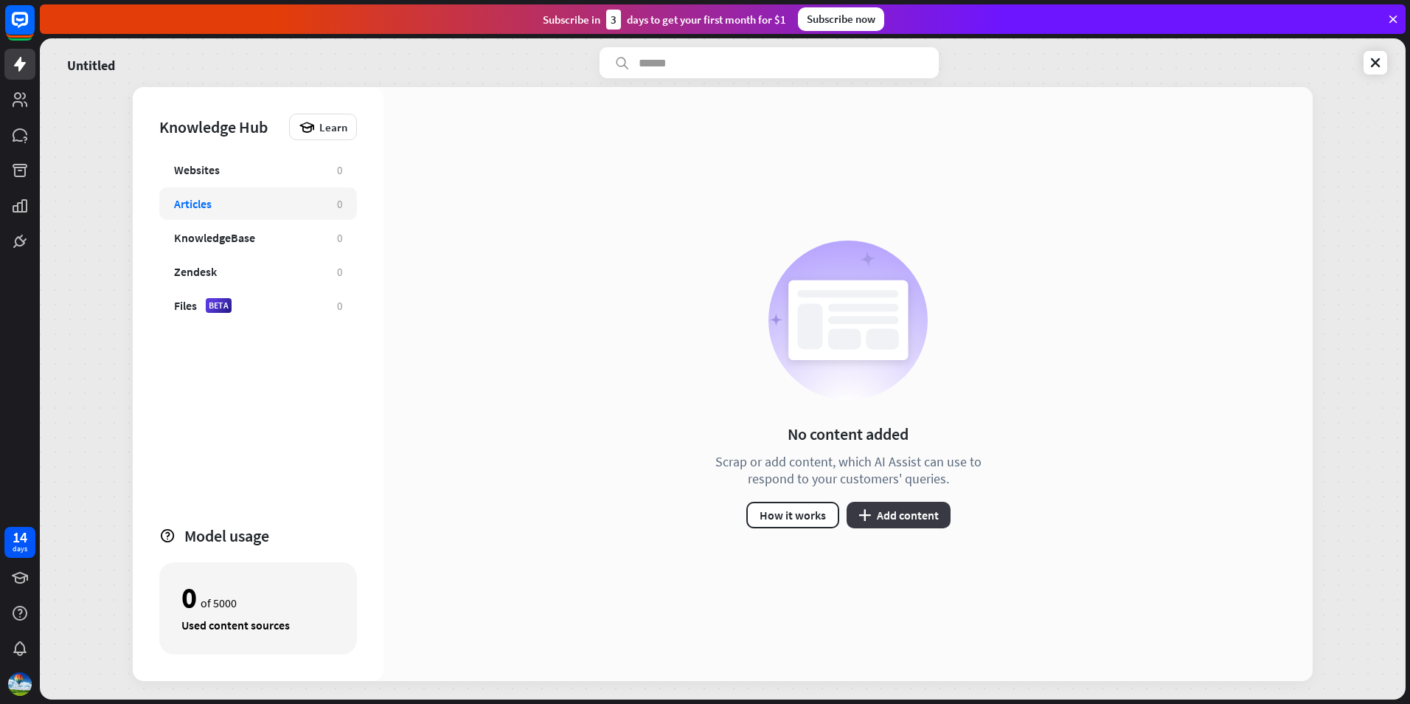
click at [911, 522] on button "plus Add content" at bounding box center [899, 515] width 104 height 27
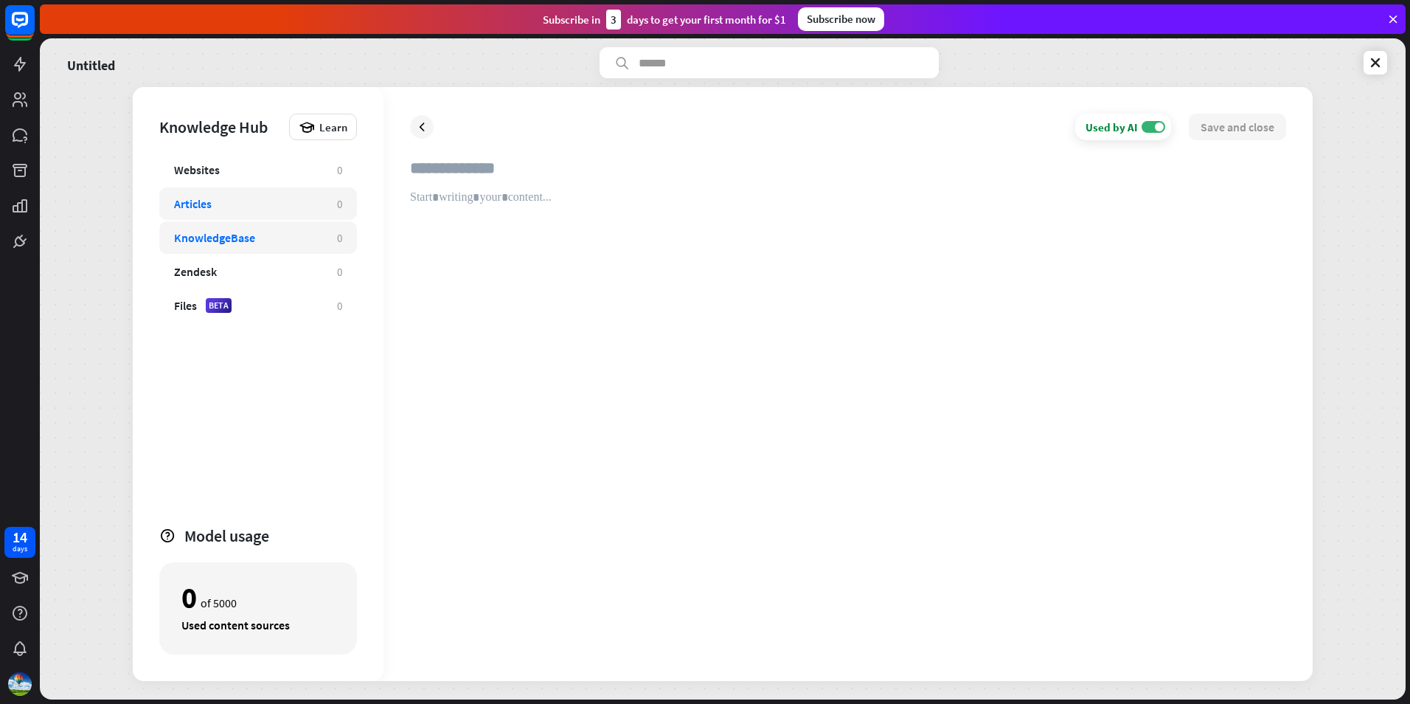
click at [282, 239] on div "KnowledgeBase" at bounding box center [248, 237] width 148 height 15
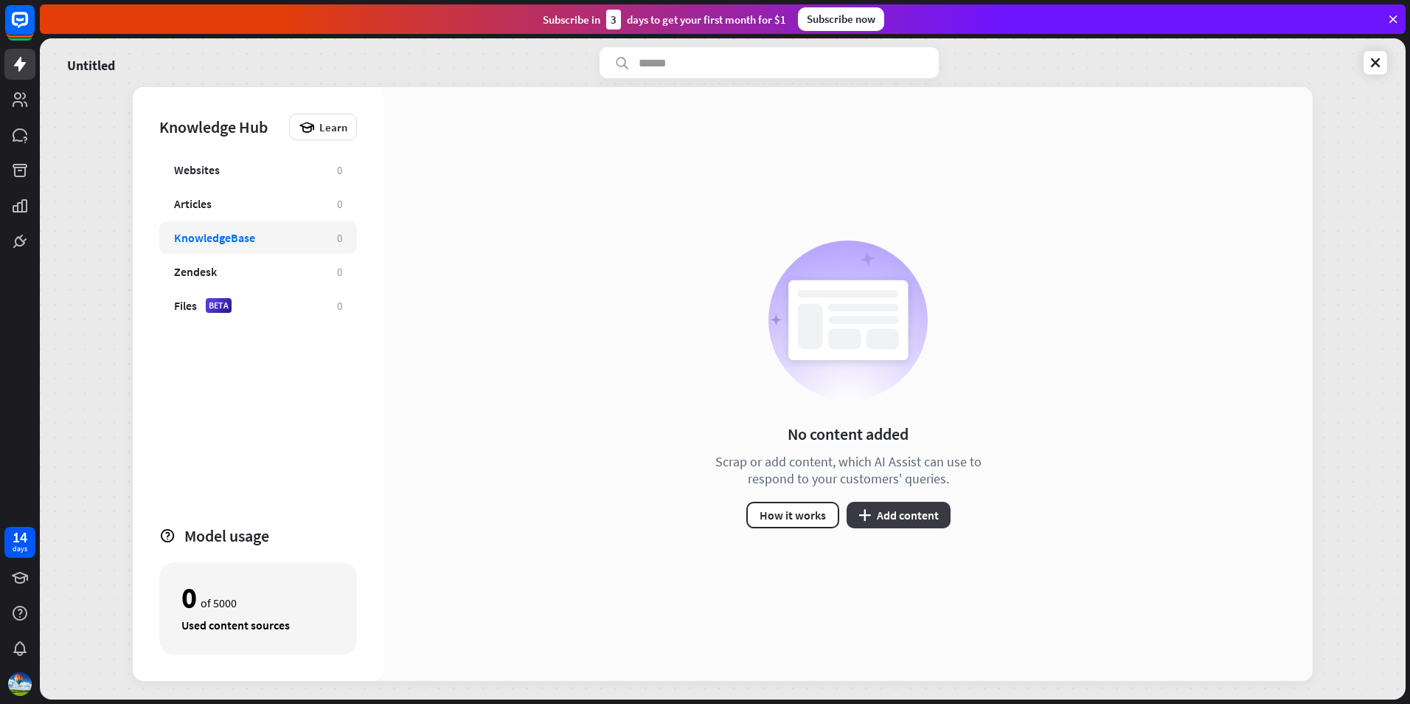
click at [898, 521] on button "plus Add content" at bounding box center [899, 515] width 104 height 27
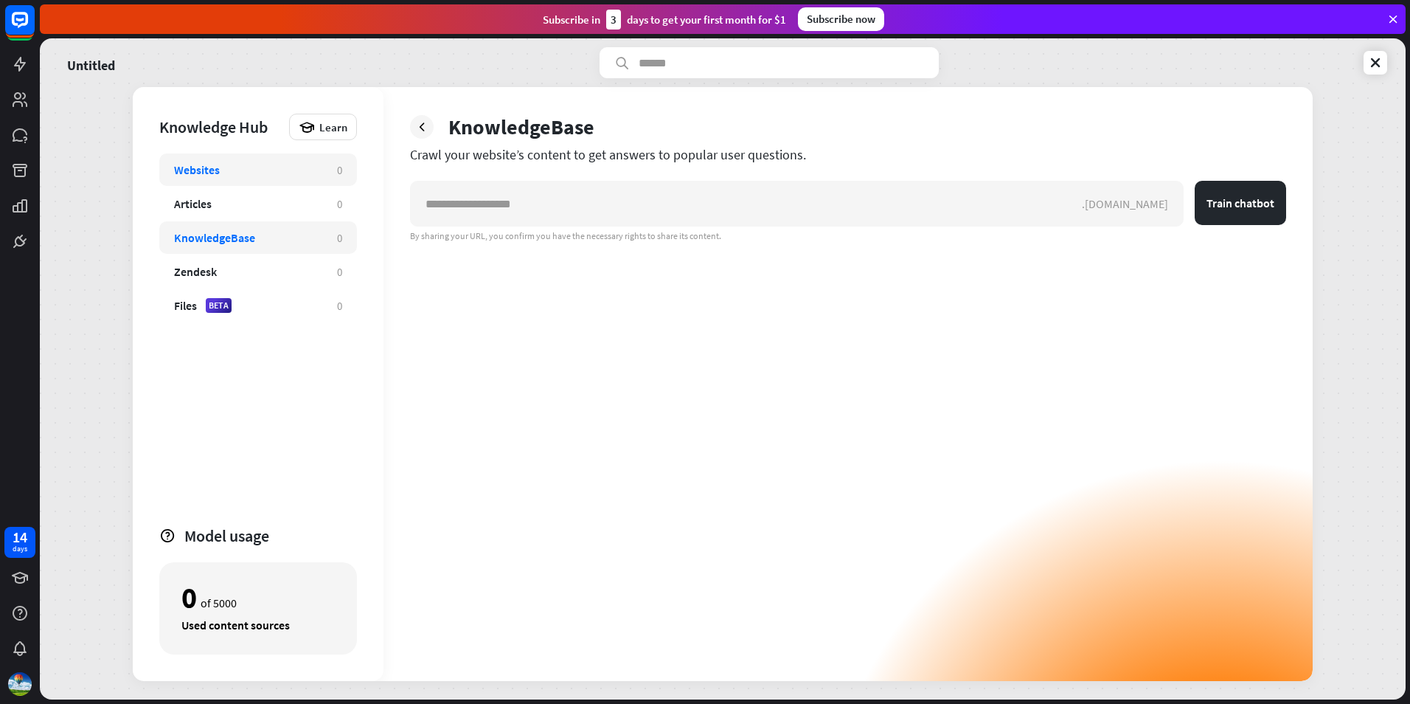
click at [273, 178] on div "Websites 0" at bounding box center [258, 169] width 198 height 32
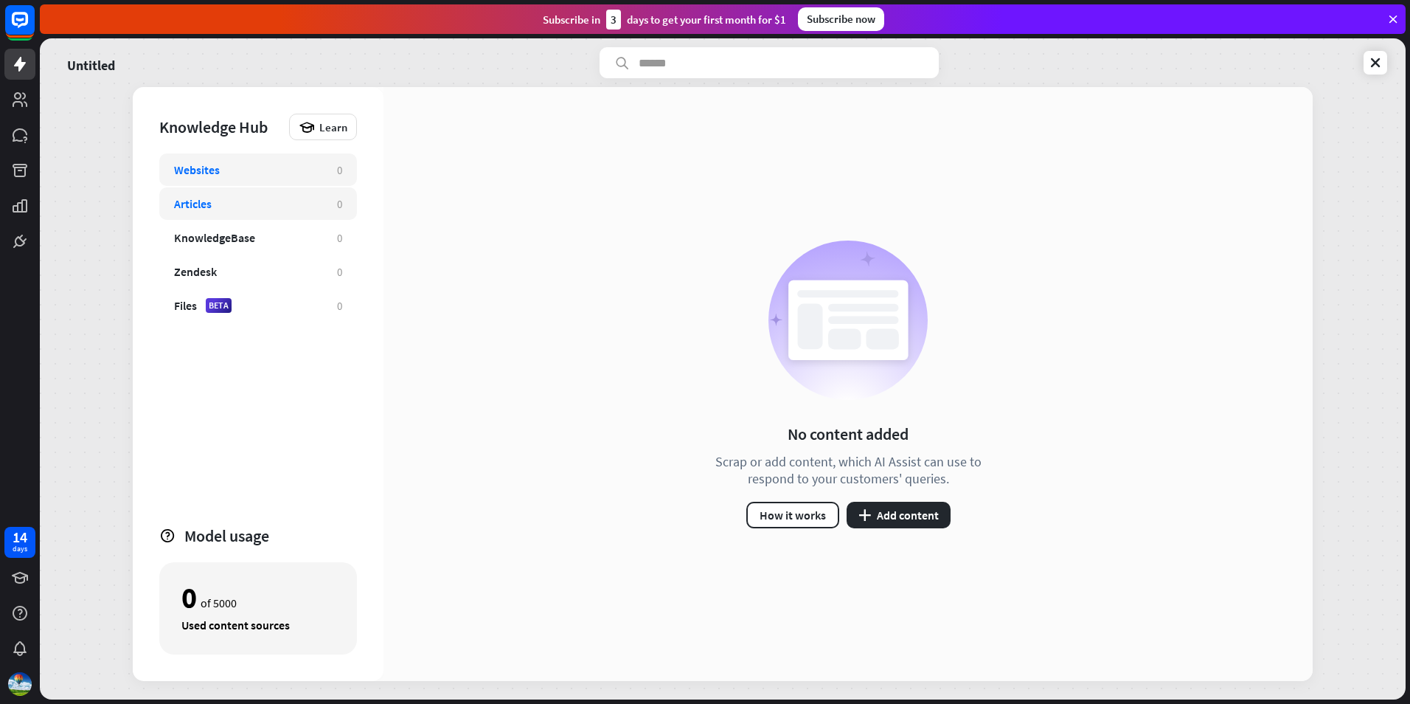
click at [275, 197] on div "Articles" at bounding box center [248, 203] width 148 height 15
click at [268, 234] on div "KnowledgeBase" at bounding box center [248, 237] width 148 height 15
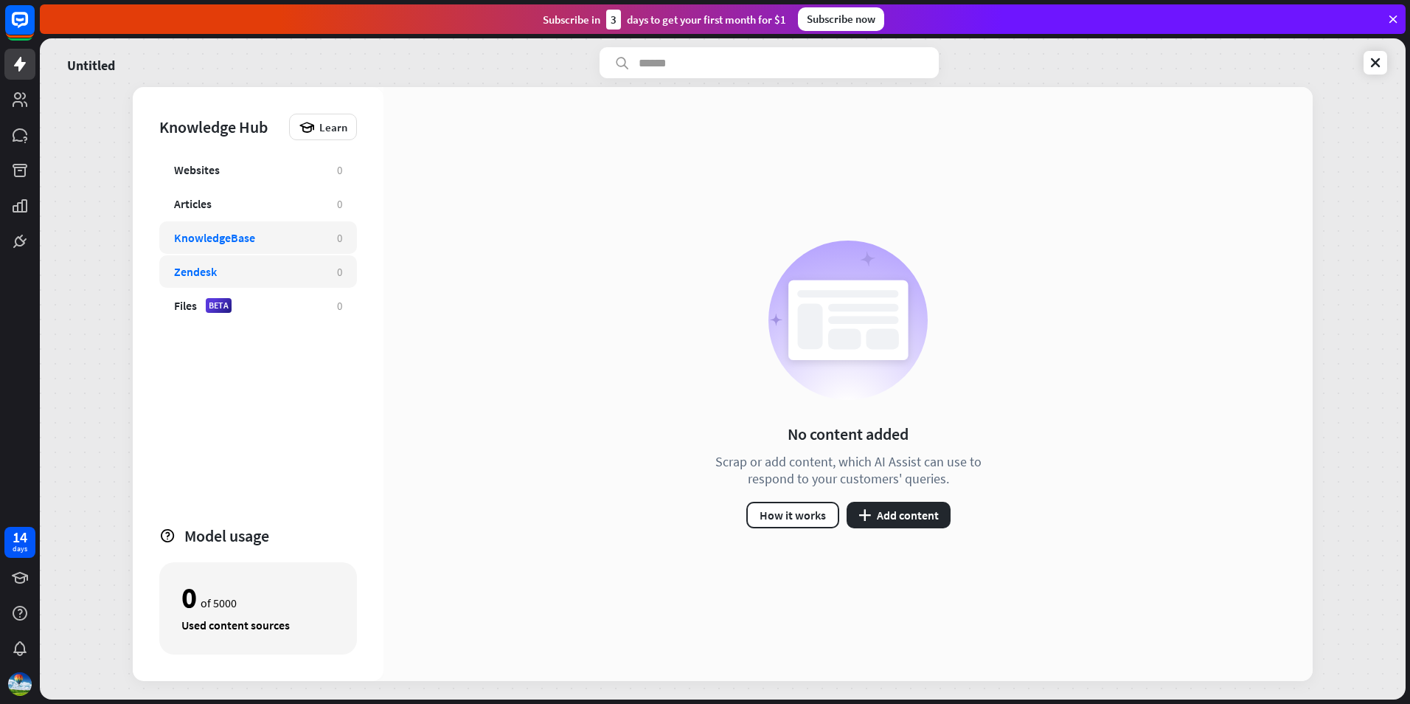
click at [231, 267] on div "Zendesk" at bounding box center [248, 271] width 148 height 15
drag, startPoint x: 286, startPoint y: 246, endPoint x: 365, endPoint y: 292, distance: 91.2
click at [287, 246] on div "KnowledgeBase 0" at bounding box center [258, 237] width 198 height 32
click at [893, 512] on button "plus Add content" at bounding box center [899, 515] width 104 height 27
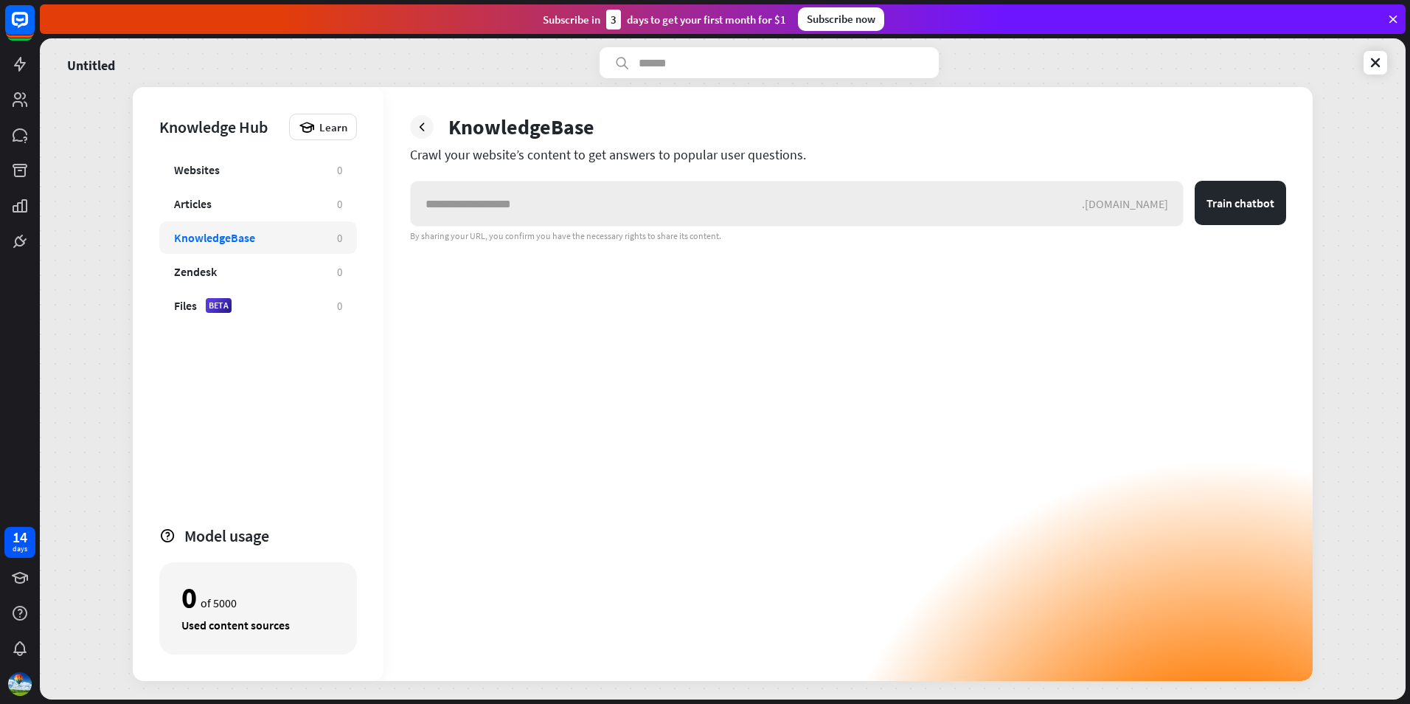
click at [941, 207] on input "text" at bounding box center [746, 203] width 671 height 44
click at [1151, 208] on div ".[DOMAIN_NAME]" at bounding box center [1132, 203] width 101 height 15
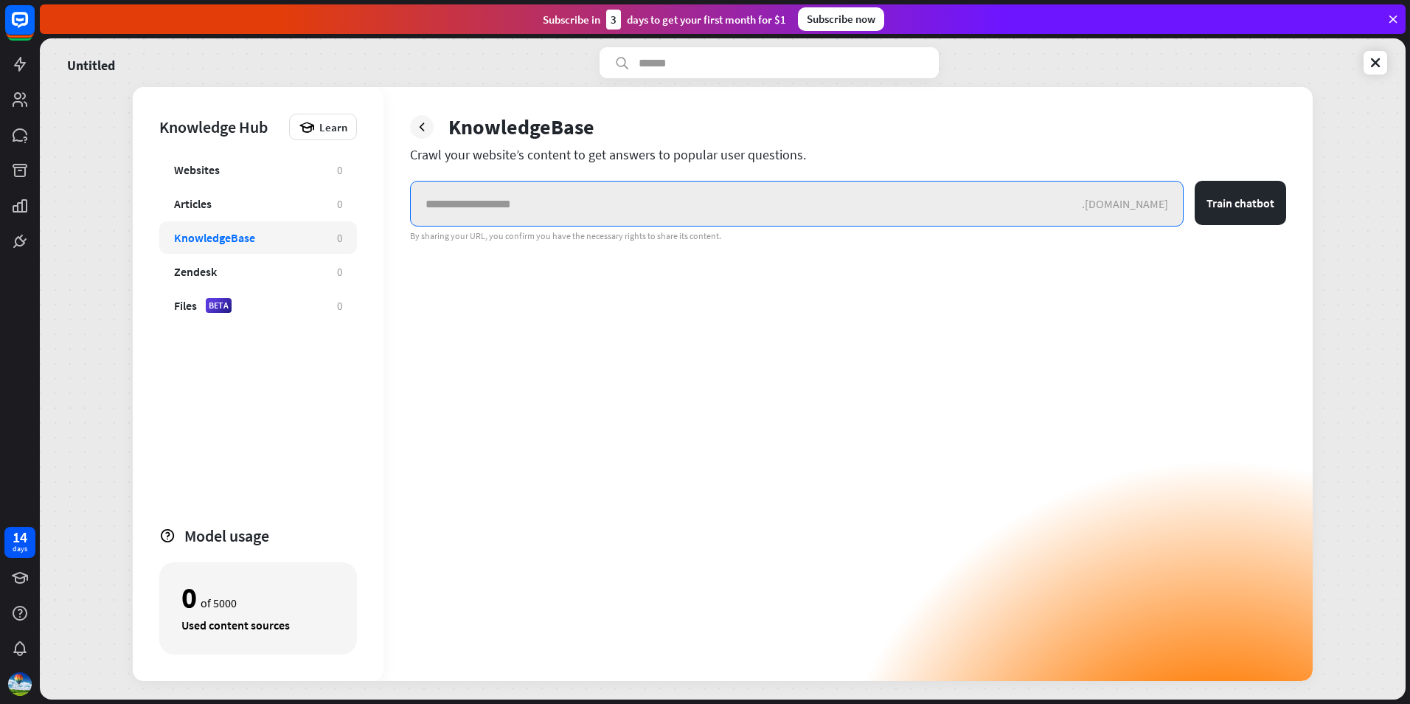
click at [879, 190] on input "text" at bounding box center [746, 203] width 671 height 44
paste input "**********"
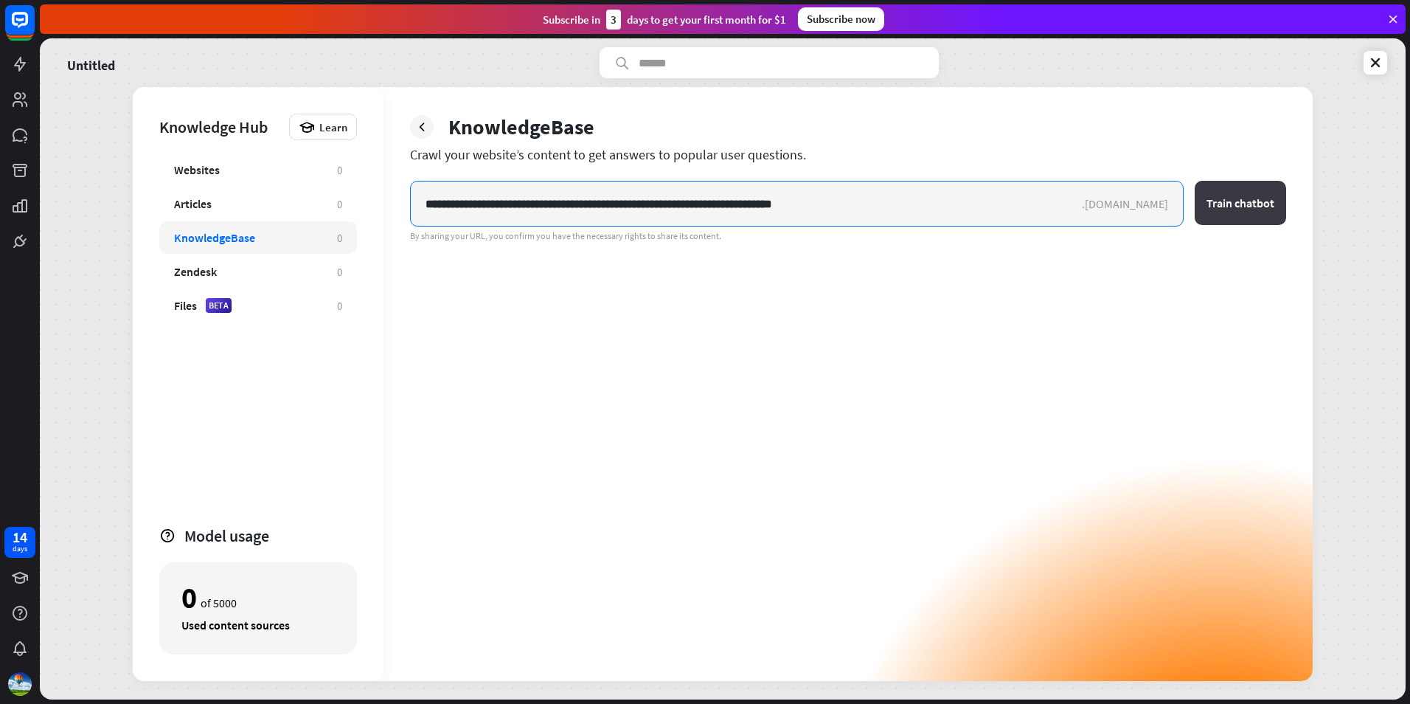
type input "**********"
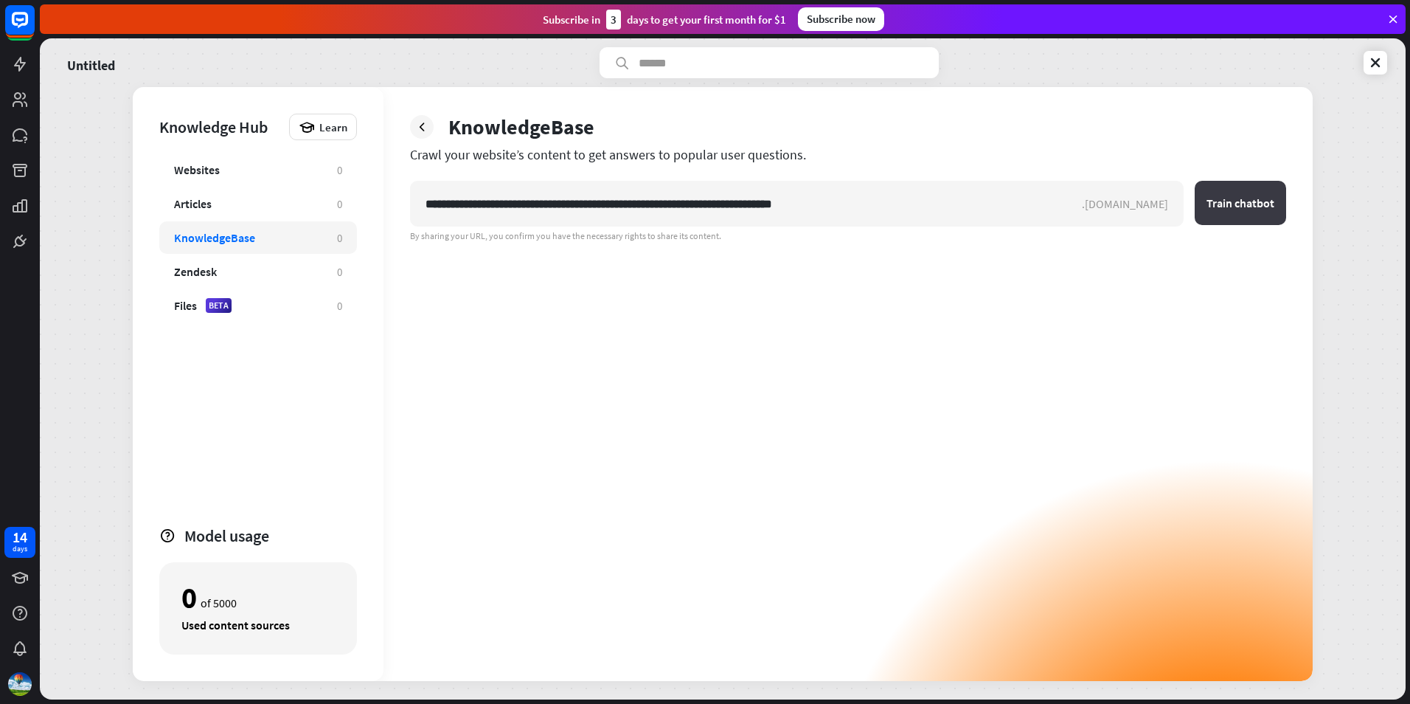
click at [1261, 198] on button "Train chatbot" at bounding box center [1240, 203] width 91 height 44
click at [1237, 214] on button "Train chatbot" at bounding box center [1240, 203] width 91 height 44
click at [281, 218] on div "Articles 0" at bounding box center [258, 203] width 198 height 32
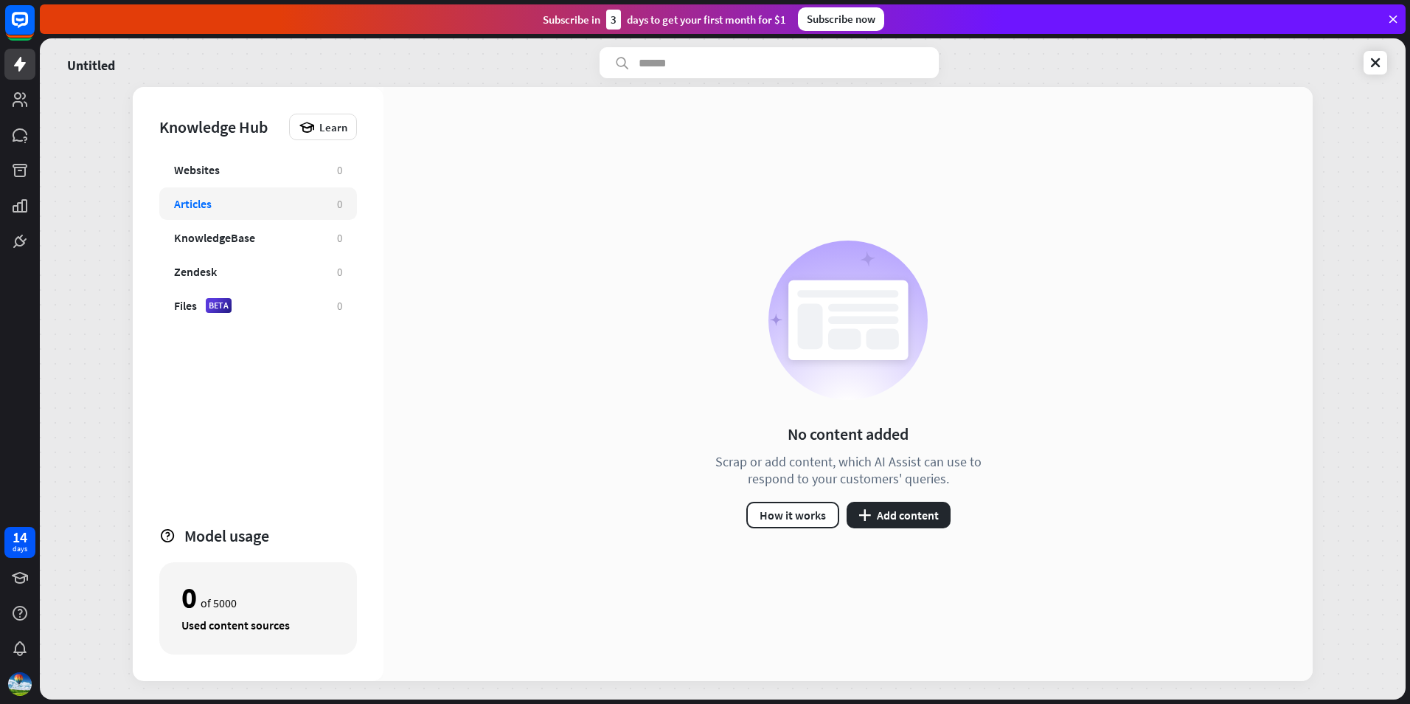
click at [288, 186] on div "Websites 0 Articles 0 KnowledgeBase 0 Zendesk 0 Files BETA 0" at bounding box center [258, 332] width 198 height 358
click at [289, 177] on div "Websites 0" at bounding box center [258, 169] width 198 height 32
click at [785, 516] on button "How it works" at bounding box center [792, 515] width 93 height 27
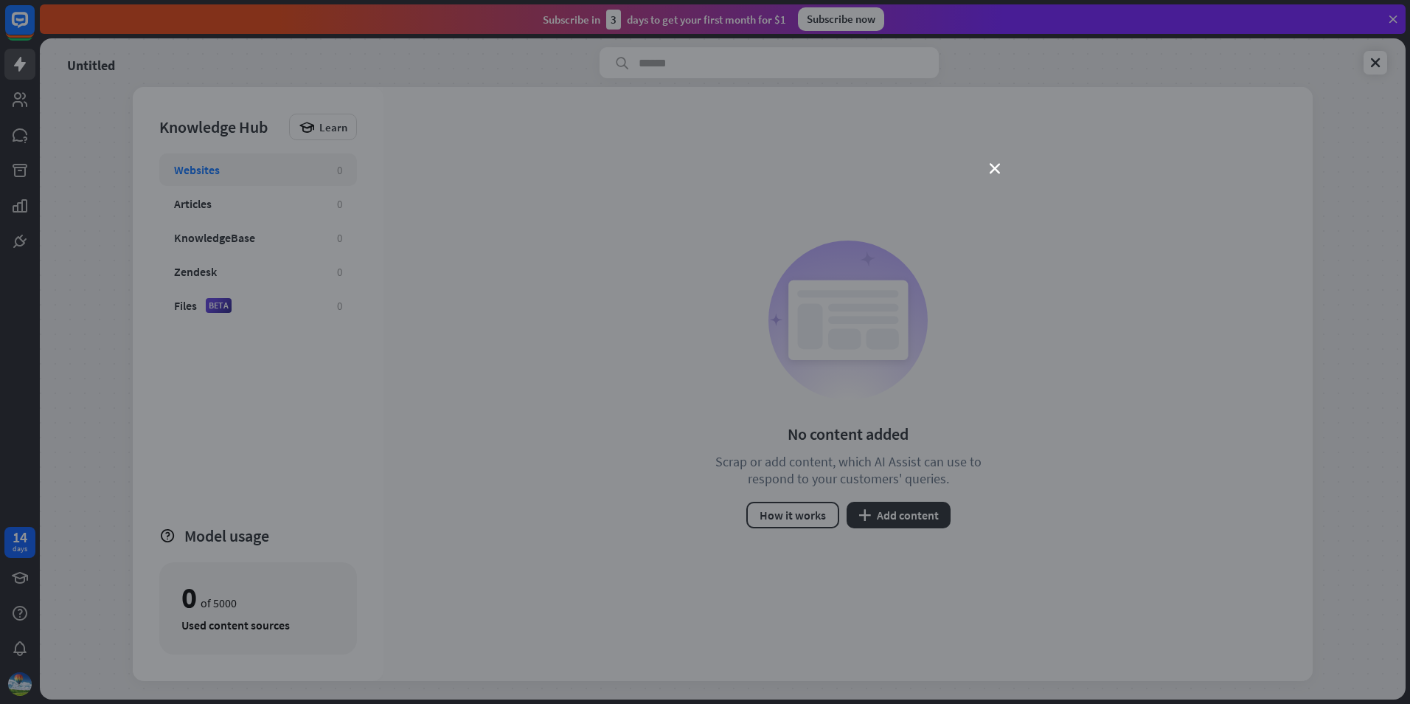
click at [989, 167] on div "close" at bounding box center [705, 352] width 1410 height 704
click at [996, 167] on icon "close" at bounding box center [995, 169] width 10 height 10
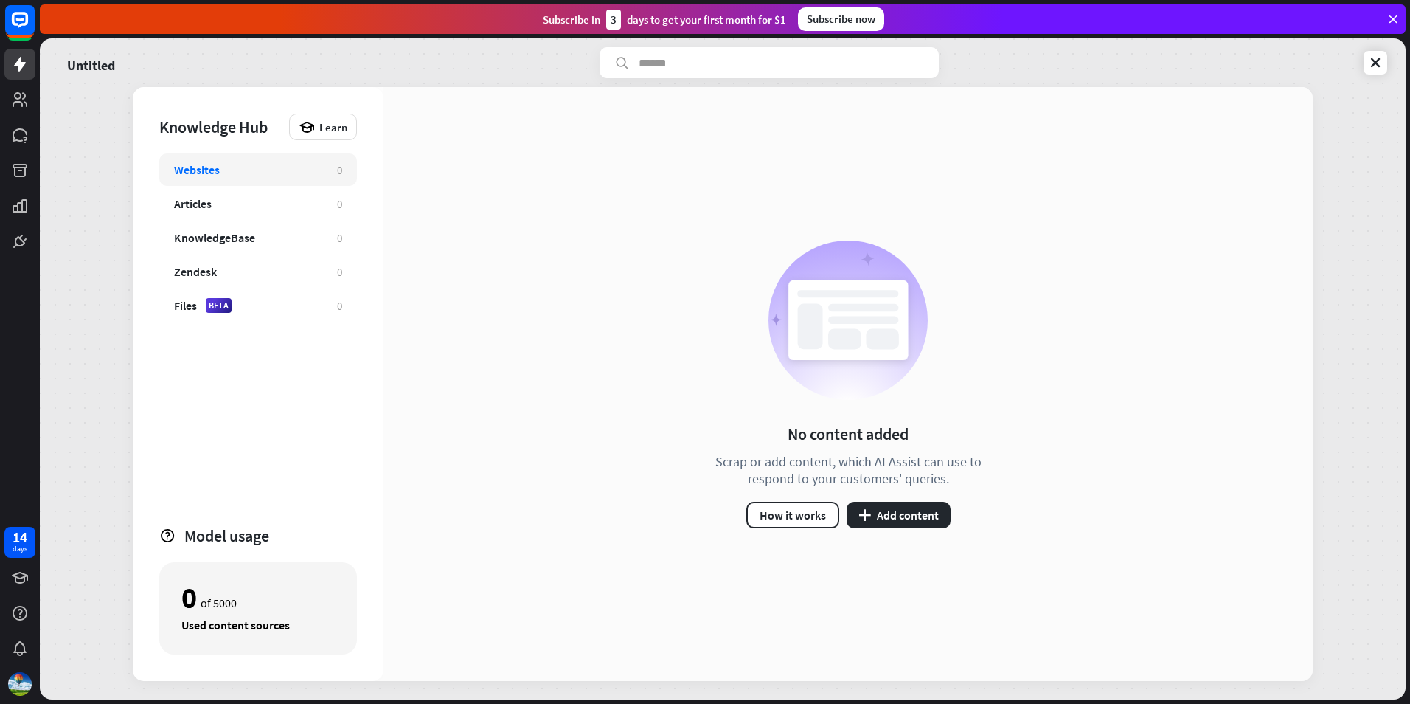
click at [236, 171] on div "Websites" at bounding box center [248, 169] width 148 height 15
click at [884, 521] on button "plus Add content" at bounding box center [899, 515] width 104 height 27
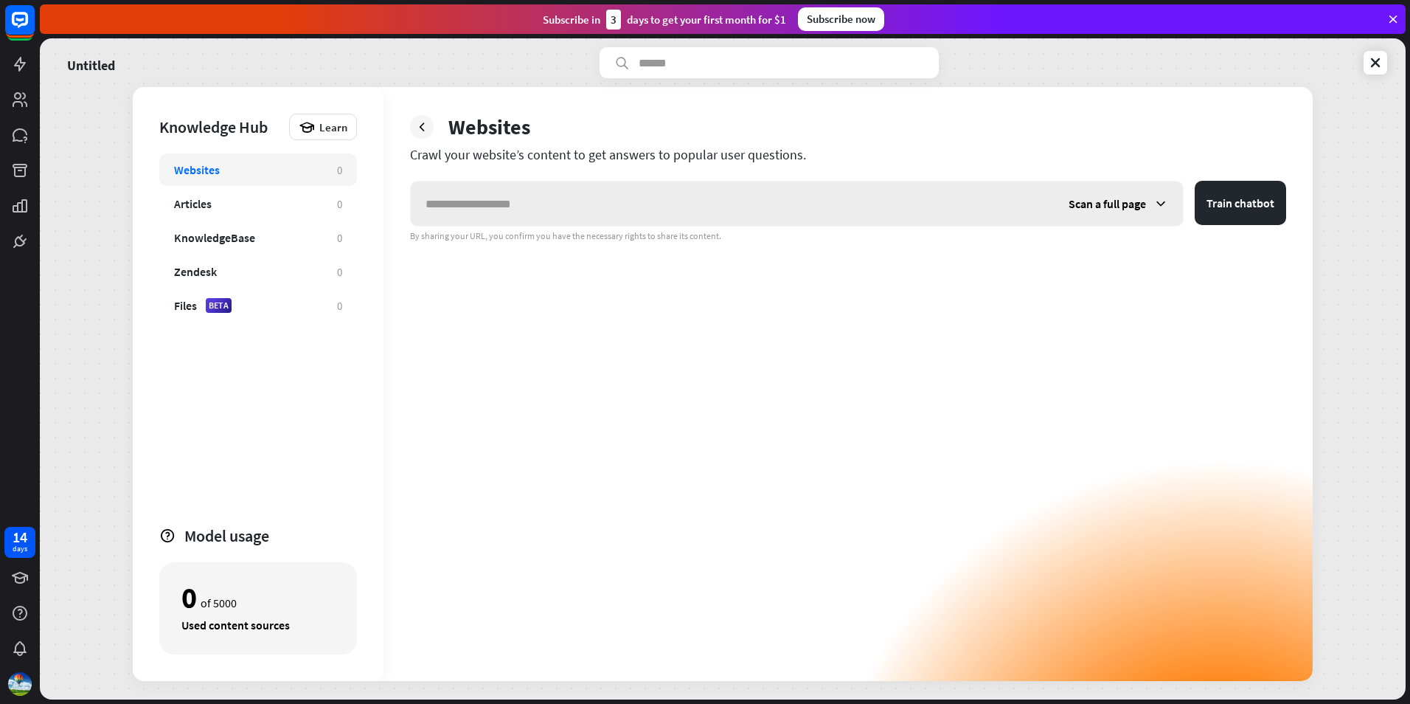
click at [842, 206] on input "text" at bounding box center [732, 203] width 643 height 44
type input "**********"
click at [1249, 196] on button "Train chatbot" at bounding box center [1240, 203] width 91 height 44
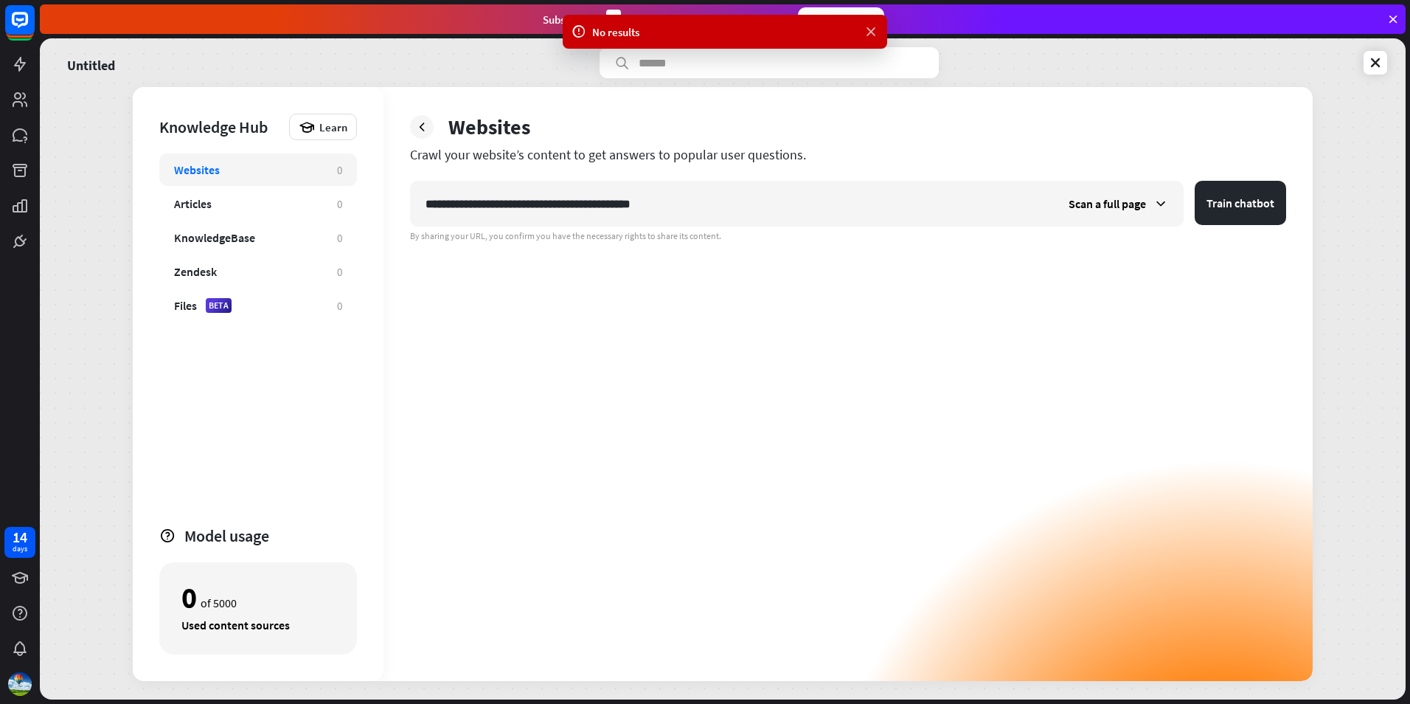
click at [869, 35] on icon at bounding box center [871, 31] width 15 height 15
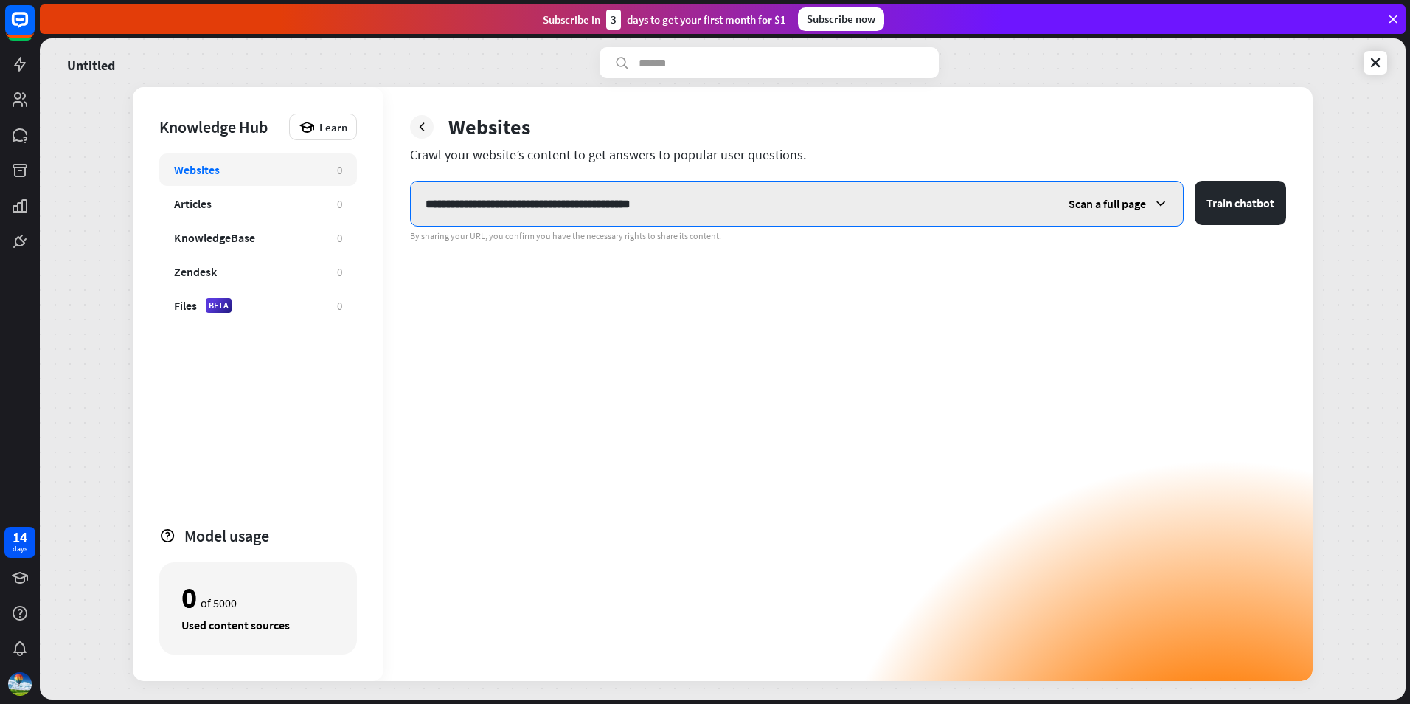
click at [796, 218] on input "**********" at bounding box center [732, 203] width 643 height 44
type input "**********"
click at [1195, 181] on button "Train chatbot" at bounding box center [1240, 203] width 91 height 44
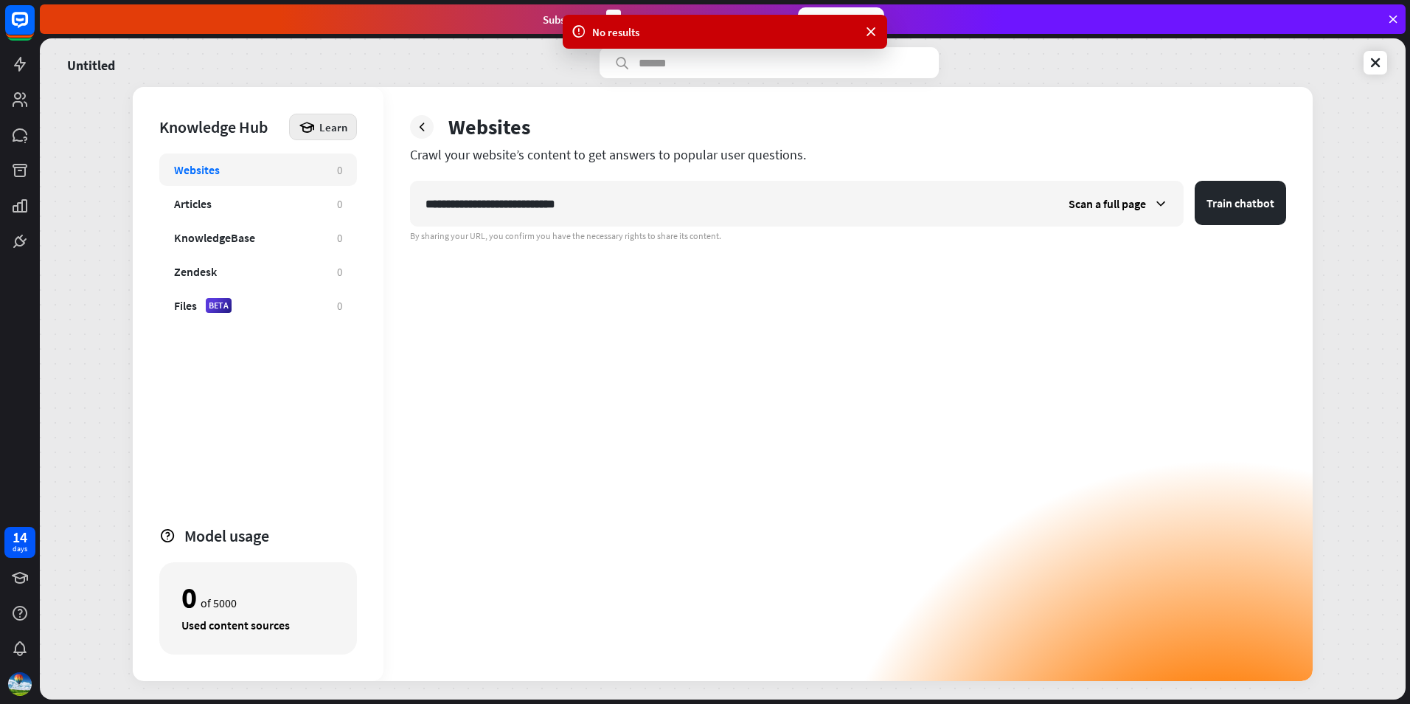
click at [326, 134] on span "Learn" at bounding box center [333, 127] width 28 height 14
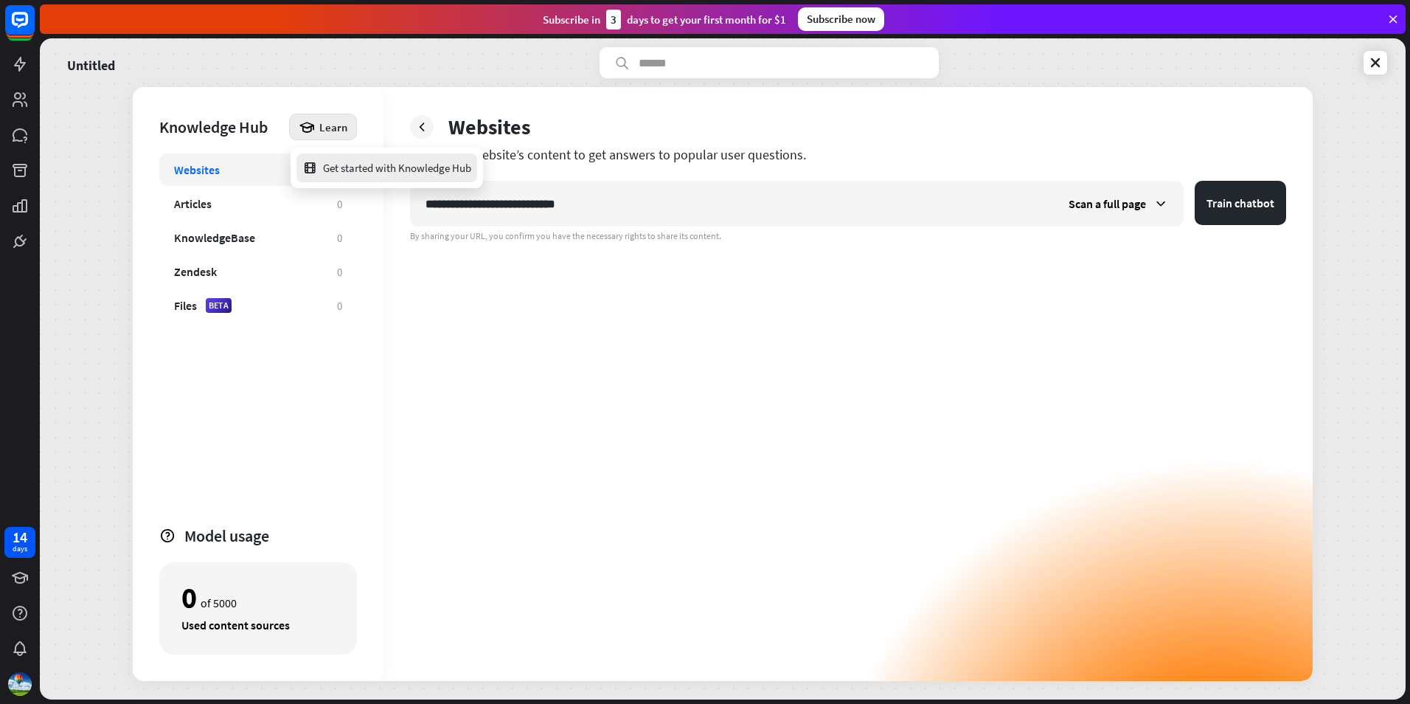
click at [354, 169] on div "Get started with Knowledge Hub" at bounding box center [386, 167] width 169 height 29
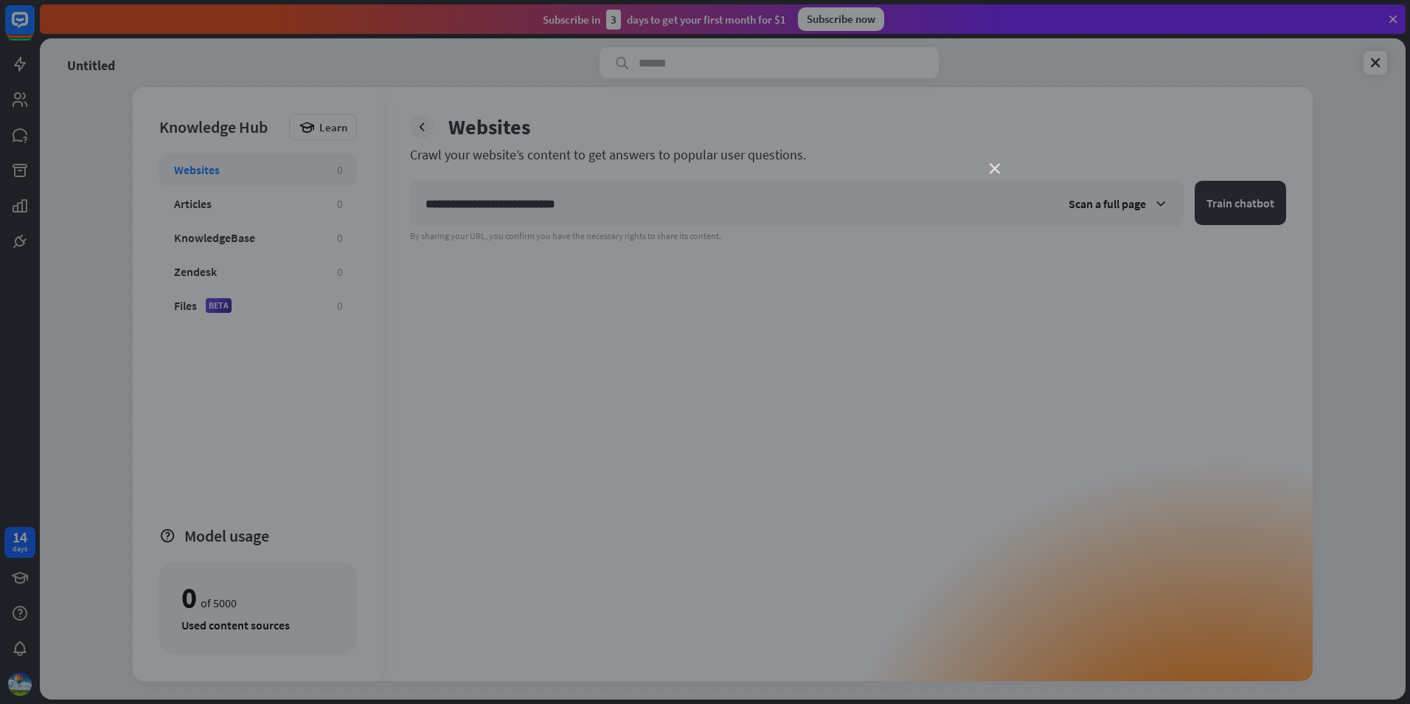
click at [992, 169] on icon "close" at bounding box center [995, 169] width 10 height 10
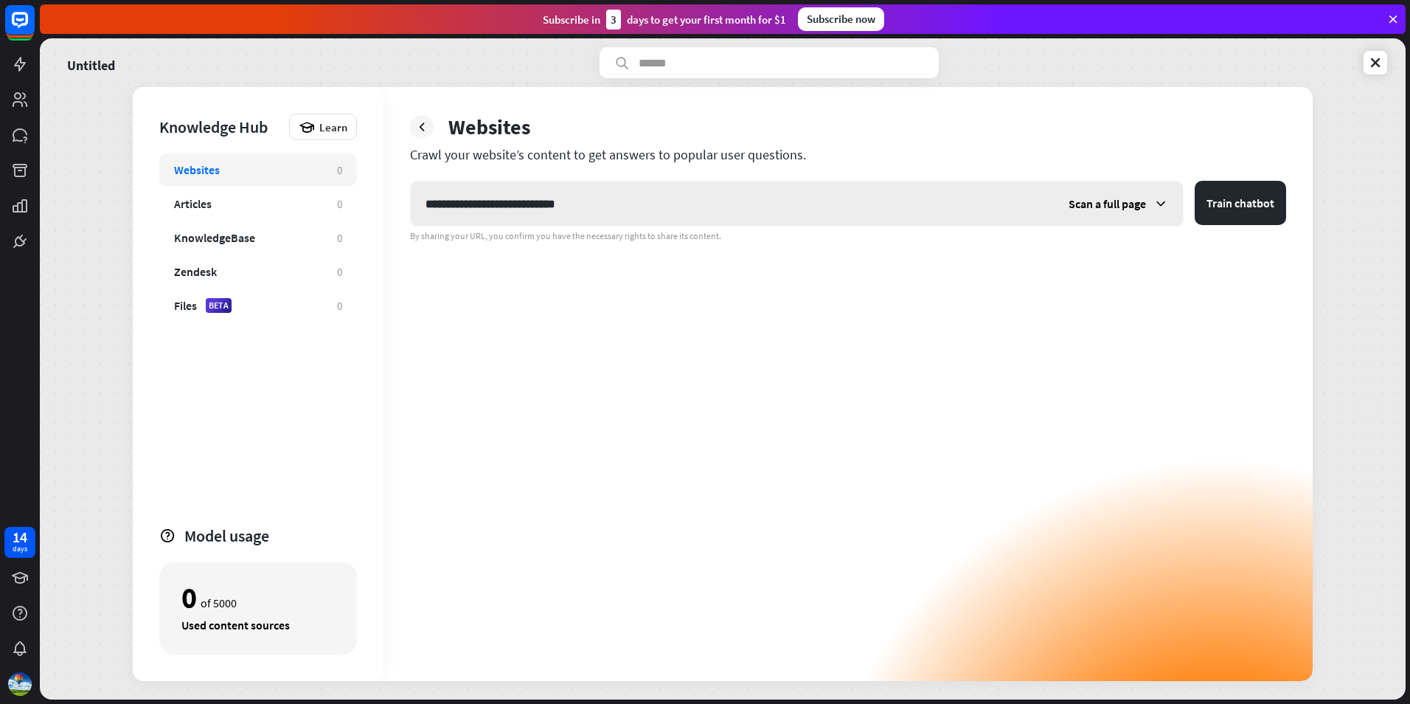
click at [1103, 202] on div "Scan a full page" at bounding box center [1118, 203] width 129 height 44
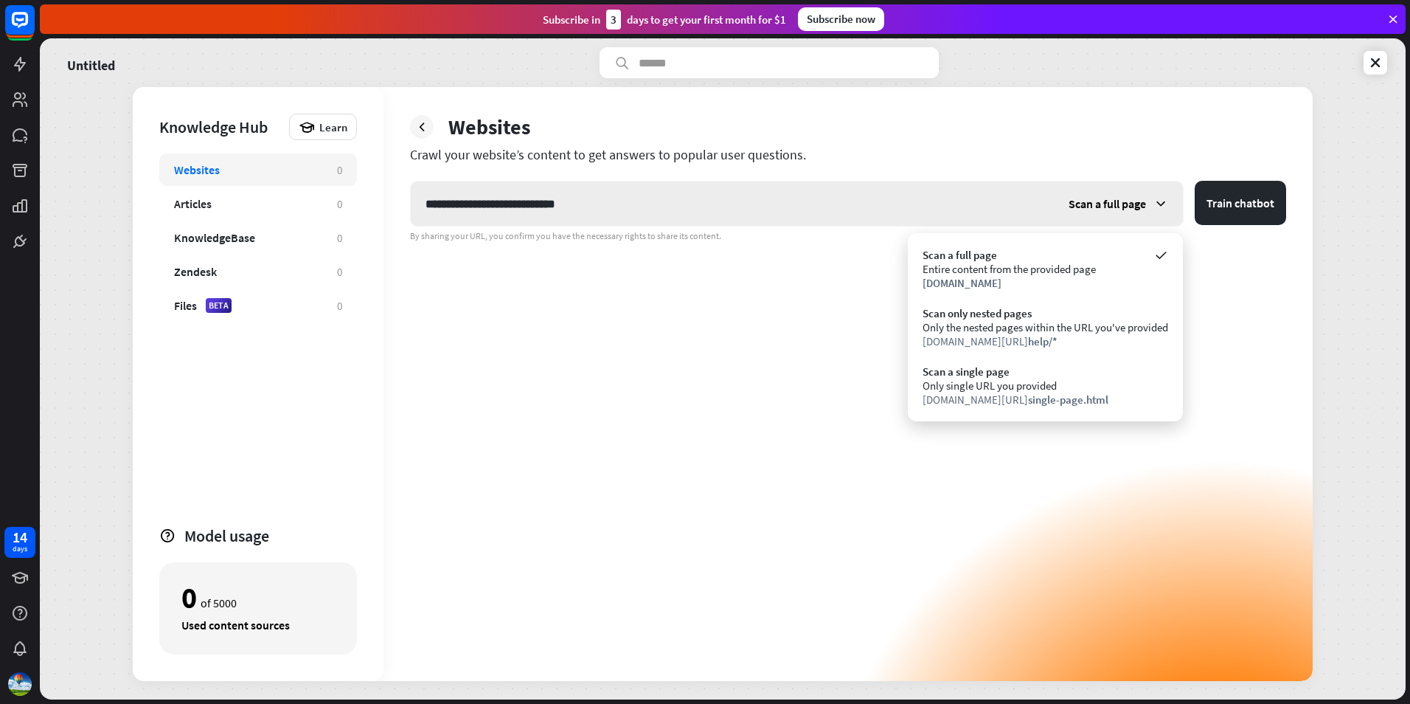
click at [1097, 196] on span "Scan a full page" at bounding box center [1107, 203] width 77 height 15
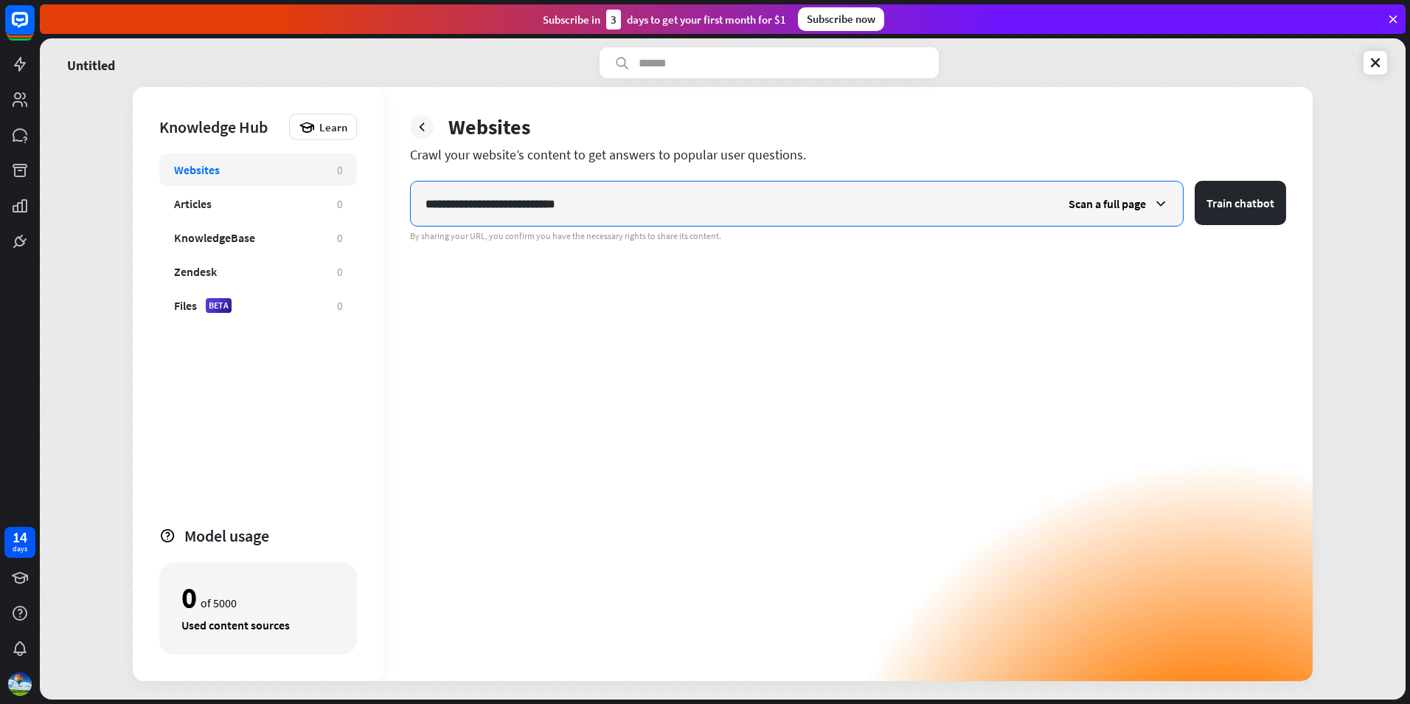
drag, startPoint x: 898, startPoint y: 209, endPoint x: 271, endPoint y: 181, distance: 627.6
click at [277, 178] on div "**********" at bounding box center [723, 384] width 1180 height 594
type input "**********"
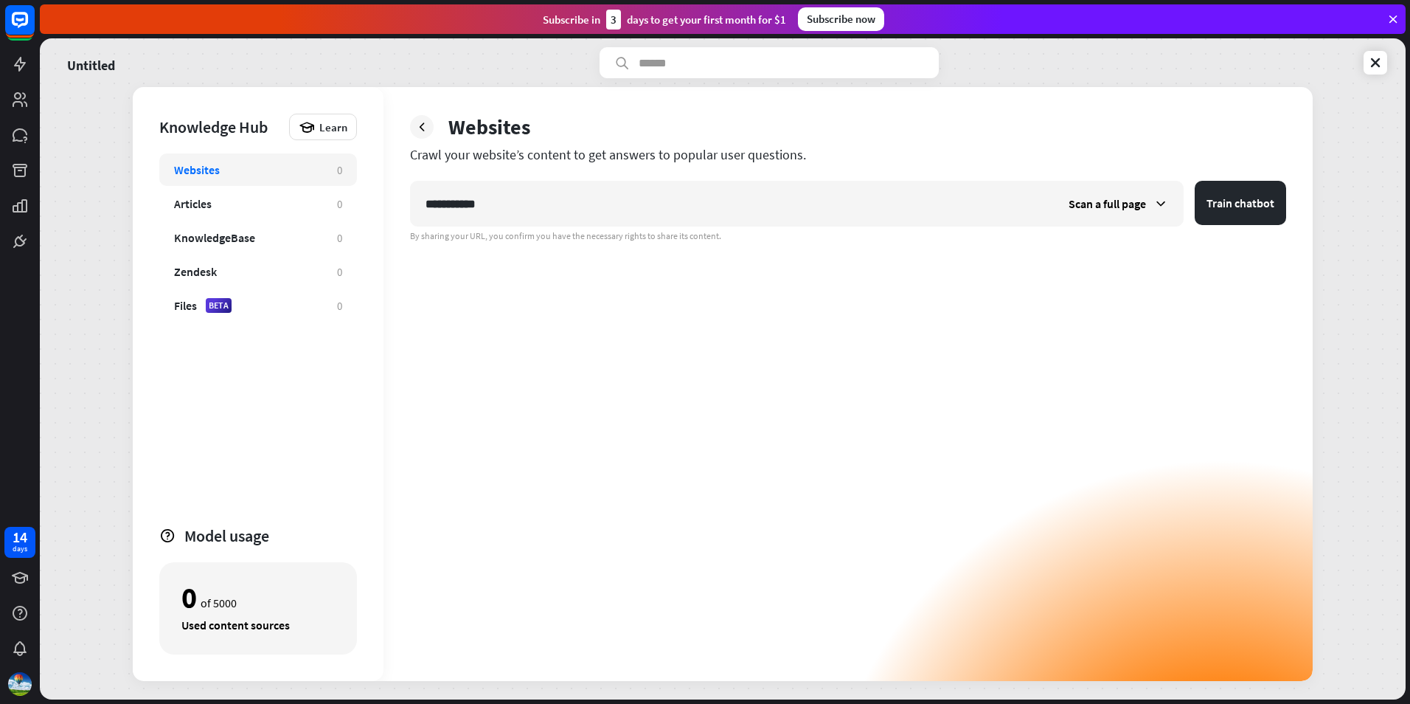
click at [1262, 225] on form "**********" at bounding box center [848, 204] width 876 height 46
click at [1255, 209] on button "Train chatbot" at bounding box center [1240, 203] width 91 height 44
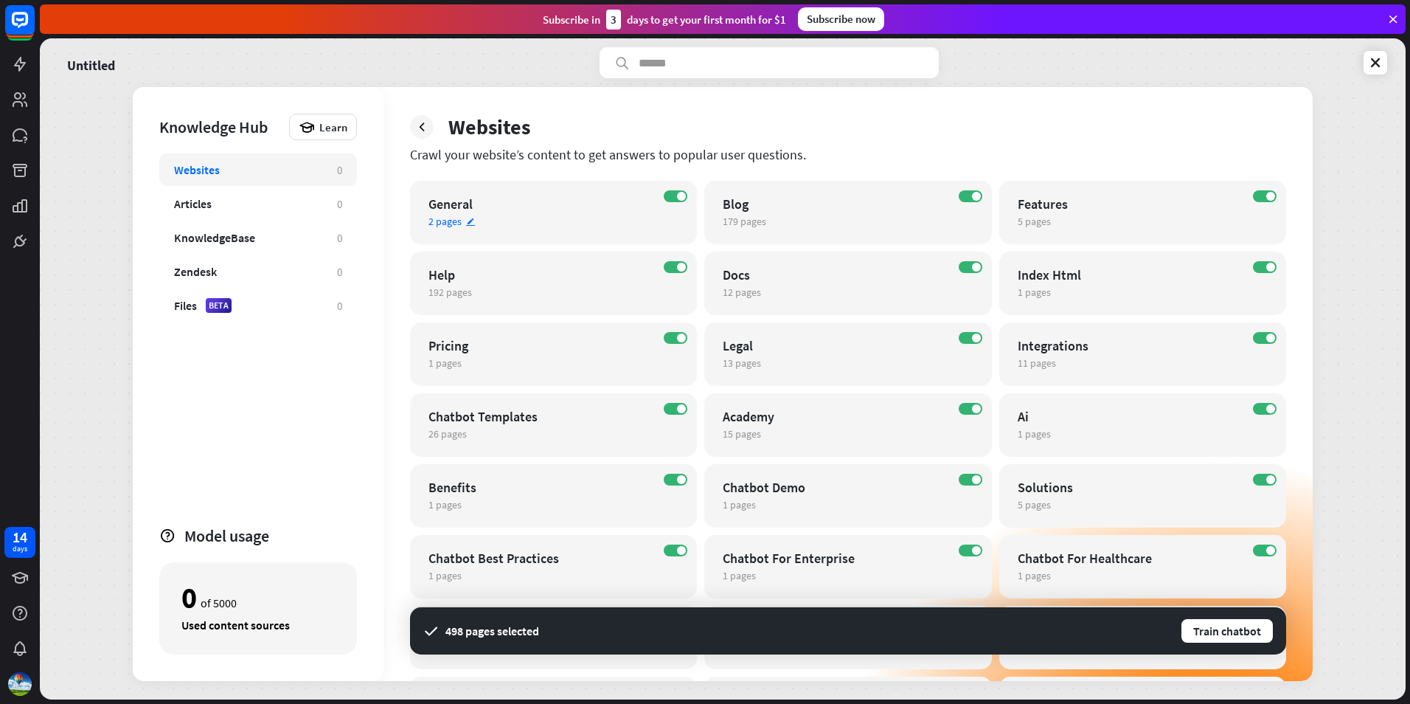
click at [526, 209] on div "General" at bounding box center [541, 203] width 224 height 17
click at [526, 209] on div "close Train the bot with pages from the “General” category There are 2 pages in…" at bounding box center [705, 352] width 1410 height 704
click at [545, 285] on div "192 pages edit" at bounding box center [541, 291] width 224 height 13
click at [1122, 379] on div "close Train the bot with pages from the “Help” category There are 192 pages in …" at bounding box center [705, 352] width 1410 height 704
click at [271, 211] on div "Articles 0" at bounding box center [258, 203] width 198 height 32
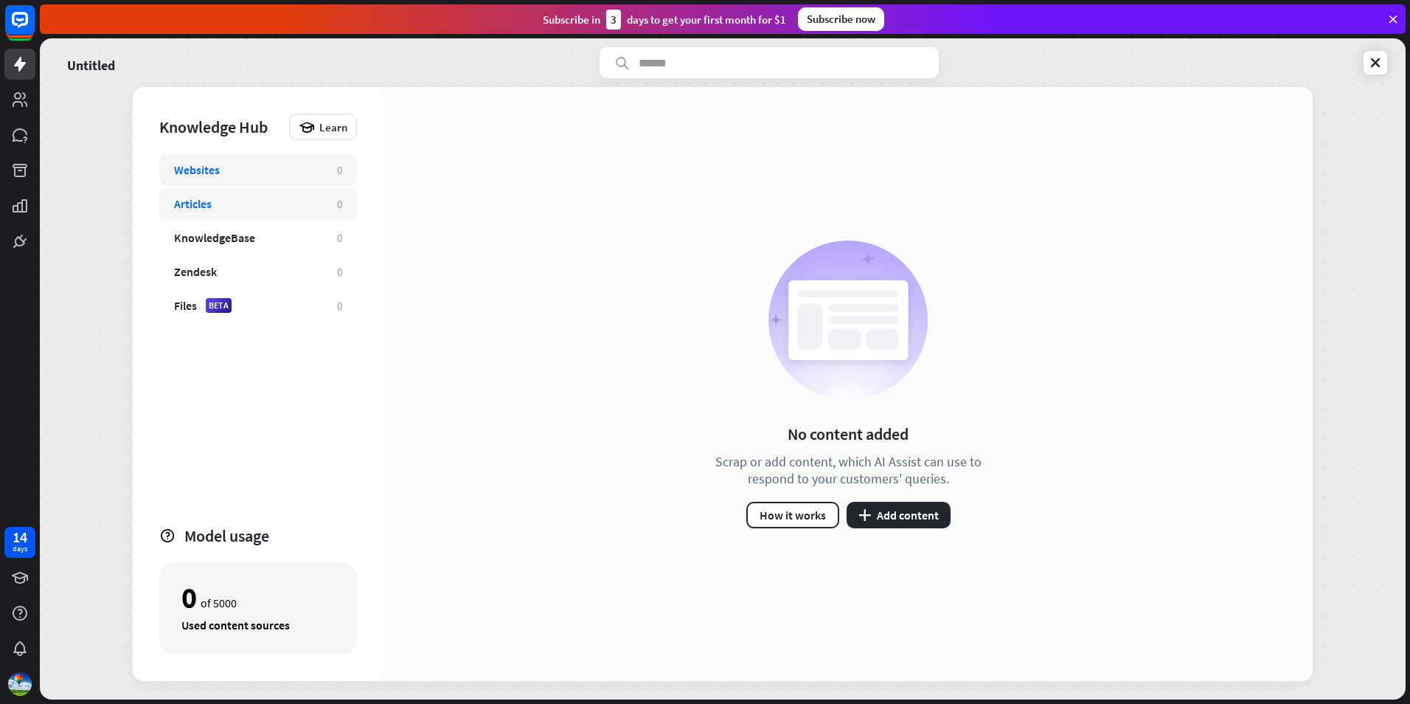
click at [273, 175] on div "Websites" at bounding box center [248, 169] width 148 height 15
click at [912, 517] on button "plus Add content" at bounding box center [899, 515] width 104 height 27
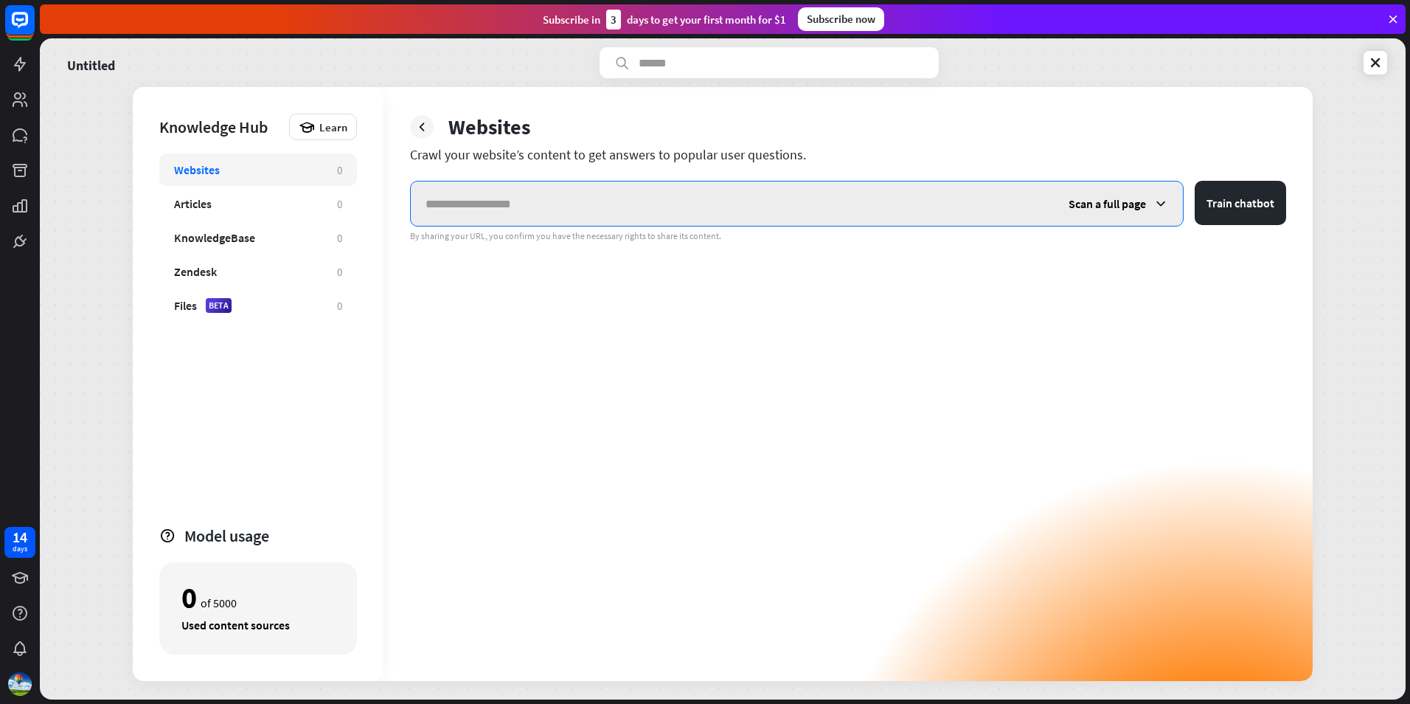
click at [624, 204] on input "text" at bounding box center [732, 203] width 643 height 44
paste input "**********"
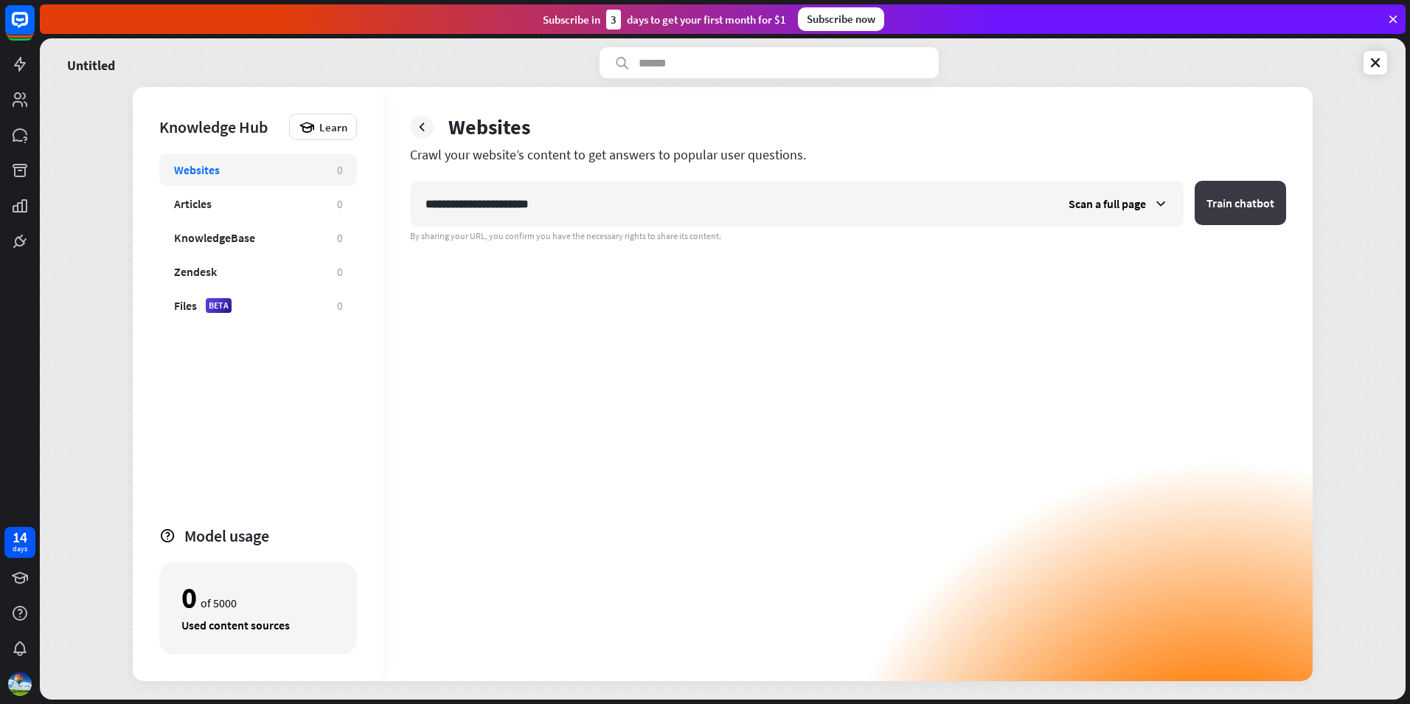
click at [1249, 198] on button "Train chatbot" at bounding box center [1240, 203] width 91 height 44
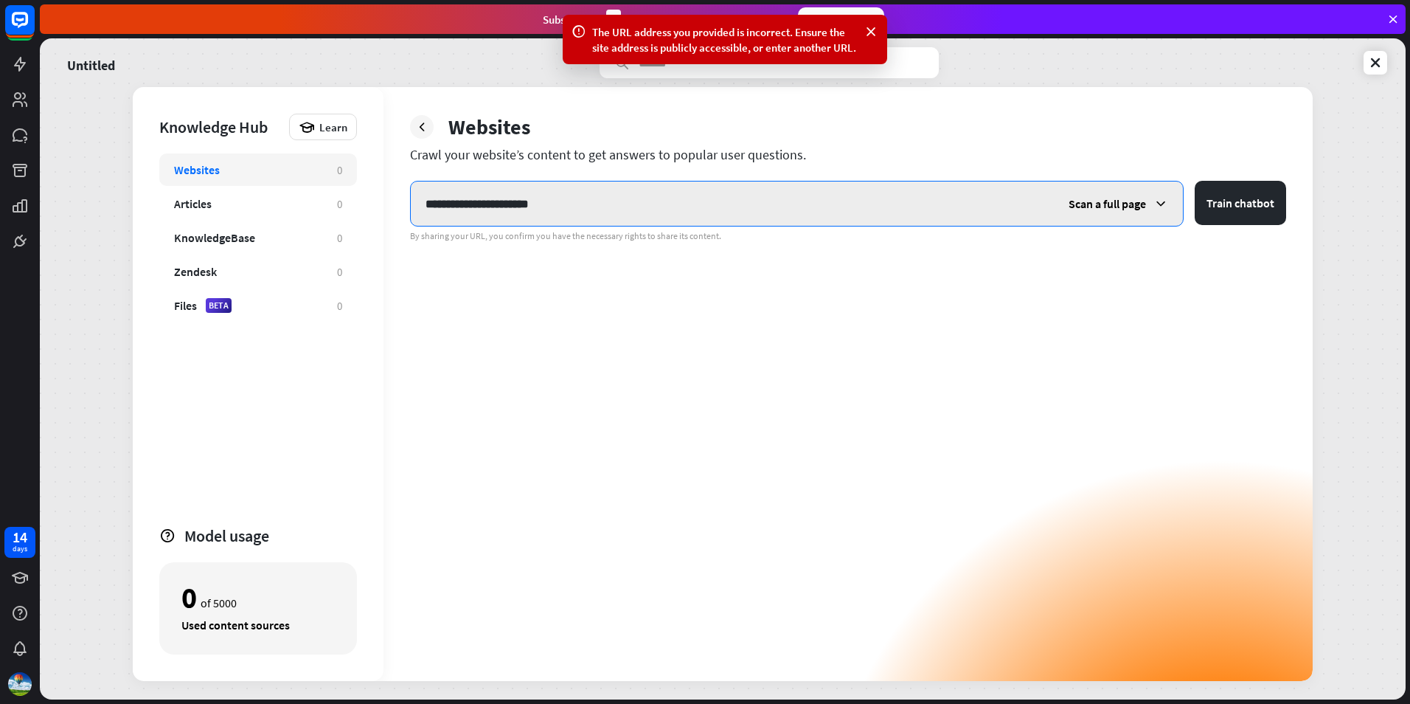
click at [858, 209] on input "**********" at bounding box center [732, 203] width 643 height 44
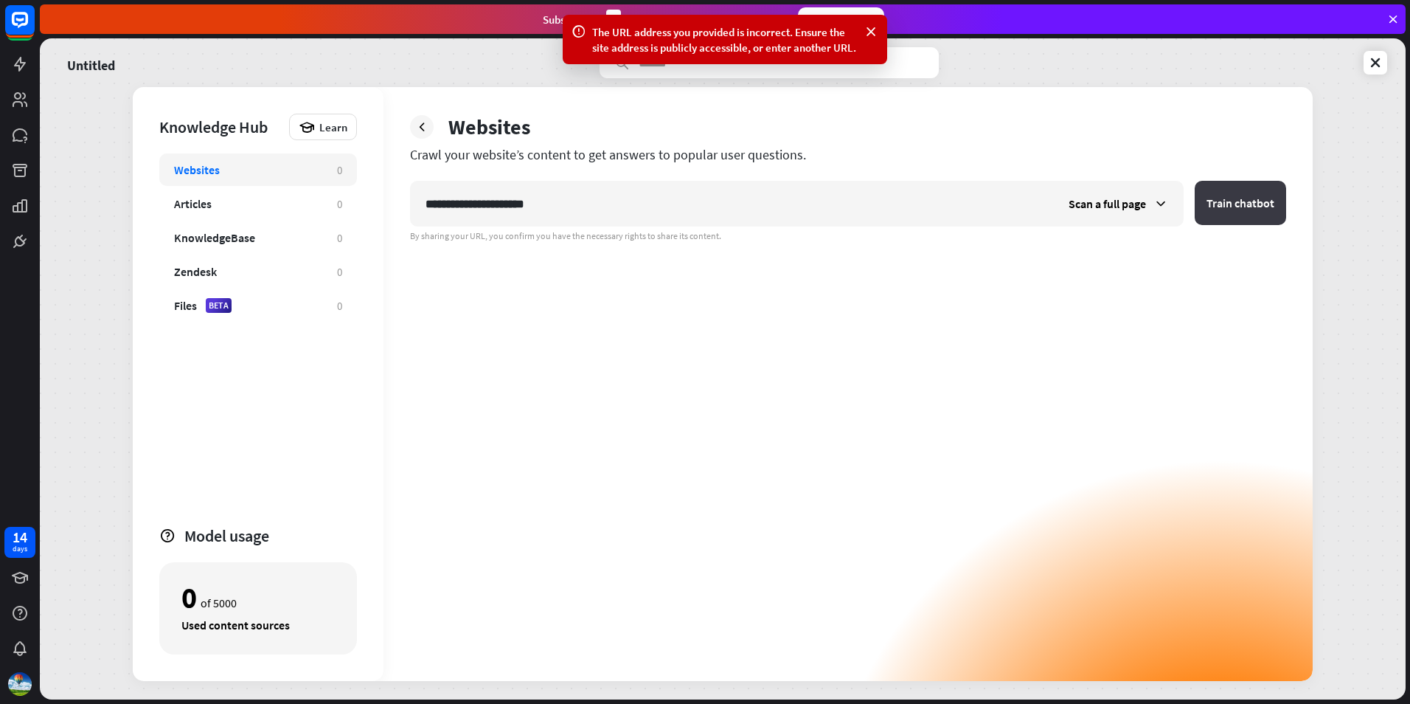
click at [1232, 194] on button "Train chatbot" at bounding box center [1240, 203] width 91 height 44
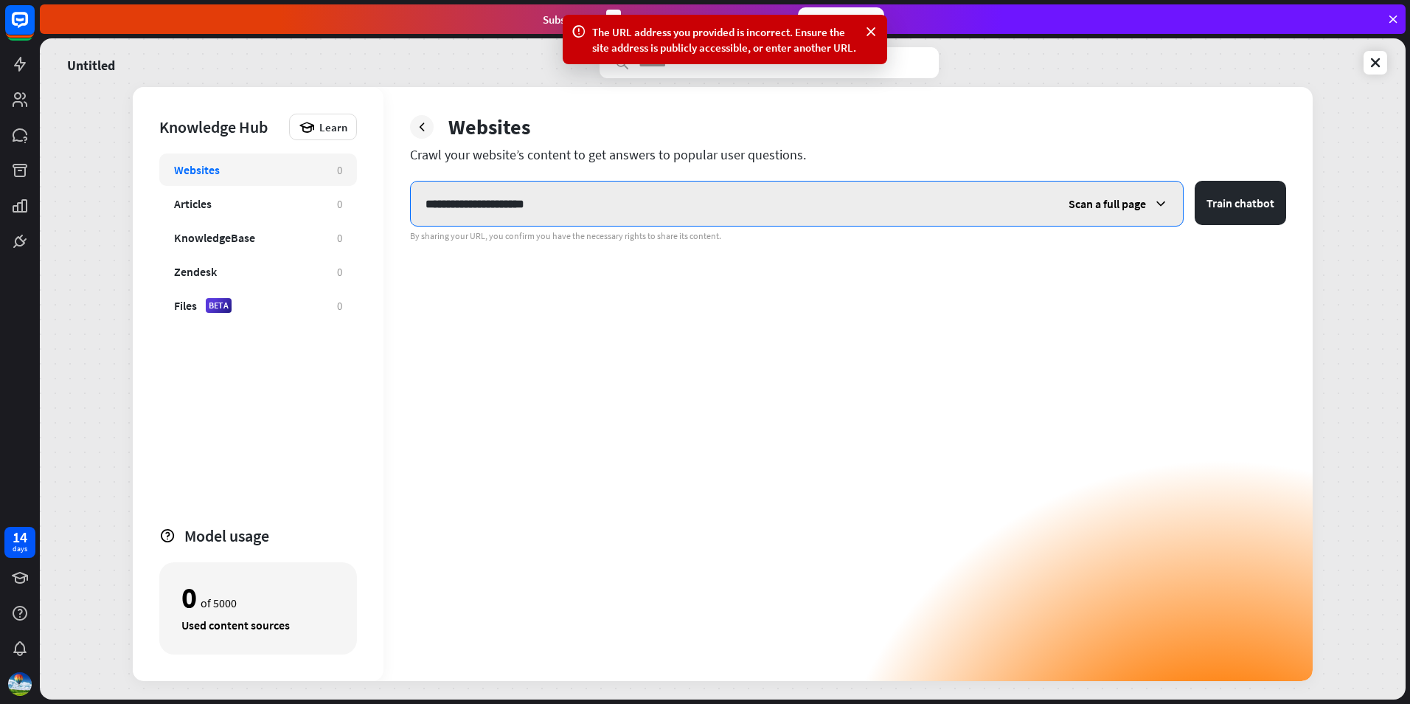
click at [616, 215] on input "**********" at bounding box center [732, 203] width 643 height 44
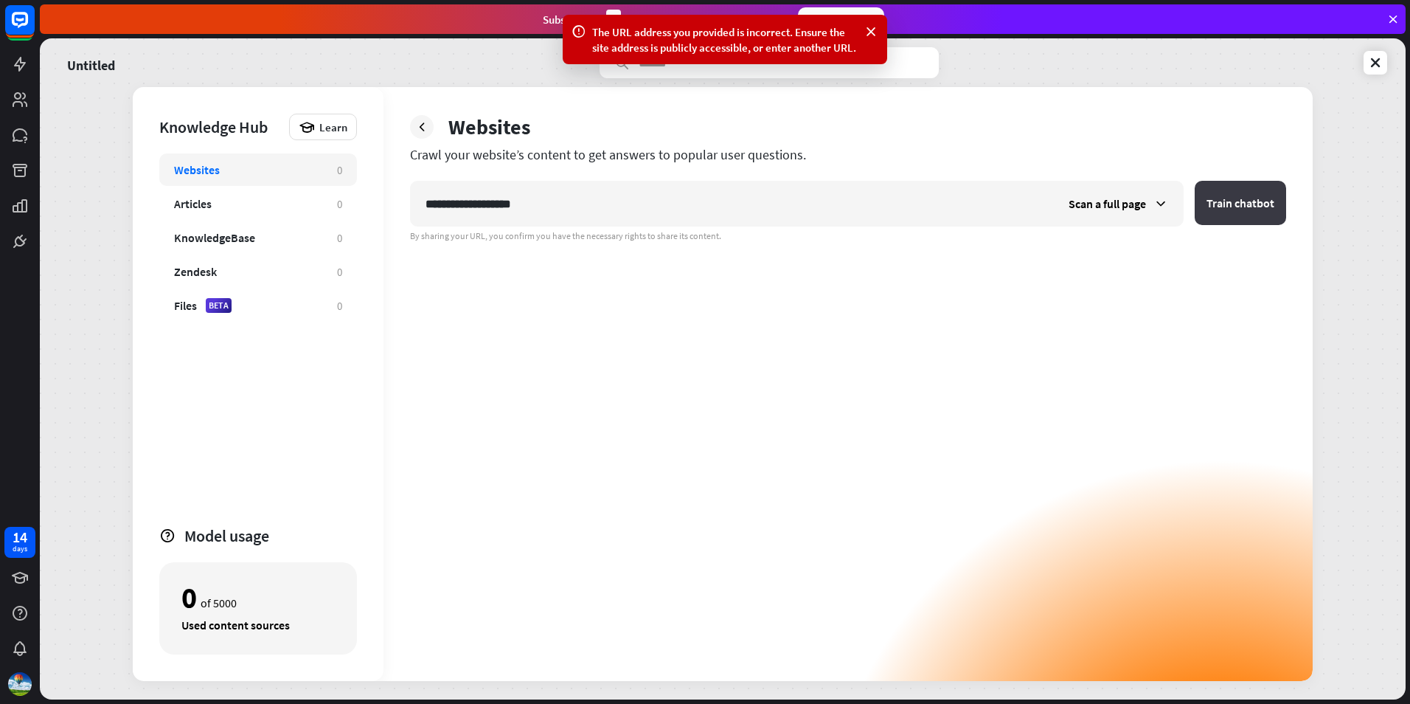
click at [1210, 201] on button "Train chatbot" at bounding box center [1240, 203] width 91 height 44
click at [870, 35] on icon at bounding box center [871, 31] width 15 height 15
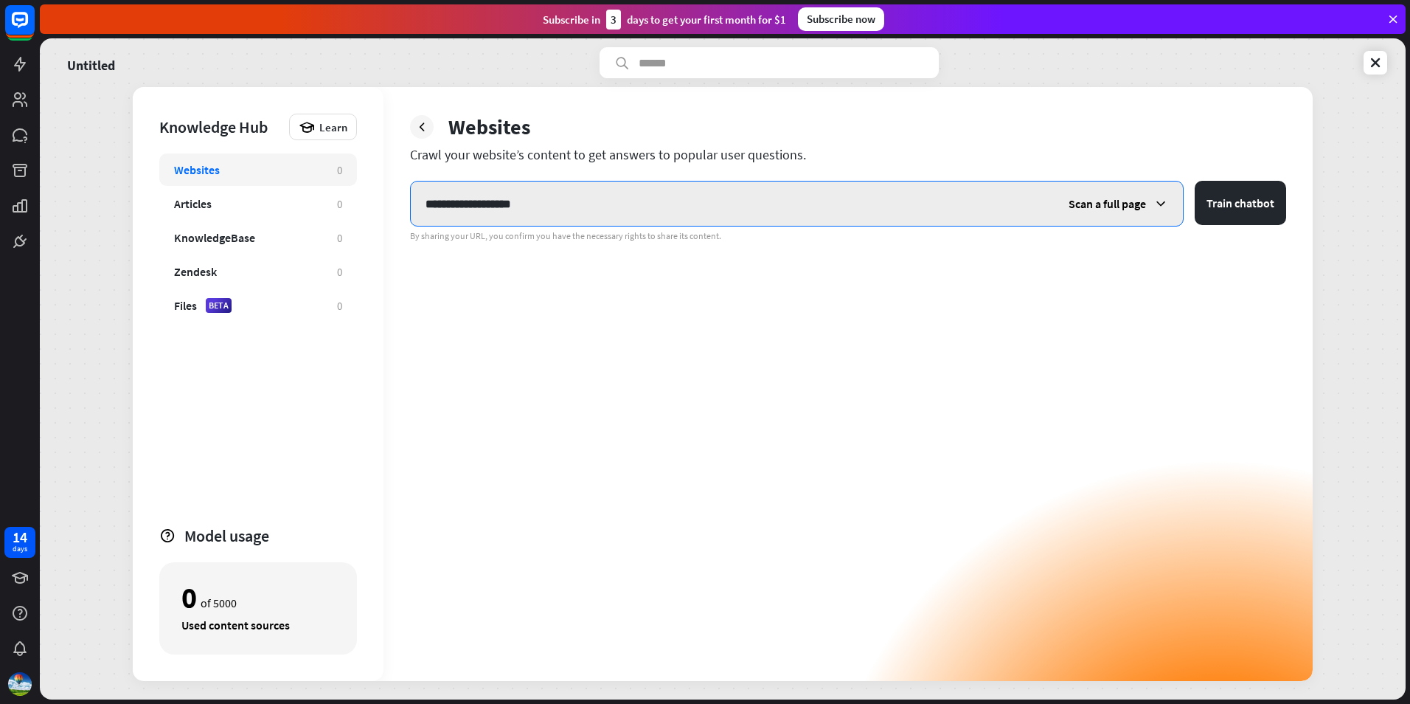
drag, startPoint x: 526, startPoint y: 204, endPoint x: 517, endPoint y: 205, distance: 8.9
click at [521, 204] on input "**********" at bounding box center [732, 203] width 643 height 44
paste input "text"
type input "**********"
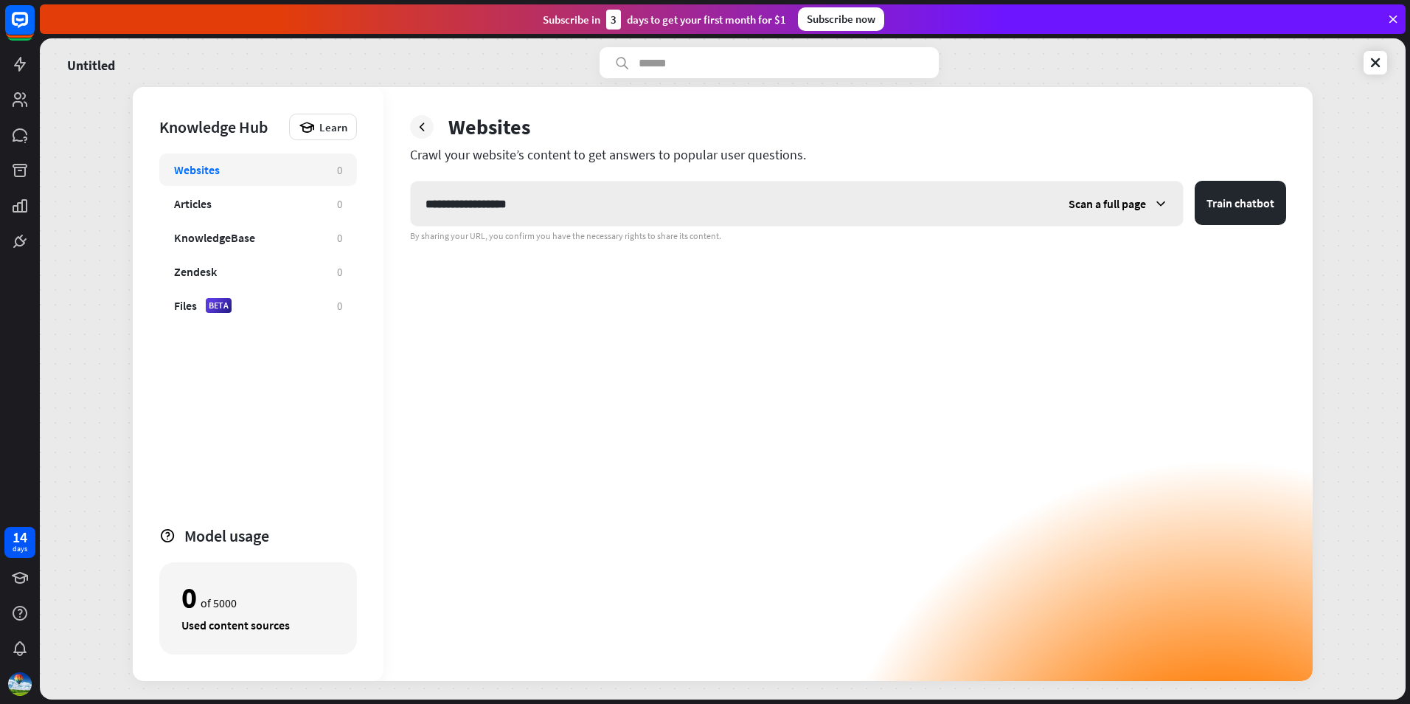
drag, startPoint x: 1140, startPoint y: 210, endPoint x: 1093, endPoint y: 208, distance: 46.5
click at [1138, 210] on span "Scan a full page" at bounding box center [1107, 203] width 77 height 15
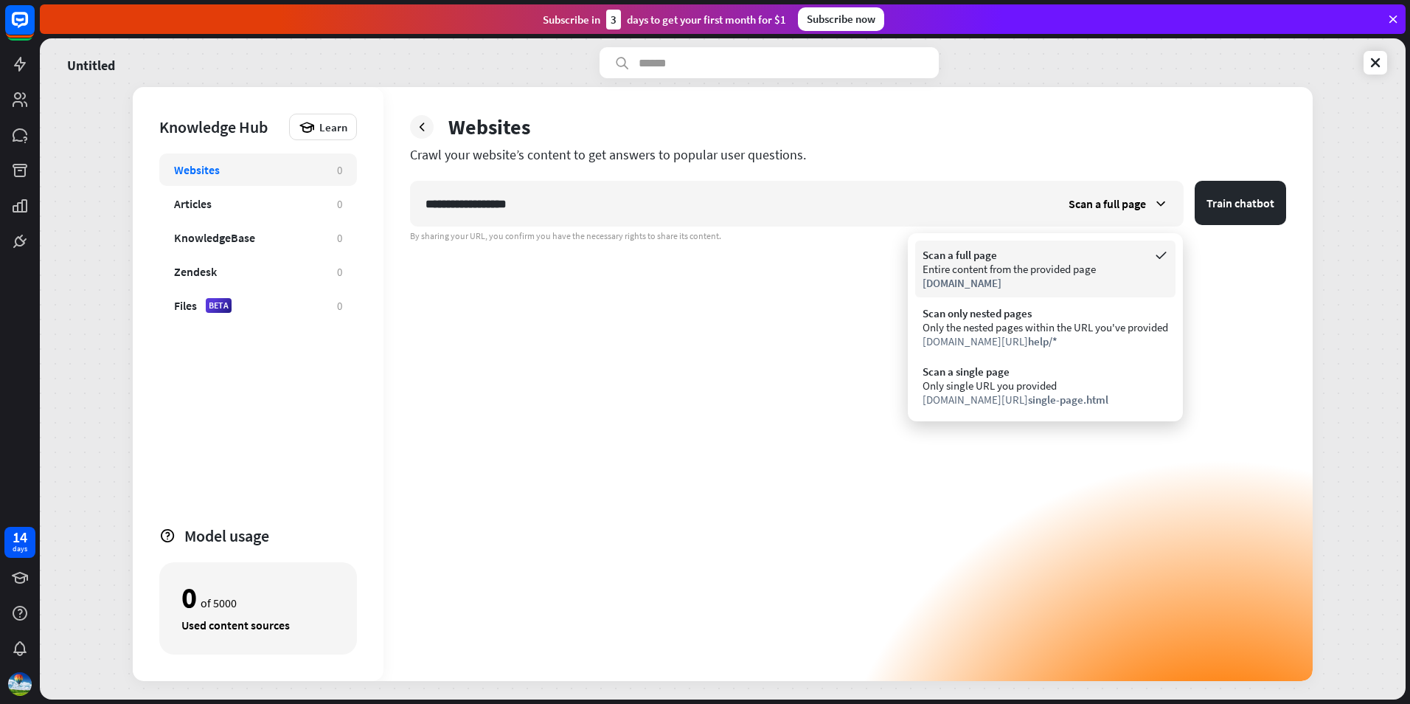
click at [1084, 283] on div "[DOMAIN_NAME]" at bounding box center [1046, 283] width 246 height 14
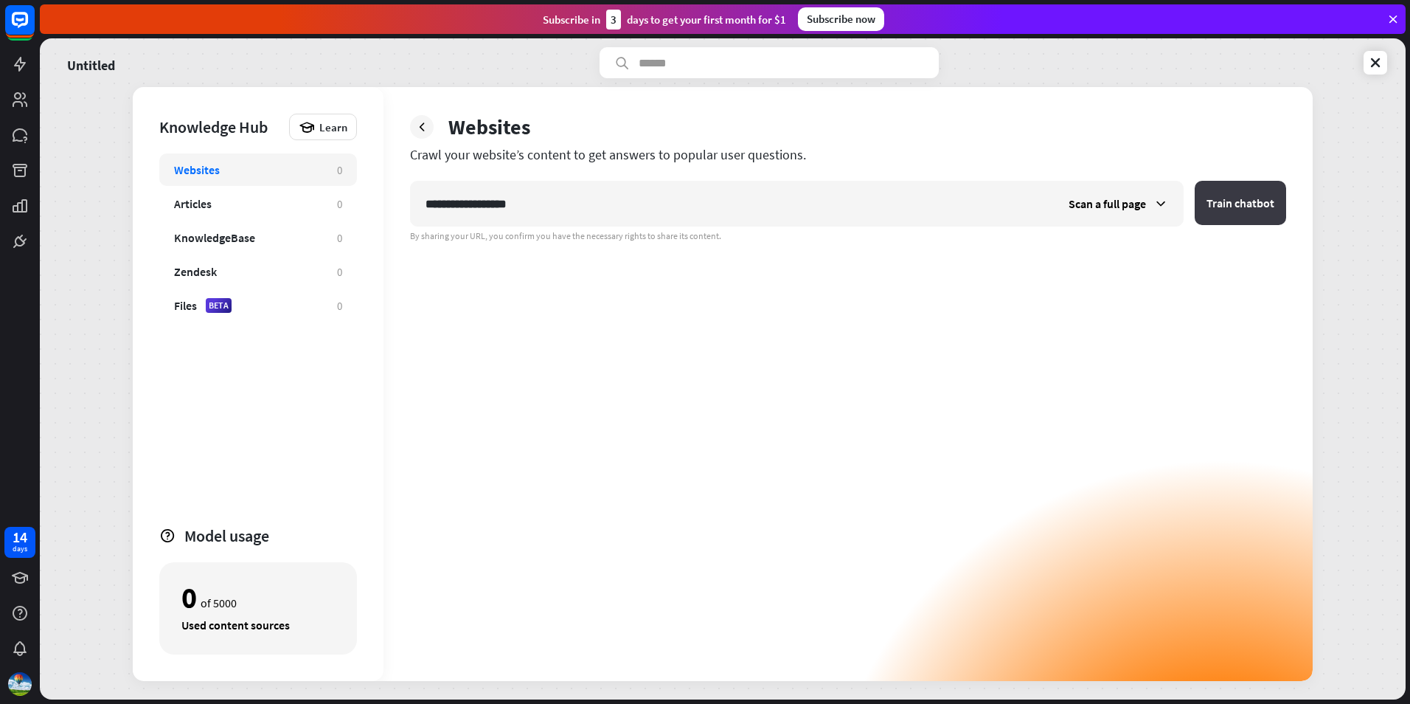
click at [1248, 204] on button "Train chatbot" at bounding box center [1240, 203] width 91 height 44
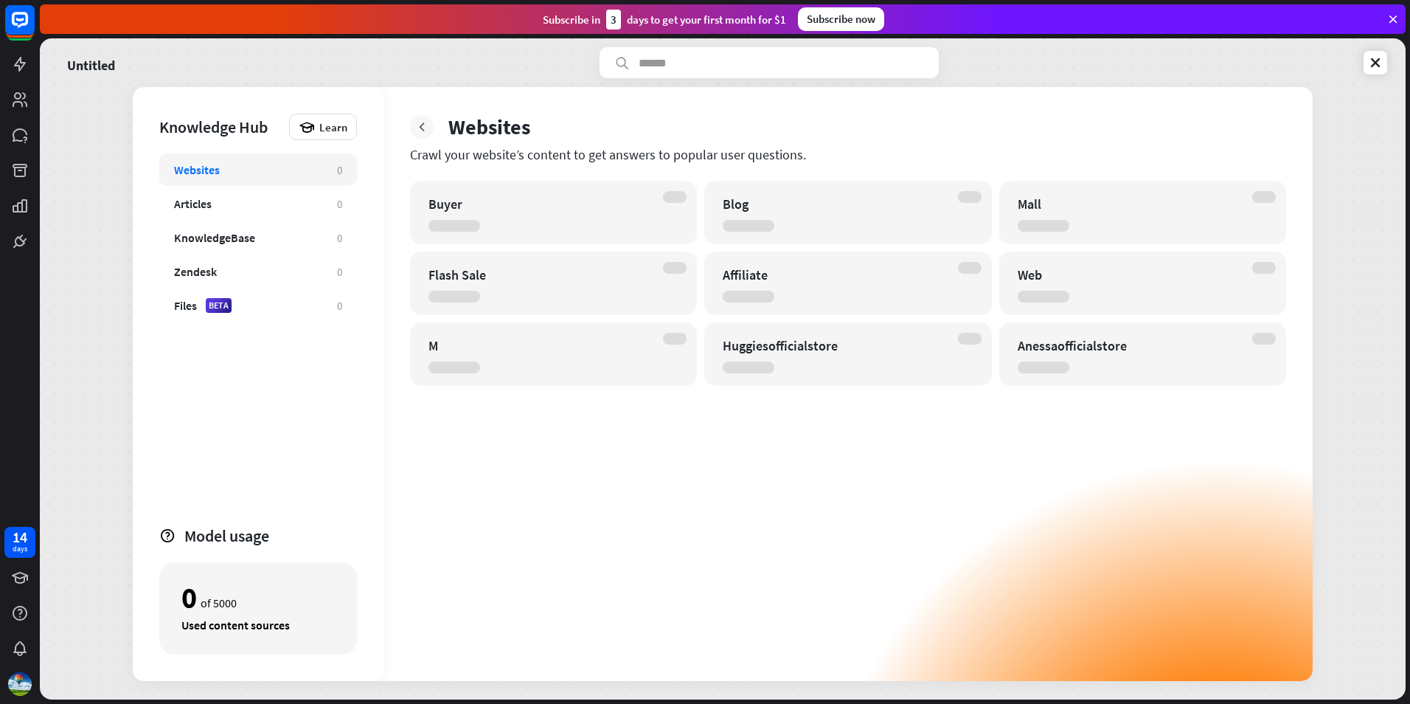
click at [423, 129] on icon at bounding box center [422, 126] width 15 height 15
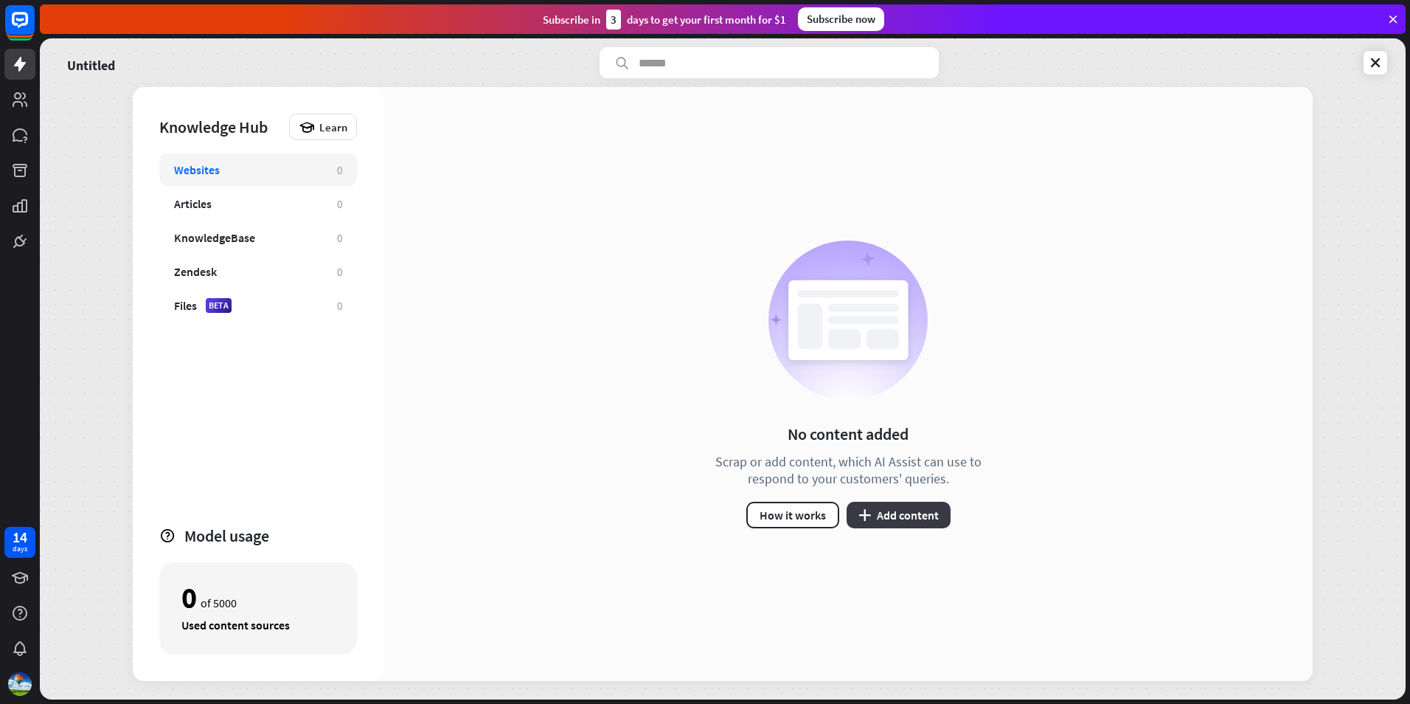
click at [907, 522] on button "plus Add content" at bounding box center [899, 515] width 104 height 27
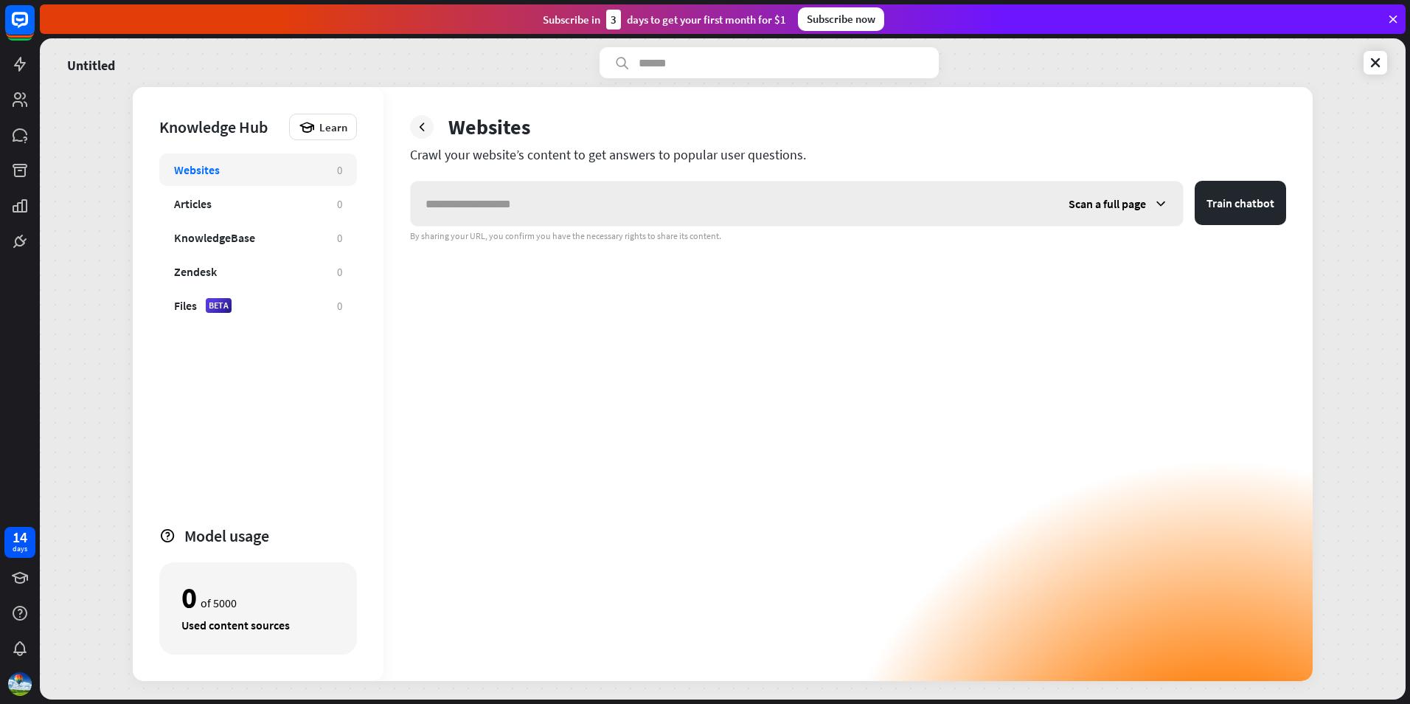
click at [645, 205] on input "text" at bounding box center [732, 203] width 643 height 44
type input "**********"
click at [1238, 204] on button "Train chatbot" at bounding box center [1240, 203] width 91 height 44
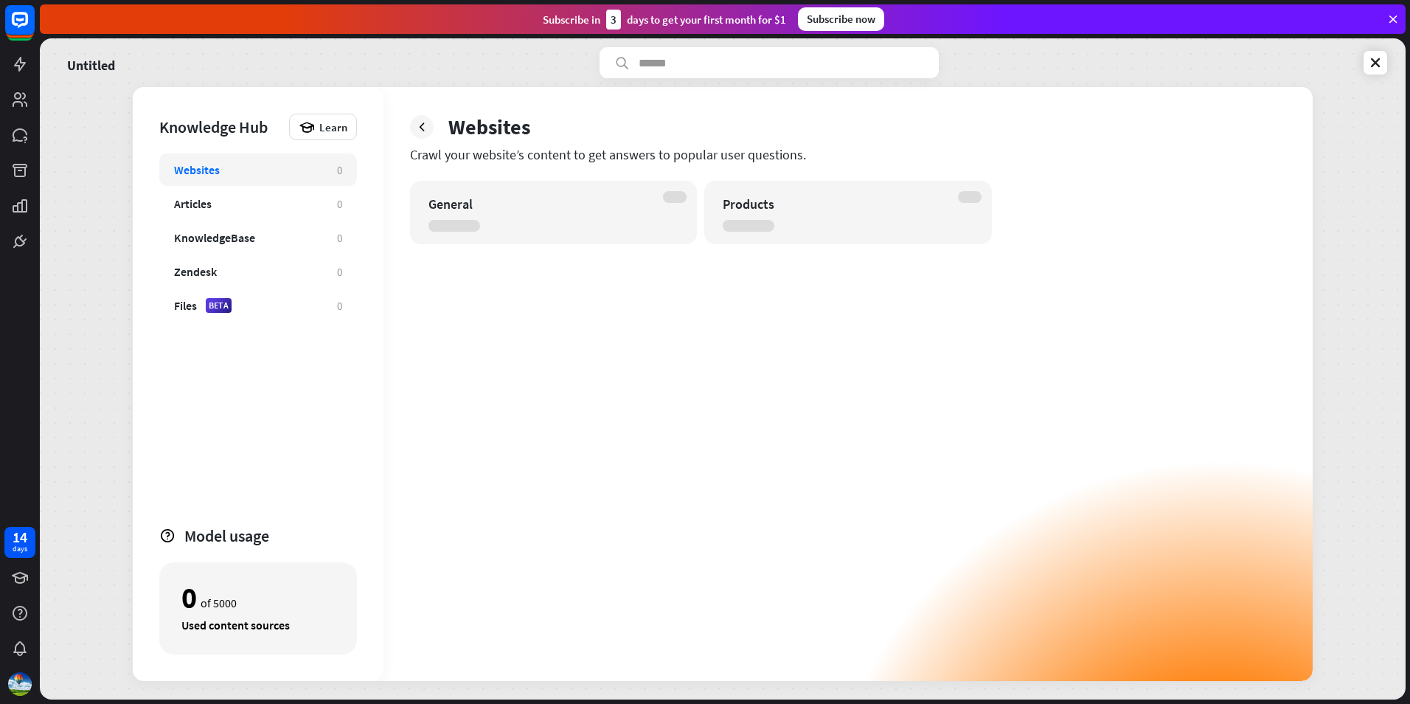
click at [811, 326] on div "General Products" at bounding box center [848, 431] width 876 height 500
